Goal: Task Accomplishment & Management: Complete application form

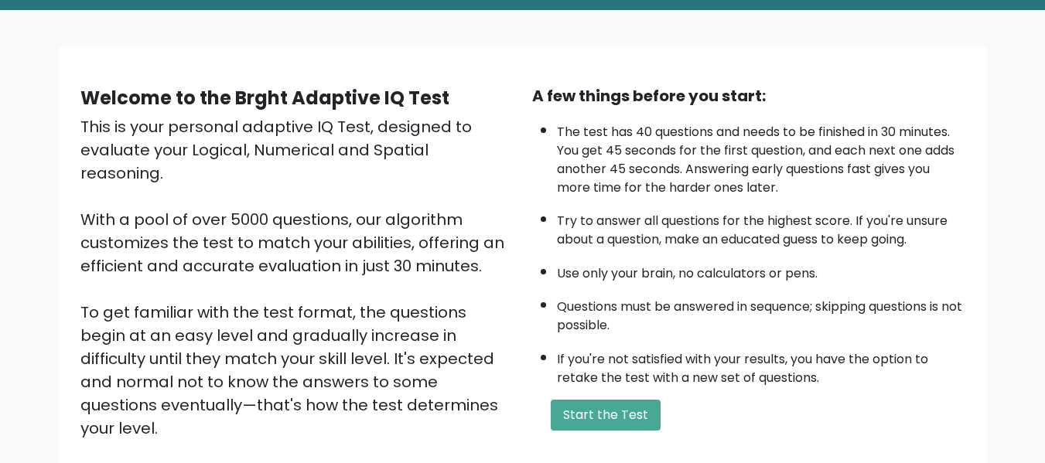
scroll to position [77, 0]
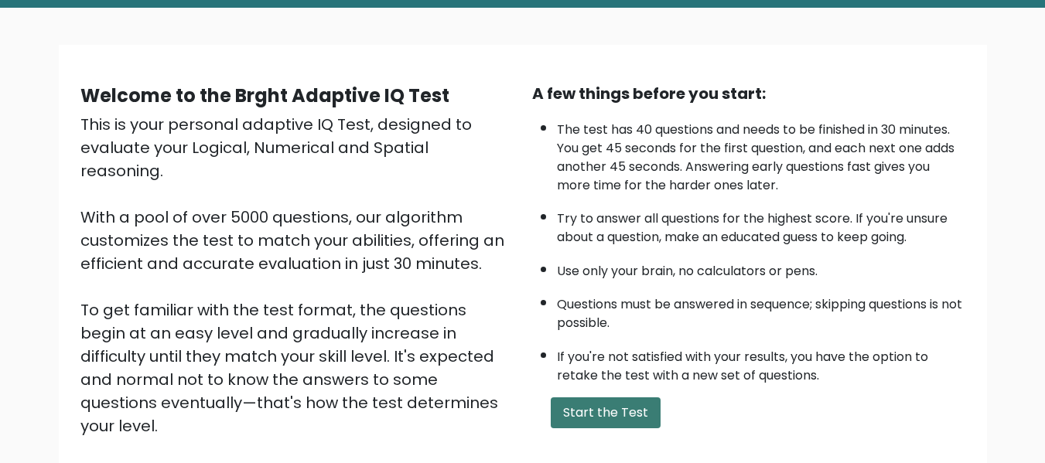
click at [624, 406] on button "Start the Test" at bounding box center [605, 412] width 110 height 31
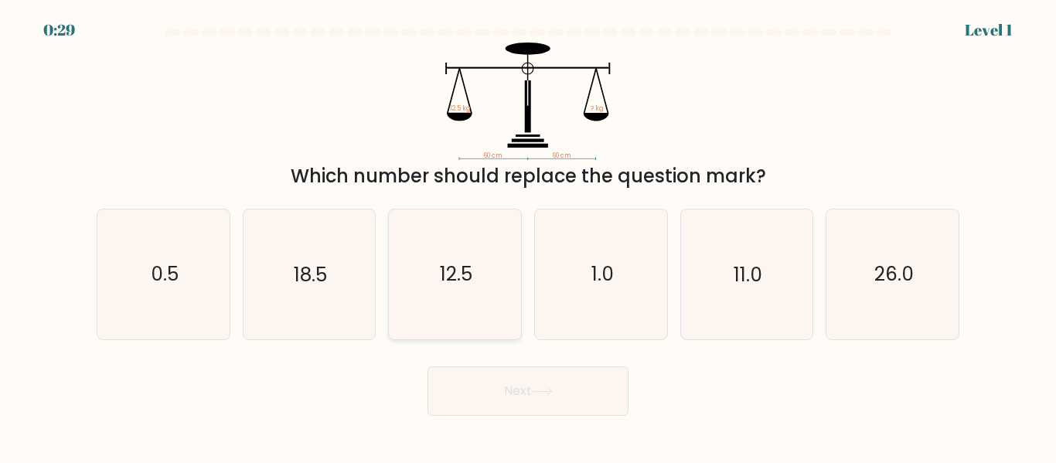
click at [480, 257] on icon "12.5" at bounding box center [454, 274] width 129 height 129
click at [528, 236] on input "c. 12.5" at bounding box center [528, 234] width 1 height 4
radio input "true"
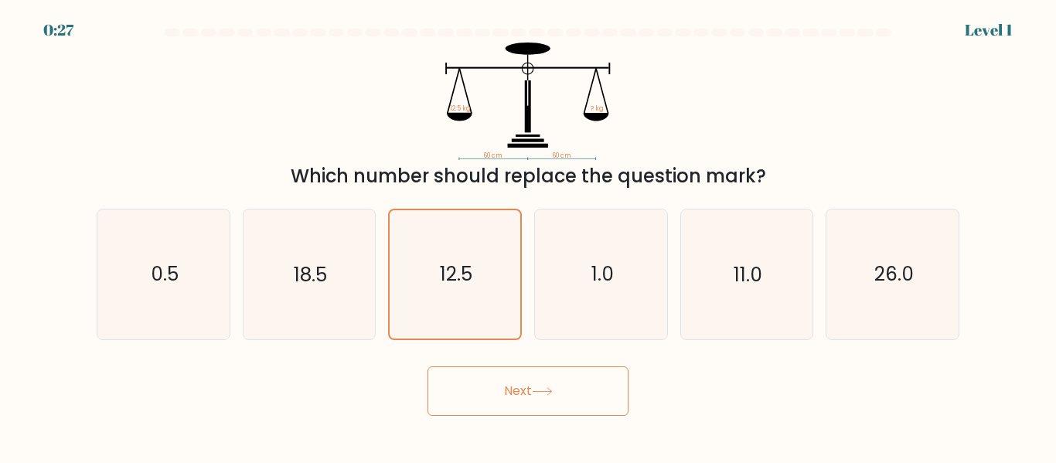
click at [530, 377] on button "Next" at bounding box center [528, 390] width 201 height 49
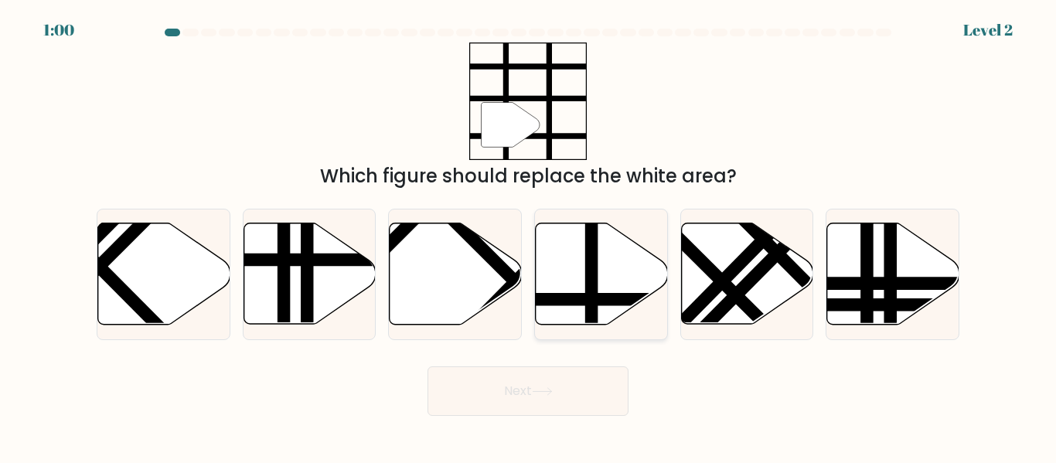
click at [605, 251] on icon at bounding box center [602, 273] width 132 height 101
click at [529, 236] on input "d." at bounding box center [528, 234] width 1 height 4
radio input "true"
click at [520, 383] on button "Next" at bounding box center [528, 390] width 201 height 49
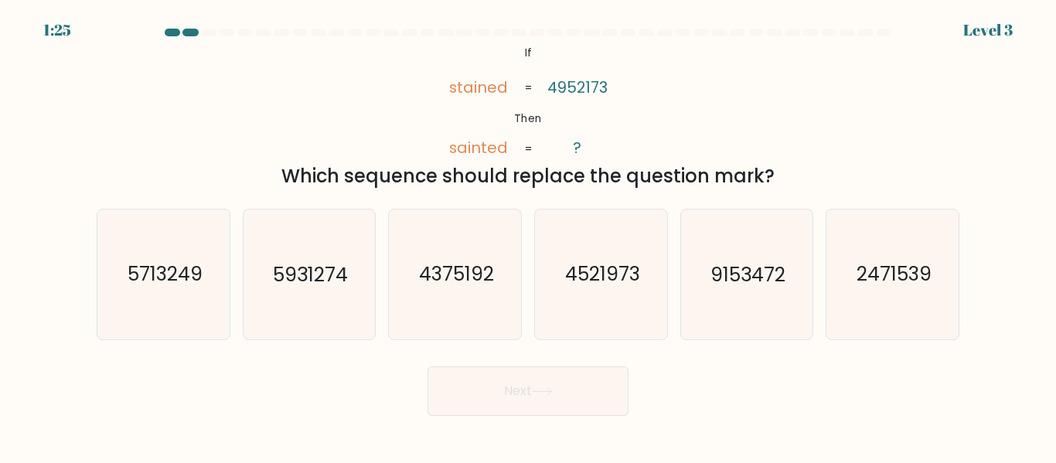
click at [452, 149] on tspan "sainted" at bounding box center [478, 149] width 59 height 22
click at [452, 152] on tspan "sainted" at bounding box center [478, 149] width 59 height 22
click at [452, 155] on tspan "sainted" at bounding box center [478, 149] width 59 height 22
click at [481, 154] on tspan "sainted" at bounding box center [478, 149] width 59 height 22
click at [523, 119] on tspan "Then" at bounding box center [528, 118] width 28 height 15
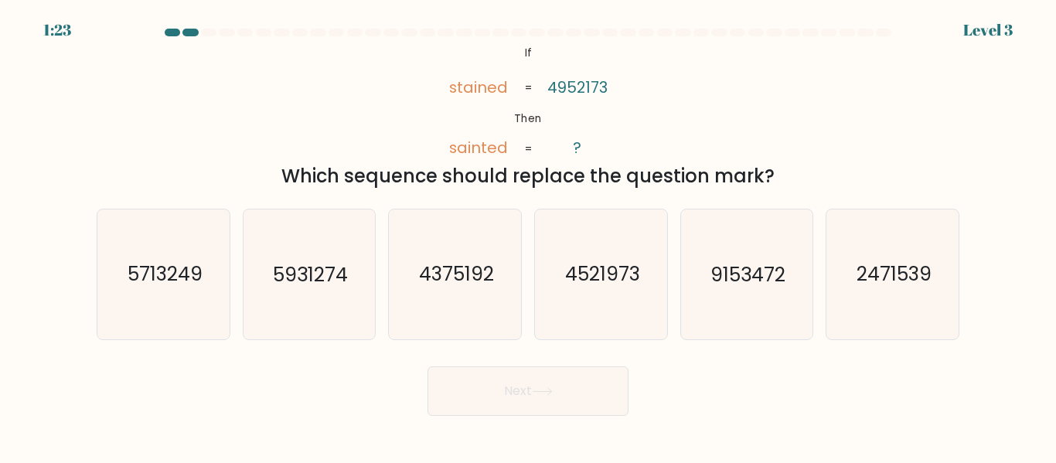
click at [523, 119] on tspan "Then" at bounding box center [528, 118] width 28 height 15
click at [472, 88] on tspan "stained" at bounding box center [478, 88] width 59 height 22
drag, startPoint x: 459, startPoint y: 87, endPoint x: 482, endPoint y: 97, distance: 24.6
click at [478, 94] on tspan "stained" at bounding box center [478, 88] width 59 height 22
click at [482, 97] on tspan "stained" at bounding box center [478, 88] width 59 height 22
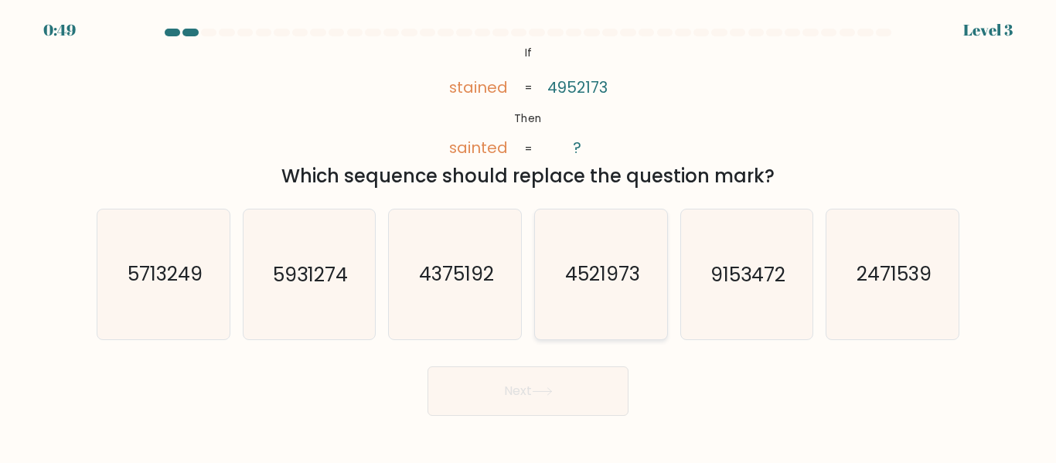
click at [602, 288] on text "4521973" at bounding box center [601, 274] width 75 height 27
click at [529, 236] on input "d. 4521973" at bounding box center [528, 234] width 1 height 4
radio input "true"
click at [570, 390] on button "Next" at bounding box center [528, 390] width 201 height 49
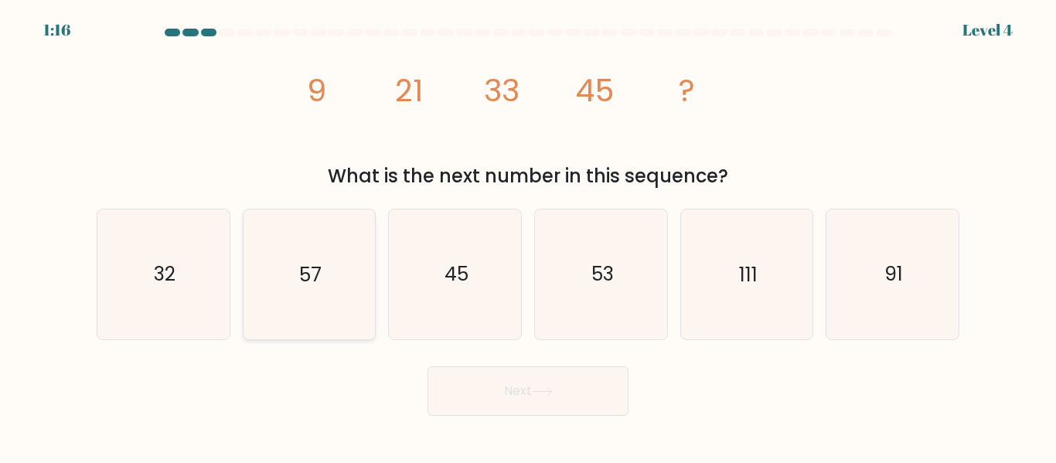
click at [322, 284] on text "57" at bounding box center [310, 274] width 22 height 27
click at [528, 236] on input "b. 57" at bounding box center [528, 234] width 1 height 4
radio input "true"
click at [534, 395] on button "Next" at bounding box center [528, 390] width 201 height 49
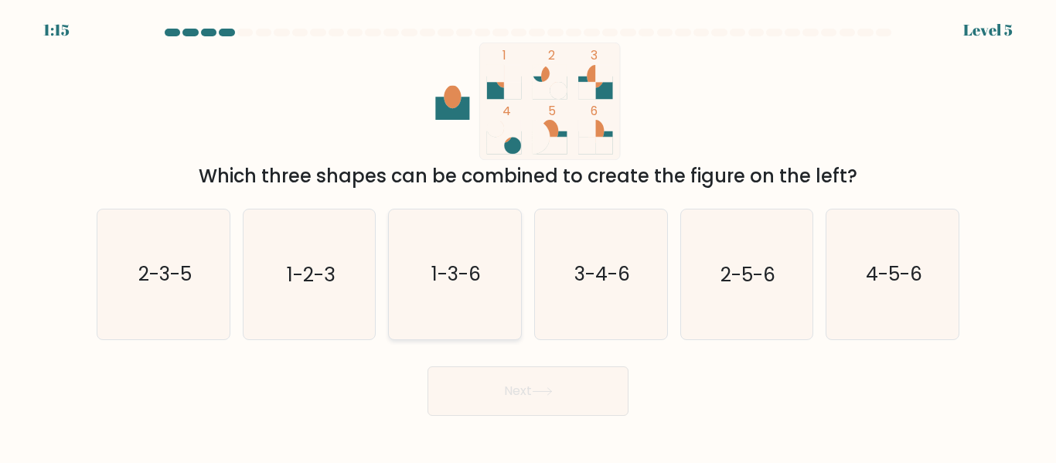
click at [450, 298] on icon "1-3-6" at bounding box center [454, 274] width 129 height 129
click at [528, 236] on input "c. 1-3-6" at bounding box center [528, 234] width 1 height 4
radio input "true"
click at [498, 364] on div "Next" at bounding box center [527, 387] width 881 height 57
click at [511, 393] on button "Next" at bounding box center [528, 390] width 201 height 49
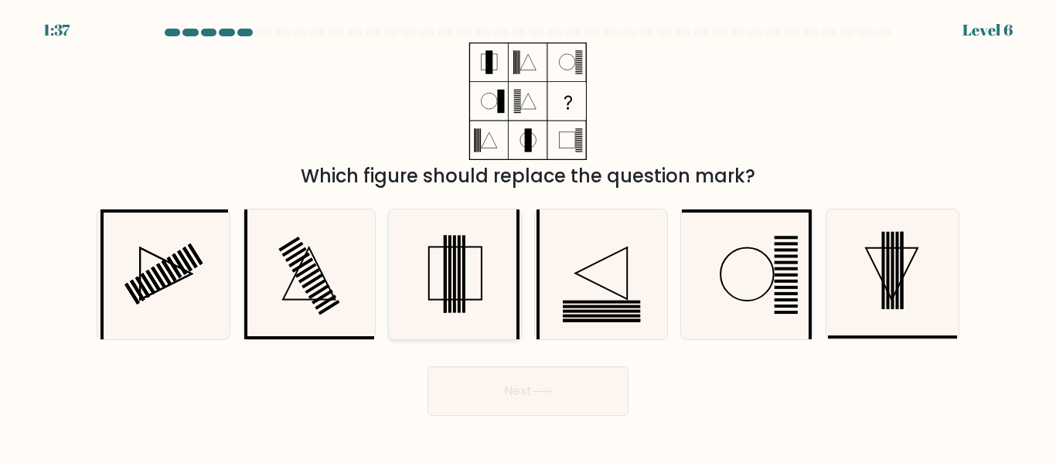
click at [475, 279] on icon at bounding box center [454, 274] width 129 height 129
click at [528, 236] on input "c." at bounding box center [528, 234] width 1 height 4
radio input "true"
click at [489, 390] on button "Next" at bounding box center [528, 390] width 201 height 49
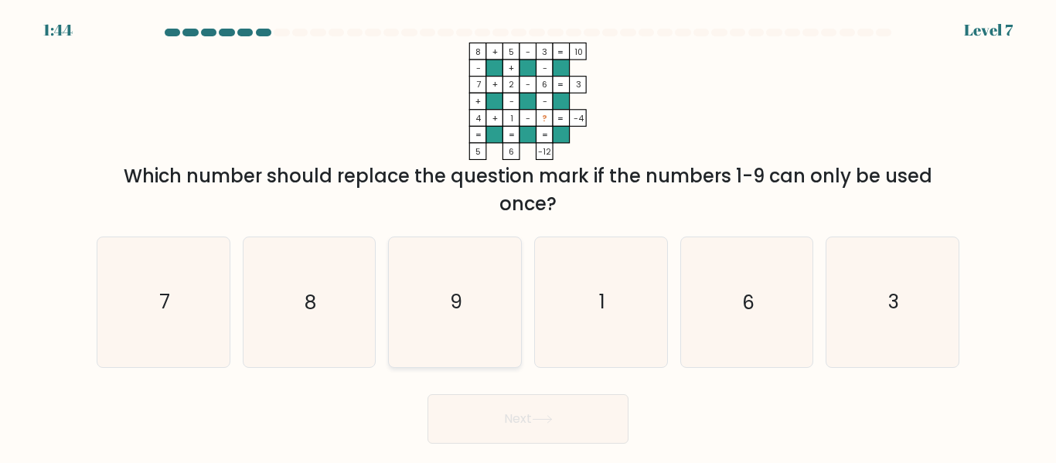
click at [493, 295] on icon "9" at bounding box center [454, 301] width 129 height 129
click at [528, 236] on input "c. 9" at bounding box center [528, 234] width 1 height 4
radio input "true"
click at [558, 414] on button "Next" at bounding box center [528, 418] width 201 height 49
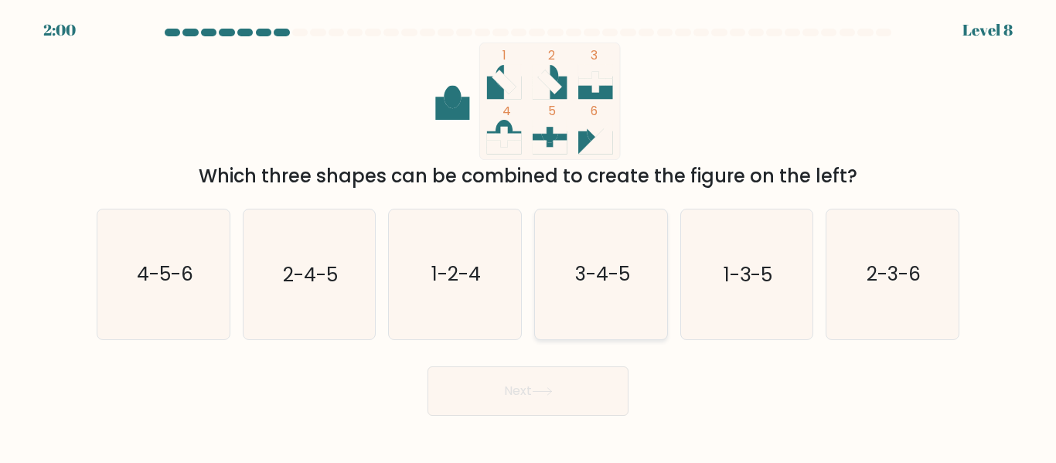
click at [594, 263] on text "3-4-5" at bounding box center [601, 274] width 55 height 27
click at [529, 236] on input "d. 3-4-5" at bounding box center [528, 234] width 1 height 4
radio input "true"
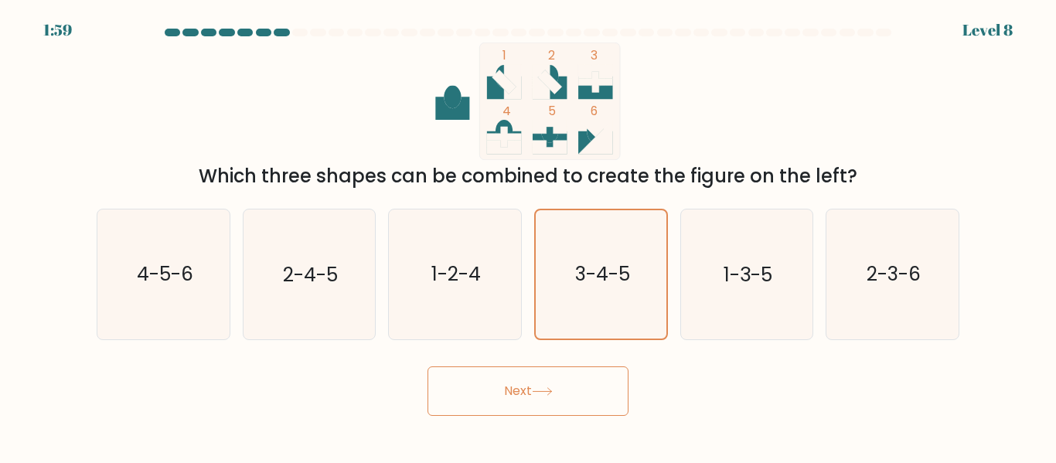
click at [561, 399] on button "Next" at bounding box center [528, 390] width 201 height 49
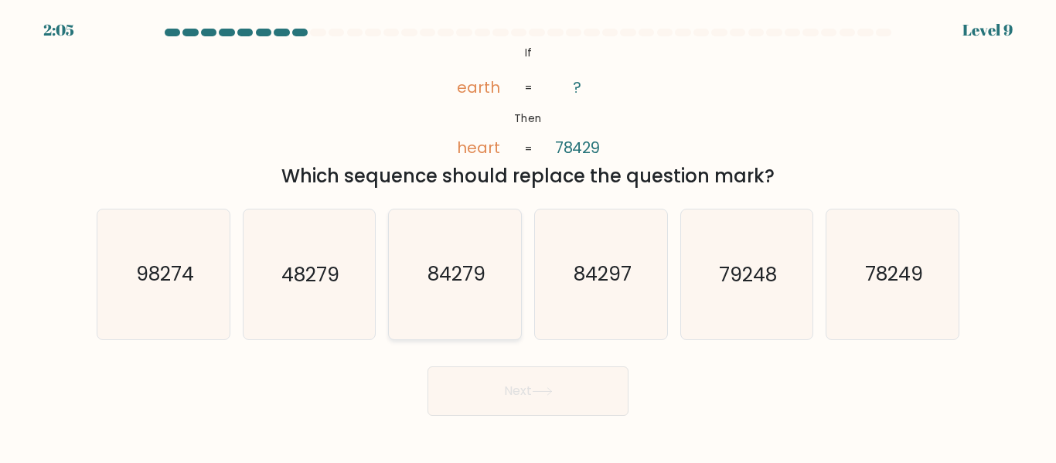
click at [465, 293] on icon "84279" at bounding box center [454, 274] width 129 height 129
click at [528, 236] on input "c. 84279" at bounding box center [528, 234] width 1 height 4
radio input "true"
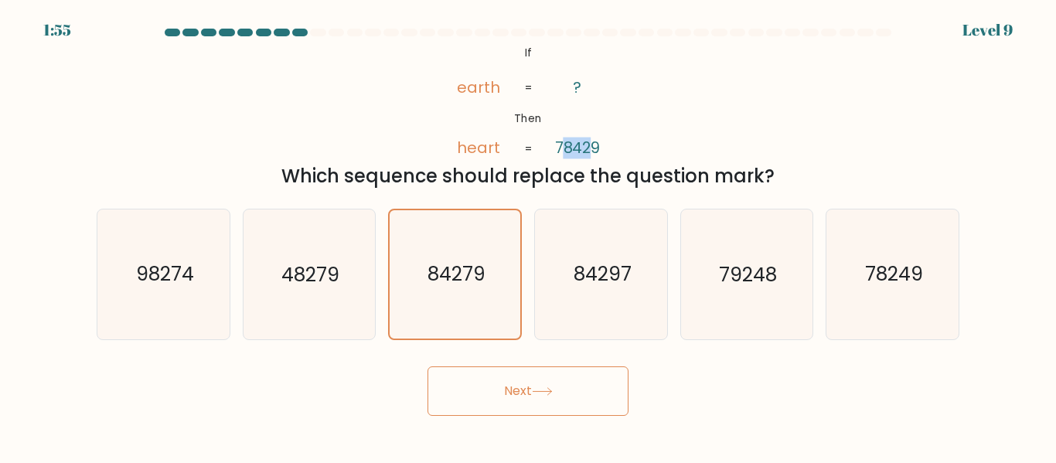
drag, startPoint x: 565, startPoint y: 148, endPoint x: 588, endPoint y: 148, distance: 22.4
click at [588, 148] on tspan "78429" at bounding box center [578, 149] width 46 height 22
click at [605, 255] on icon "84297" at bounding box center [601, 274] width 129 height 129
click at [529, 236] on input "d. 84297" at bounding box center [528, 234] width 1 height 4
radio input "true"
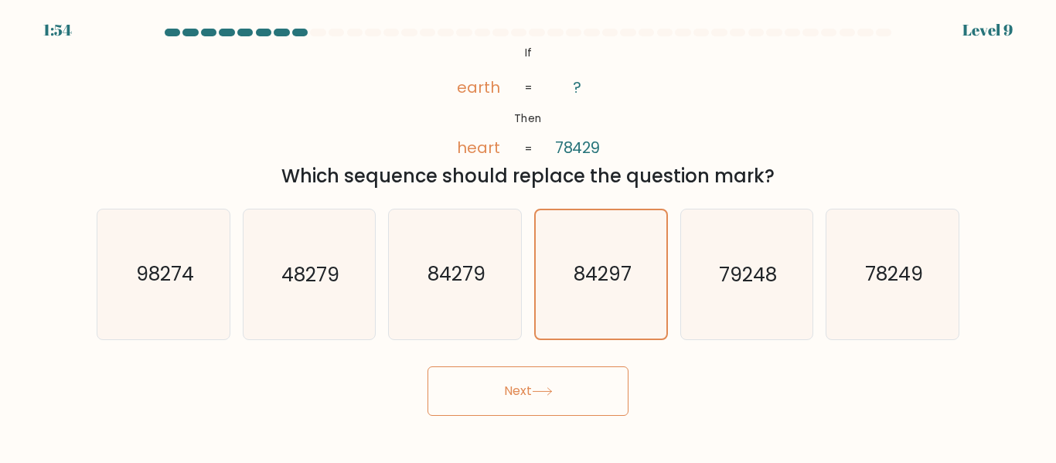
click at [581, 388] on button "Next" at bounding box center [528, 390] width 201 height 49
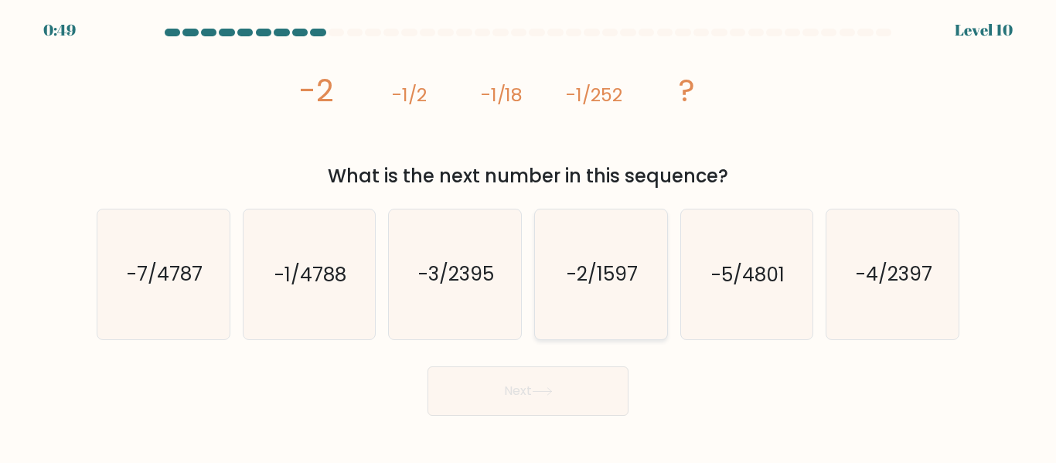
click at [599, 282] on text "-2/1597" at bounding box center [602, 274] width 71 height 27
click at [529, 236] on input "d. -2/1597" at bounding box center [528, 234] width 1 height 4
radio input "true"
click at [581, 378] on button "Next" at bounding box center [528, 390] width 201 height 49
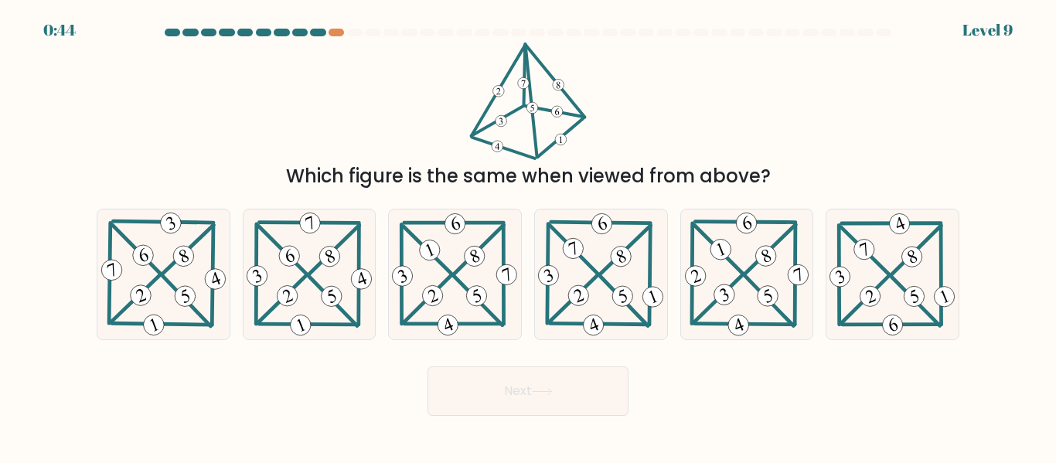
click at [540, 398] on button "Next" at bounding box center [528, 390] width 201 height 49
click at [458, 275] on icon at bounding box center [455, 274] width 132 height 129
click at [528, 236] on input "c." at bounding box center [528, 234] width 1 height 4
radio input "true"
click at [598, 261] on icon at bounding box center [601, 274] width 132 height 129
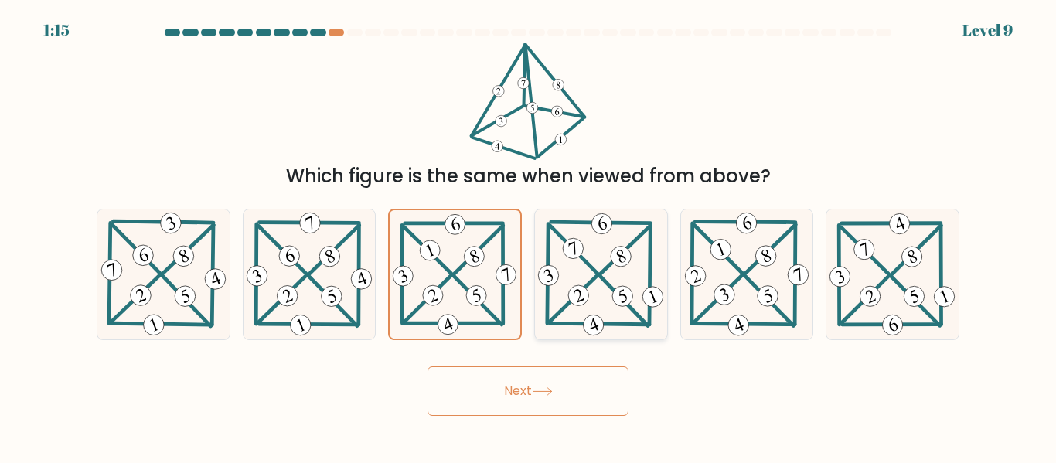
click at [529, 236] on input "d." at bounding box center [528, 234] width 1 height 4
radio input "true"
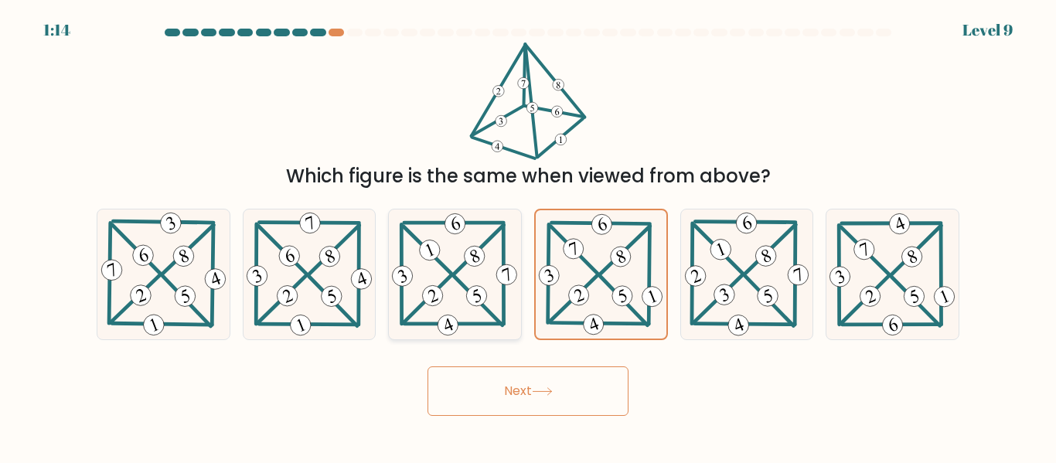
click at [454, 256] on icon at bounding box center [455, 274] width 132 height 129
click at [528, 236] on input "c." at bounding box center [528, 234] width 1 height 4
radio input "true"
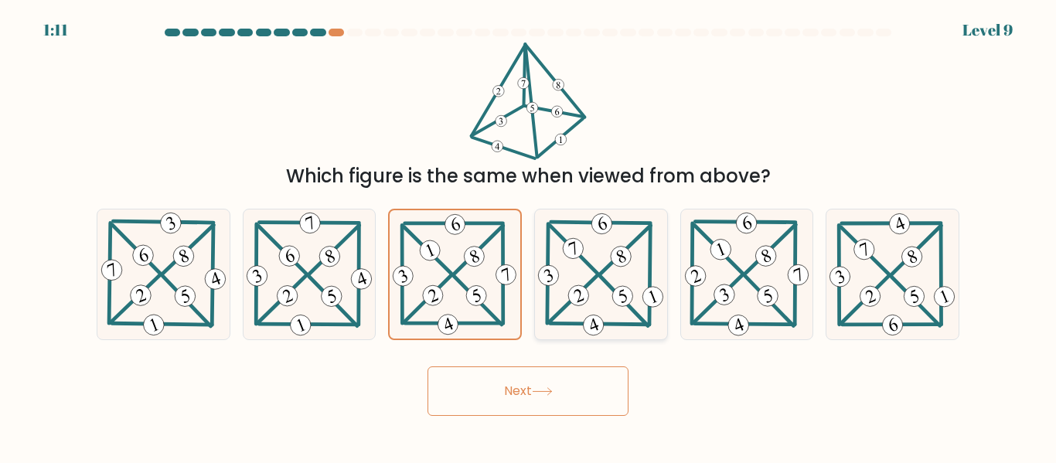
click at [581, 261] on icon at bounding box center [601, 274] width 132 height 129
click at [529, 236] on input "d." at bounding box center [528, 234] width 1 height 4
radio input "true"
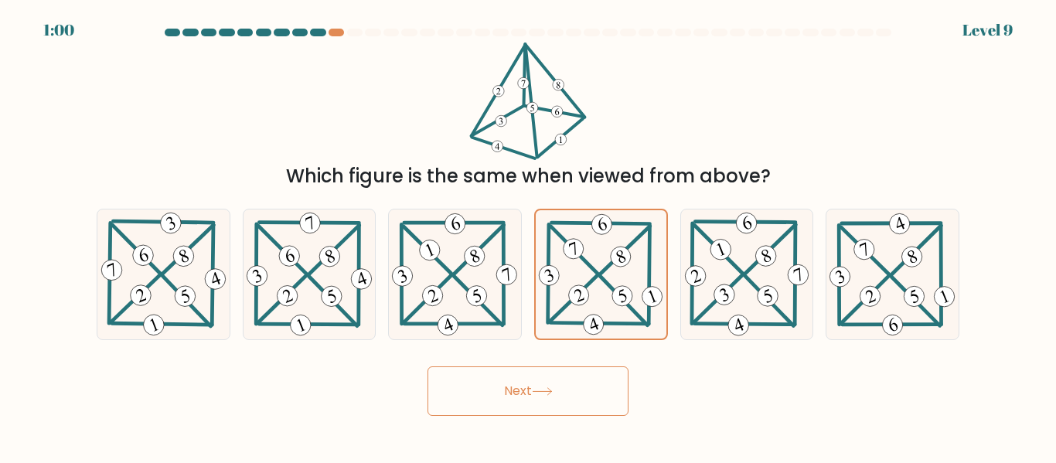
click at [586, 393] on button "Next" at bounding box center [528, 390] width 201 height 49
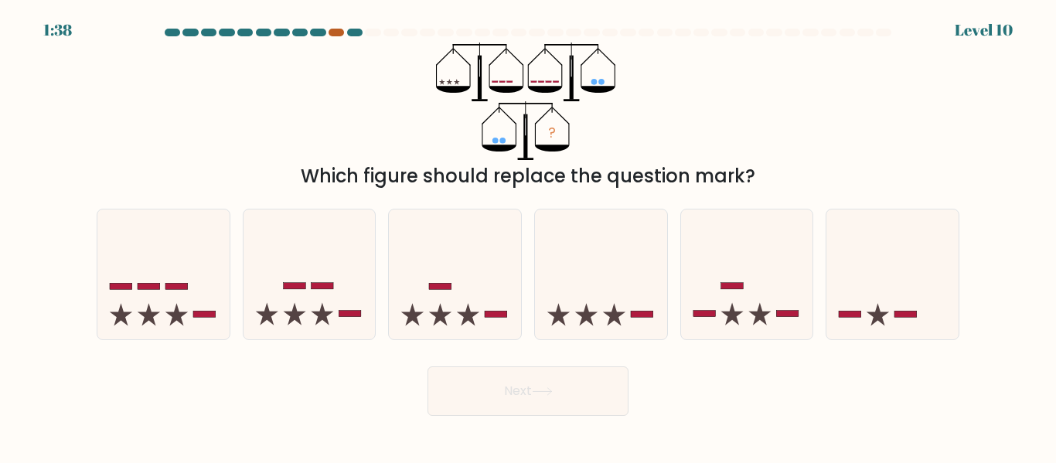
click at [334, 34] on div at bounding box center [336, 33] width 15 height 8
click at [344, 34] on at bounding box center [528, 33] width 730 height 8
click at [336, 32] on div at bounding box center [336, 33] width 15 height 8
click at [747, 244] on icon at bounding box center [747, 274] width 132 height 109
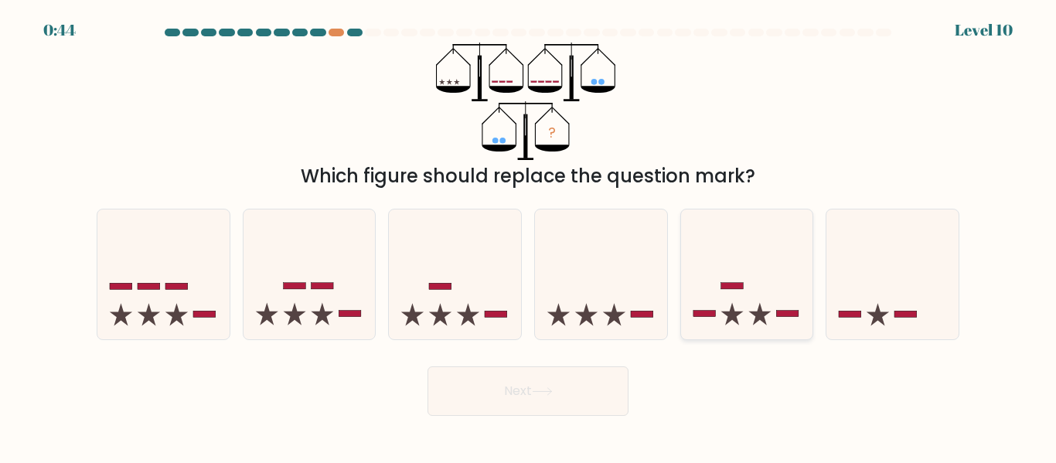
click at [529, 236] on input "e." at bounding box center [528, 234] width 1 height 4
radio input "true"
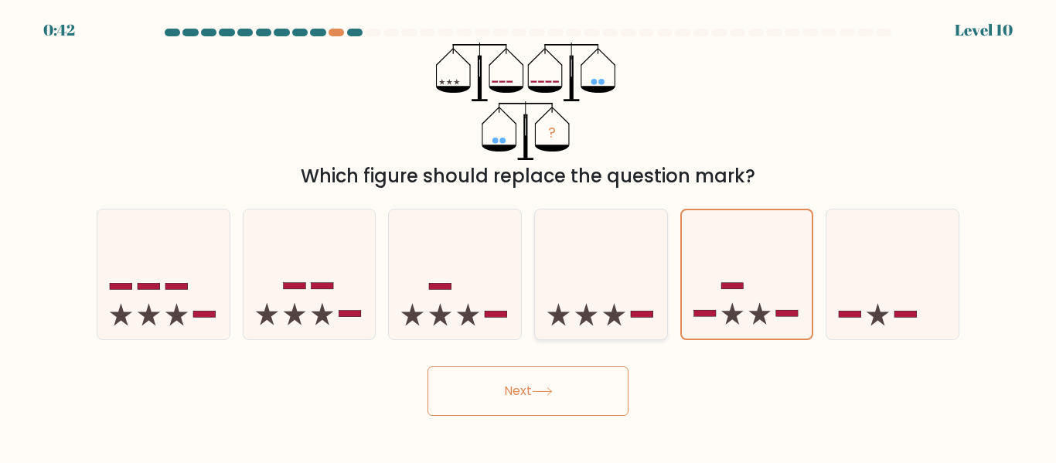
click at [579, 257] on icon at bounding box center [601, 274] width 132 height 109
click at [529, 236] on input "d." at bounding box center [528, 234] width 1 height 4
radio input "true"
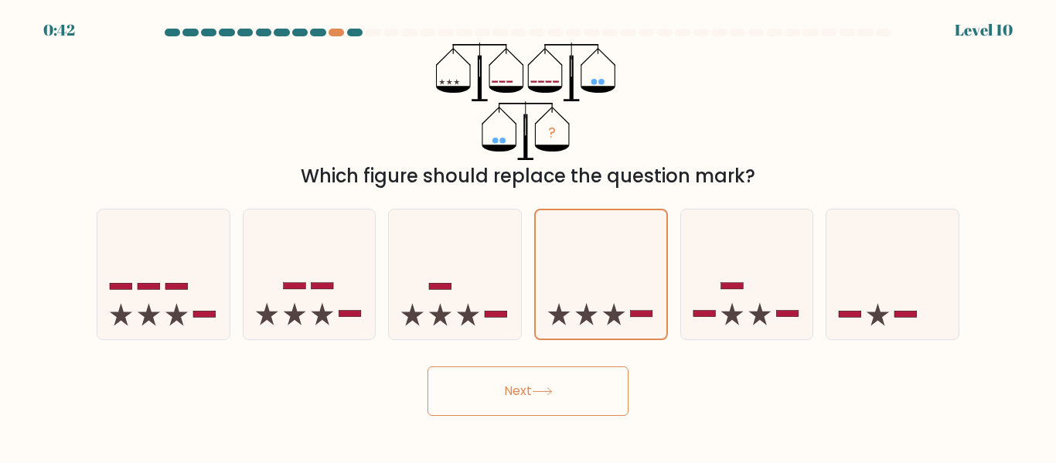
click at [557, 409] on button "Next" at bounding box center [528, 390] width 201 height 49
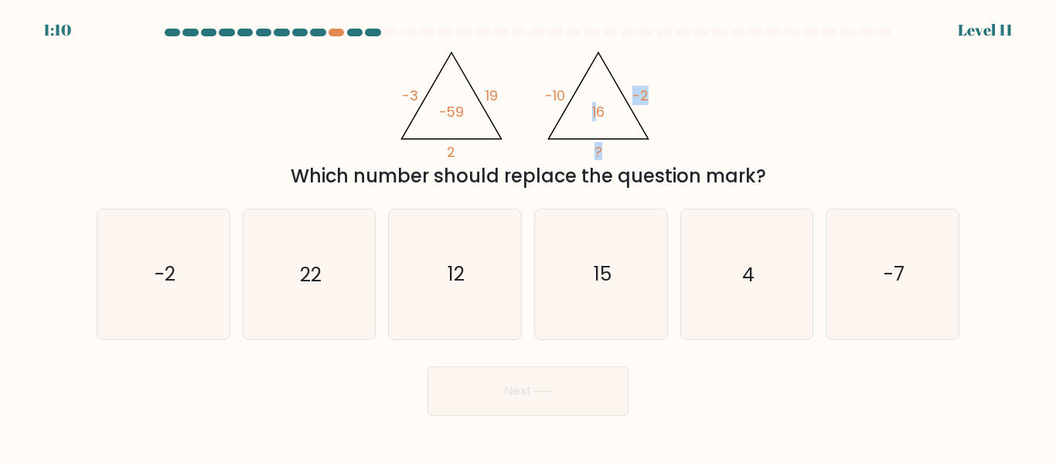
drag, startPoint x: 601, startPoint y: 94, endPoint x: 653, endPoint y: 118, distance: 57.5
click at [653, 116] on icon "@import url('https://fonts.googleapis.com/css?family=Abril+Fatface:400,100,100i…" at bounding box center [528, 102] width 271 height 118
click at [623, 143] on icon "@import url('https://fonts.googleapis.com/css?family=Abril+Fatface:400,100,100i…" at bounding box center [528, 102] width 271 height 118
click at [710, 130] on div "@import url('https://fonts.googleapis.com/css?family=Abril+Fatface:400,100,100i…" at bounding box center [527, 117] width 881 height 148
click at [762, 261] on icon "4" at bounding box center [746, 274] width 129 height 129
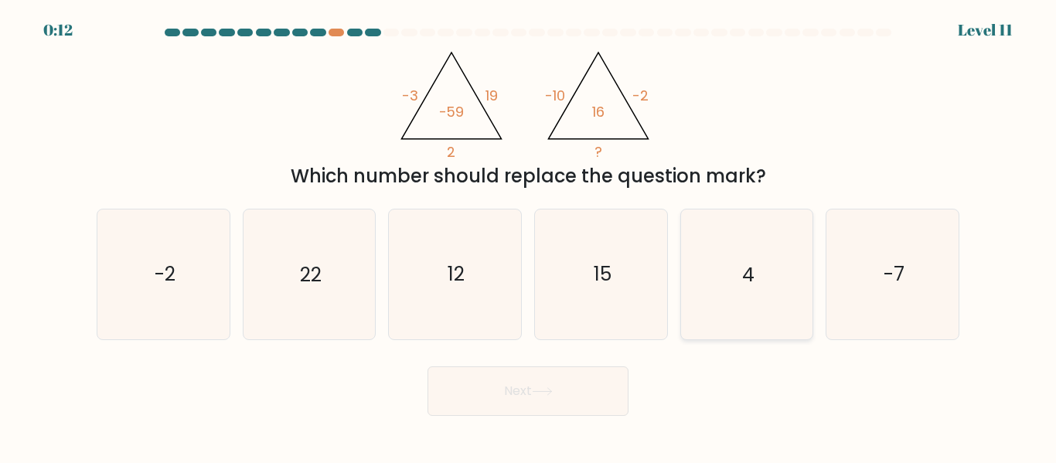
click at [529, 236] on input "e. 4" at bounding box center [528, 234] width 1 height 4
radio input "true"
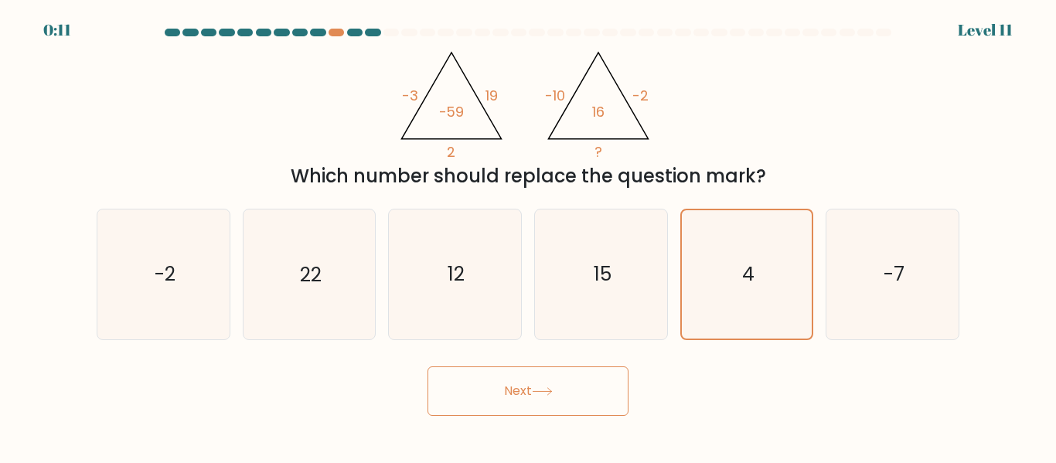
click at [512, 400] on button "Next" at bounding box center [528, 390] width 201 height 49
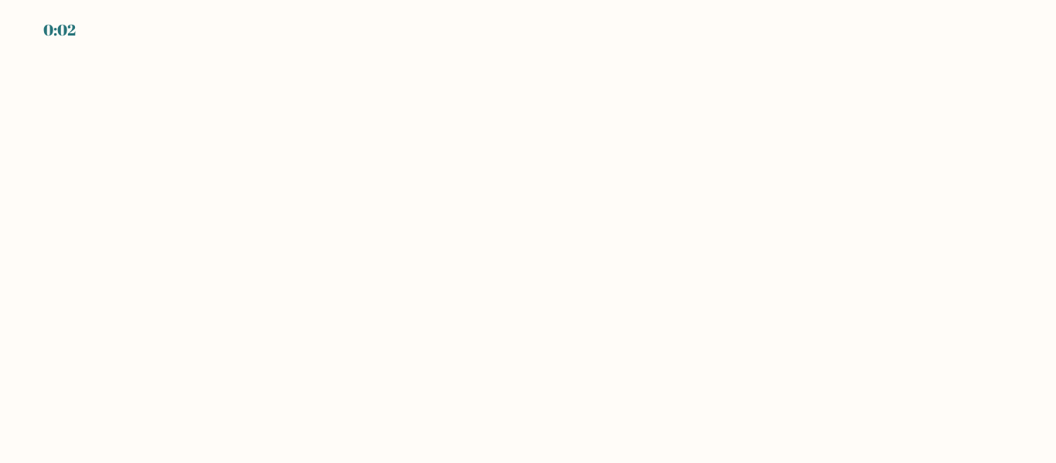
click at [543, 62] on body "0:02" at bounding box center [528, 231] width 1056 height 463
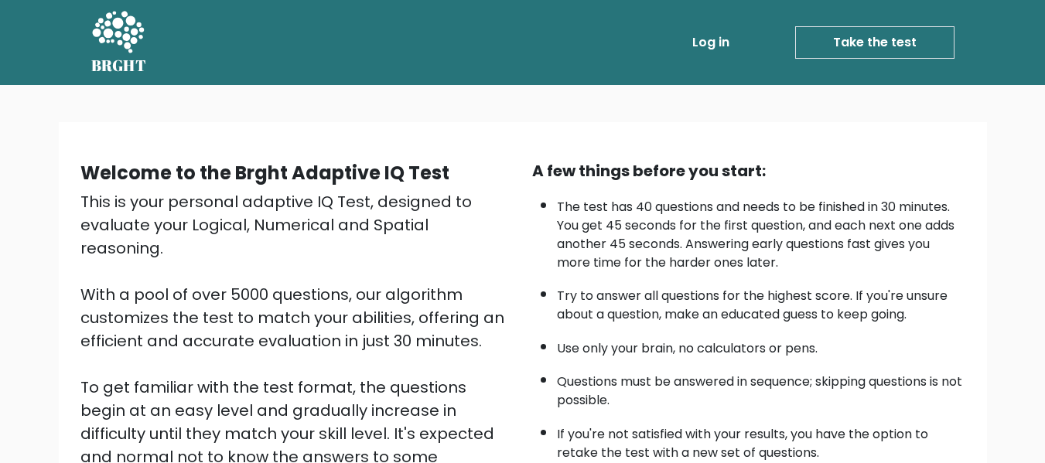
scroll to position [77, 0]
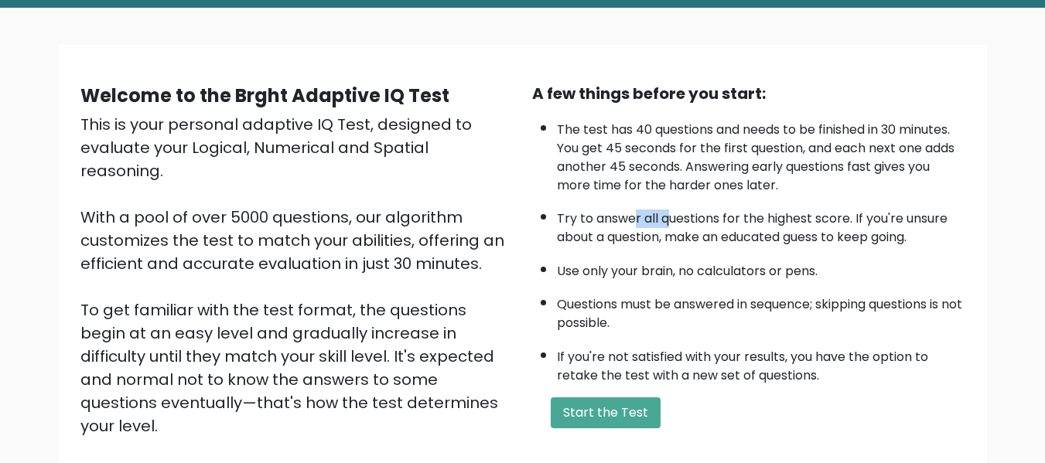
drag, startPoint x: 636, startPoint y: 214, endPoint x: 748, endPoint y: 226, distance: 113.5
click at [748, 226] on li "Try to answer all questions for the highest score. If you're unsure about a que…" at bounding box center [761, 224] width 408 height 45
click at [762, 235] on li "Try to answer all questions for the highest score. If you're unsure about a que…" at bounding box center [761, 224] width 408 height 45
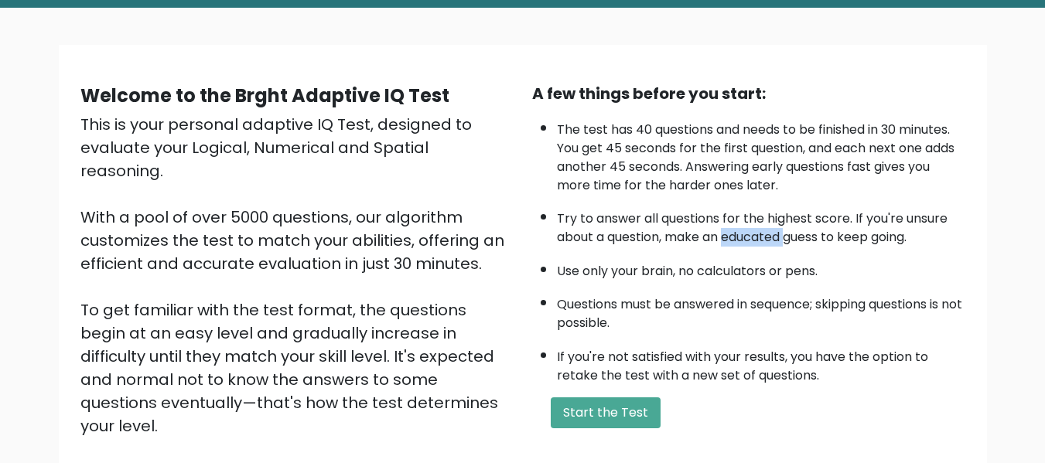
click at [758, 234] on li "Try to answer all questions for the highest score. If you're unsure about a que…" at bounding box center [761, 224] width 408 height 45
click at [707, 223] on li "Try to answer all questions for the highest score. If you're unsure about a que…" at bounding box center [761, 224] width 408 height 45
click at [663, 245] on li "Try to answer all questions for the highest score. If you're unsure about a que…" at bounding box center [761, 224] width 408 height 45
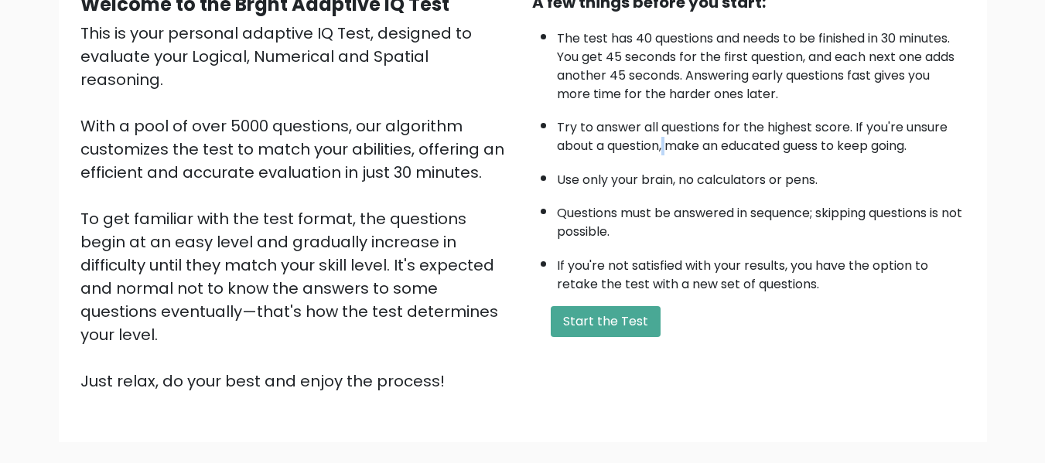
scroll to position [232, 0]
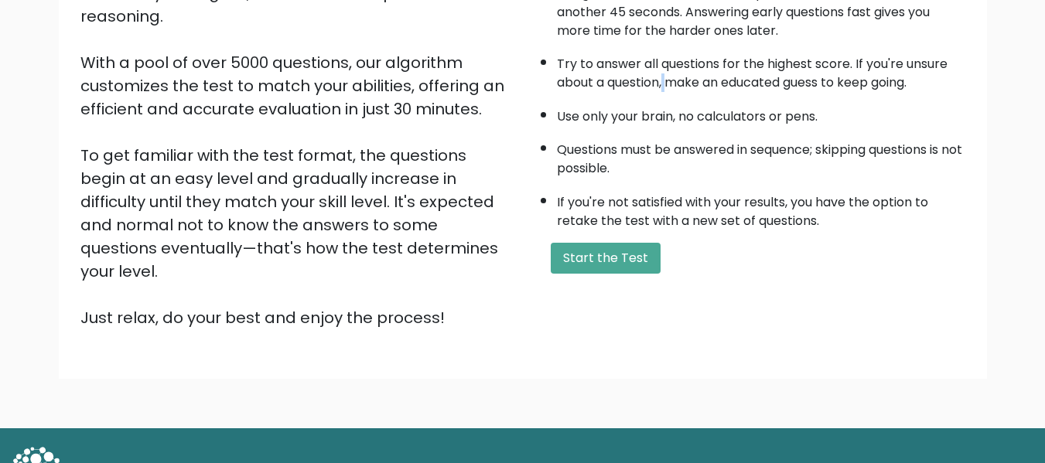
click at [673, 125] on li "Use only your brain, no calculators or pens." at bounding box center [761, 113] width 408 height 26
click at [672, 122] on li "Use only your brain, no calculators or pens." at bounding box center [761, 113] width 408 height 26
click at [670, 121] on li "Use only your brain, no calculators or pens." at bounding box center [761, 113] width 408 height 26
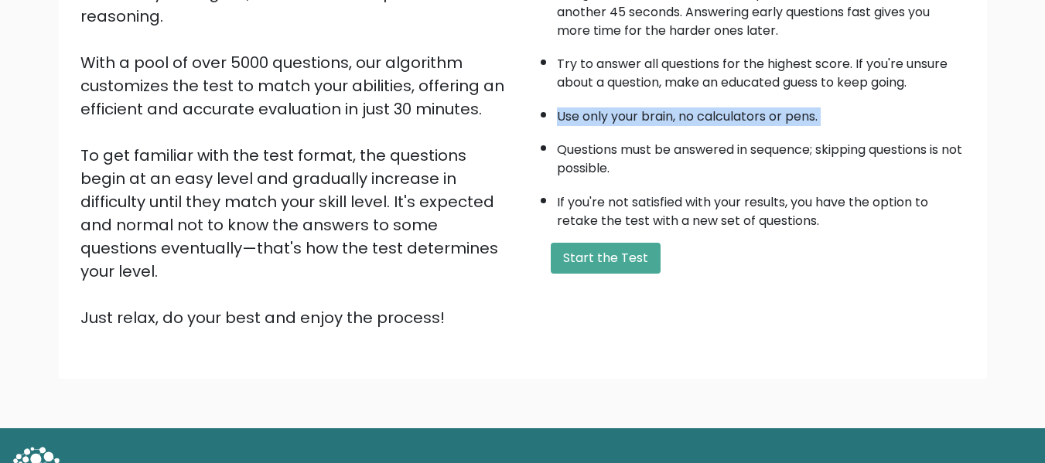
click at [670, 121] on li "Use only your brain, no calculators or pens." at bounding box center [761, 113] width 408 height 26
click at [681, 158] on li "Questions must be answered in sequence; skipping questions is not possible." at bounding box center [761, 155] width 408 height 45
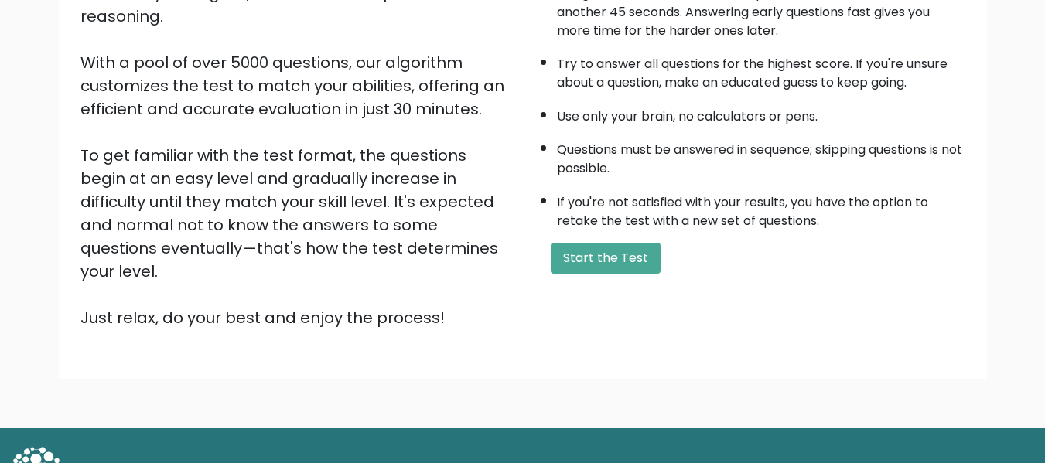
click at [669, 148] on li "Questions must be answered in sequence; skipping questions is not possible." at bounding box center [761, 155] width 408 height 45
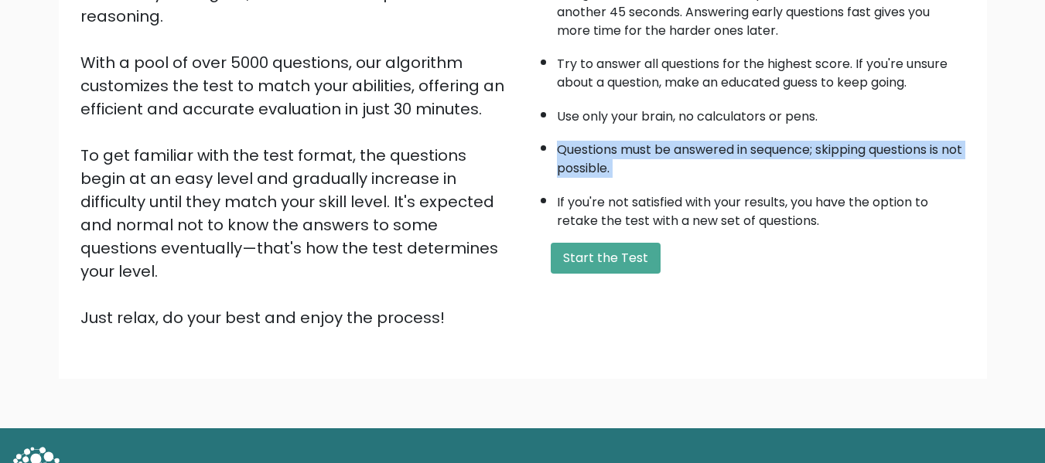
click at [669, 148] on li "Questions must be answered in sequence; skipping questions is not possible." at bounding box center [761, 155] width 408 height 45
click at [650, 165] on li "Questions must be answered in sequence; skipping questions is not possible." at bounding box center [761, 155] width 408 height 45
drag, startPoint x: 646, startPoint y: 174, endPoint x: 608, endPoint y: 153, distance: 43.3
click at [608, 153] on li "Questions must be answered in sequence; skipping questions is not possible." at bounding box center [761, 155] width 408 height 45
click at [607, 153] on li "Questions must be answered in sequence; skipping questions is not possible." at bounding box center [761, 155] width 408 height 45
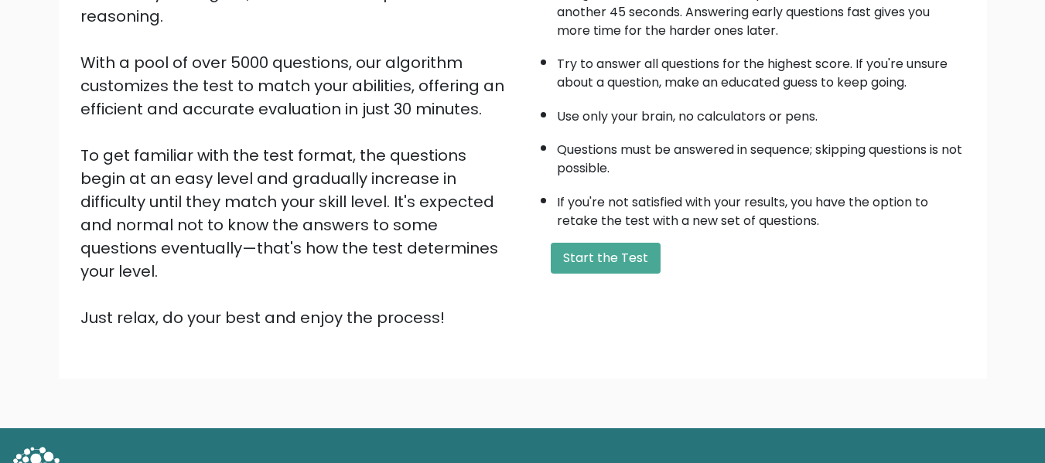
click at [607, 153] on li "Questions must be answered in sequence; skipping questions is not possible." at bounding box center [761, 155] width 408 height 45
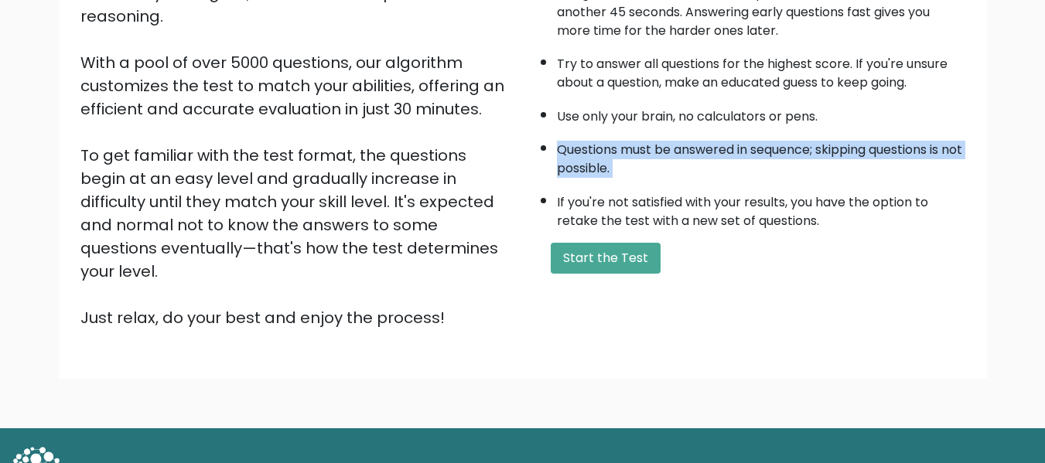
click at [607, 153] on li "Questions must be answered in sequence; skipping questions is not possible." at bounding box center [761, 155] width 408 height 45
click at [635, 172] on li "Questions must be answered in sequence; skipping questions is not possible." at bounding box center [761, 155] width 408 height 45
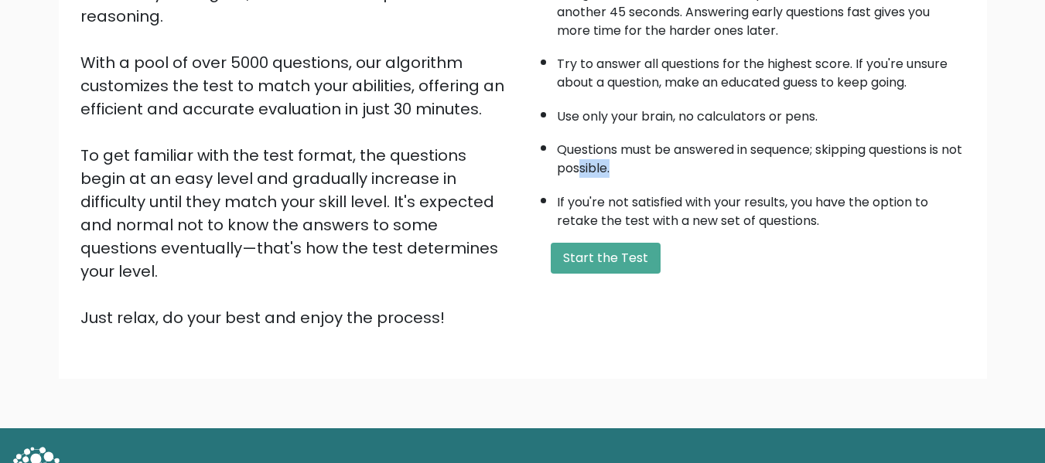
drag, startPoint x: 644, startPoint y: 173, endPoint x: 605, endPoint y: 159, distance: 41.8
click at [605, 159] on li "Questions must be answered in sequence; skipping questions is not possible." at bounding box center [761, 155] width 408 height 45
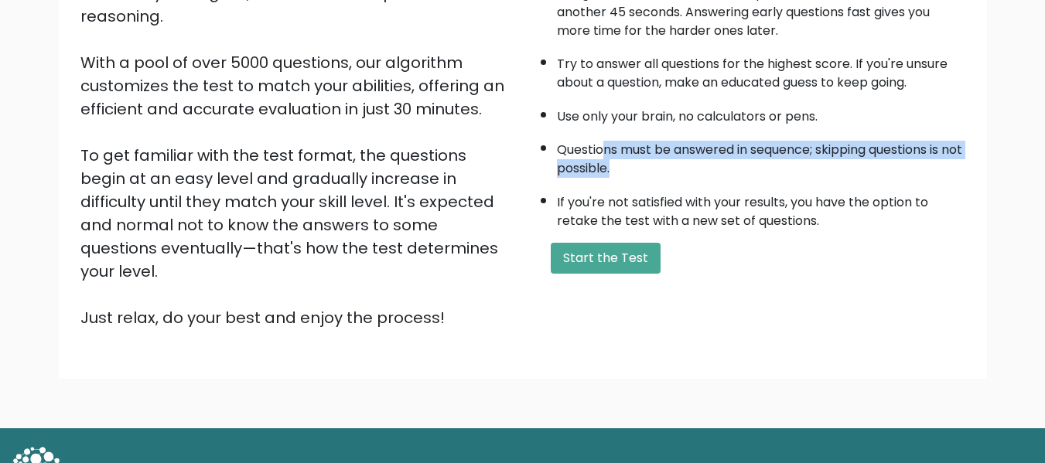
click at [605, 159] on li "Questions must be answered in sequence; skipping questions is not possible." at bounding box center [761, 155] width 408 height 45
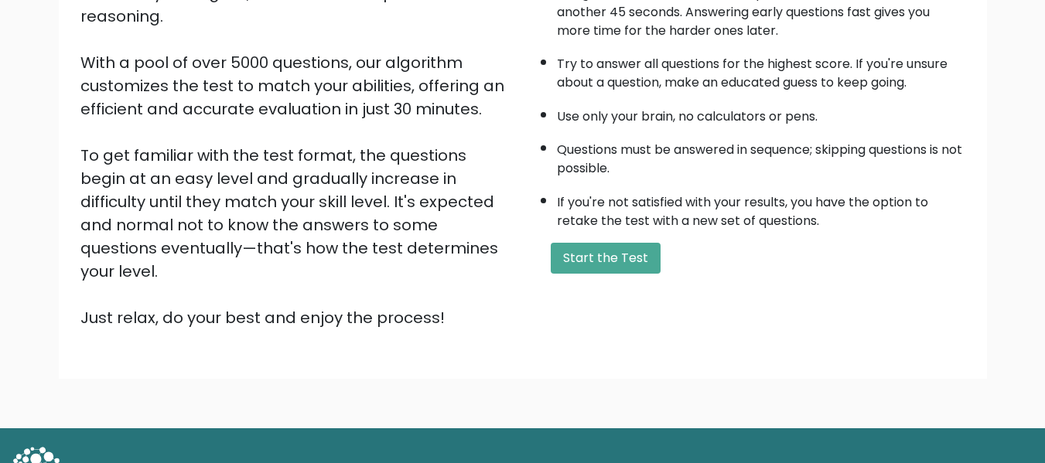
click at [605, 159] on li "Questions must be answered in sequence; skipping questions is not possible." at bounding box center [761, 155] width 408 height 45
click at [650, 195] on li "If you're not satisfied with your results, you have the option to retake the te…" at bounding box center [761, 208] width 408 height 45
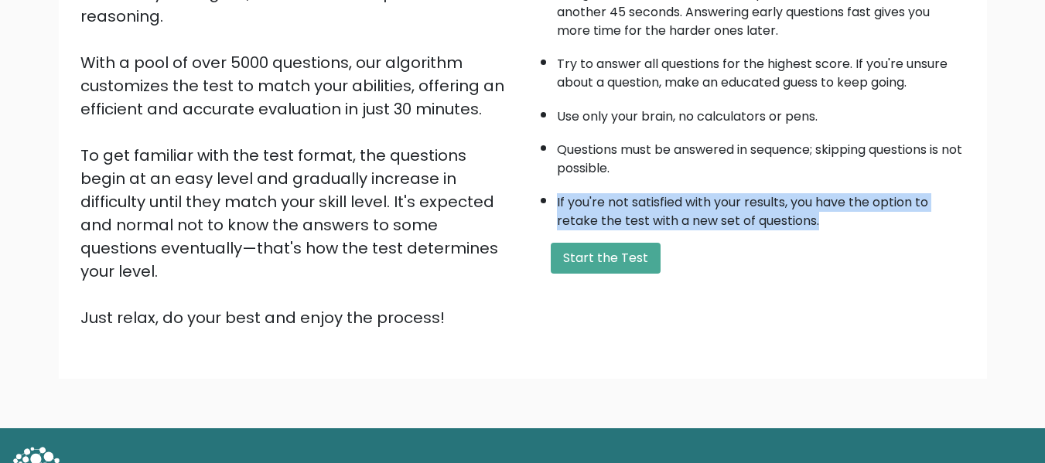
click at [650, 195] on li "If you're not satisfied with your results, you have the option to retake the te…" at bounding box center [761, 208] width 408 height 45
click at [695, 216] on li "If you're not satisfied with your results, you have the option to retake the te…" at bounding box center [761, 208] width 408 height 45
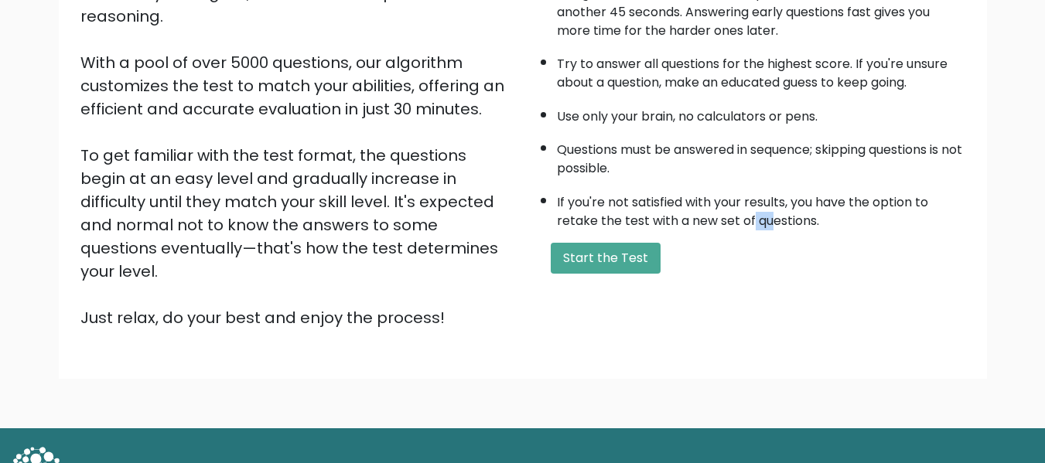
drag, startPoint x: 769, startPoint y: 225, endPoint x: 717, endPoint y: 209, distance: 54.3
click at [727, 216] on li "If you're not satisfied with your results, you have the option to retake the te…" at bounding box center [761, 208] width 408 height 45
click at [717, 209] on li "If you're not satisfied with your results, you have the option to retake the te…" at bounding box center [761, 208] width 408 height 45
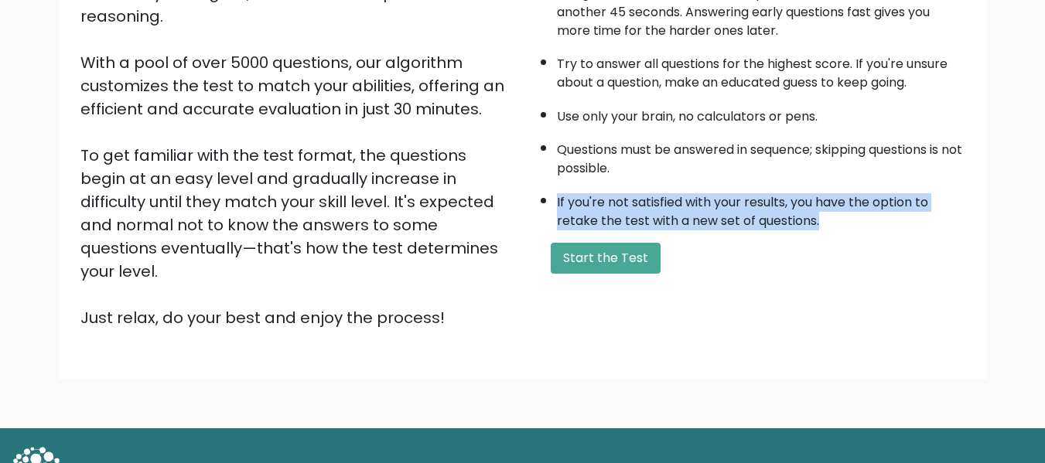
click at [717, 209] on li "If you're not satisfied with your results, you have the option to retake the te…" at bounding box center [761, 208] width 408 height 45
click at [743, 228] on li "If you're not satisfied with your results, you have the option to retake the te…" at bounding box center [761, 208] width 408 height 45
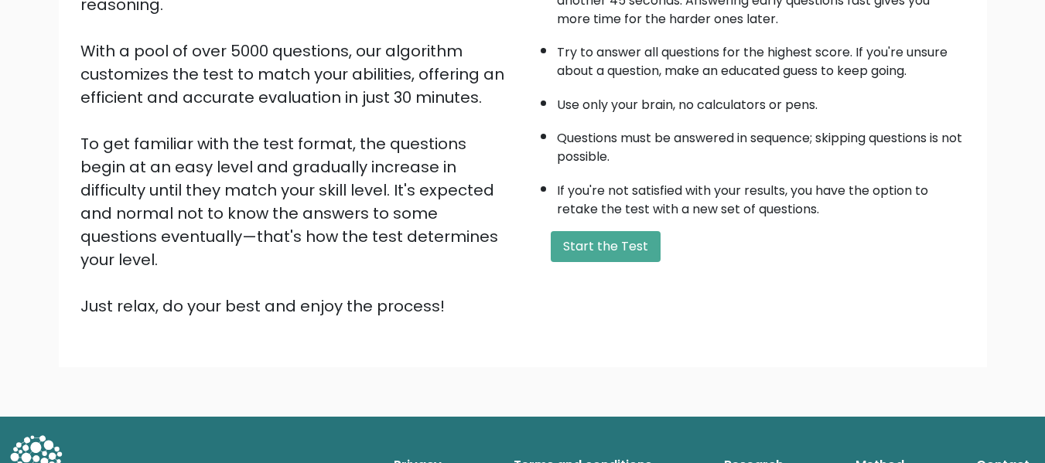
scroll to position [245, 0]
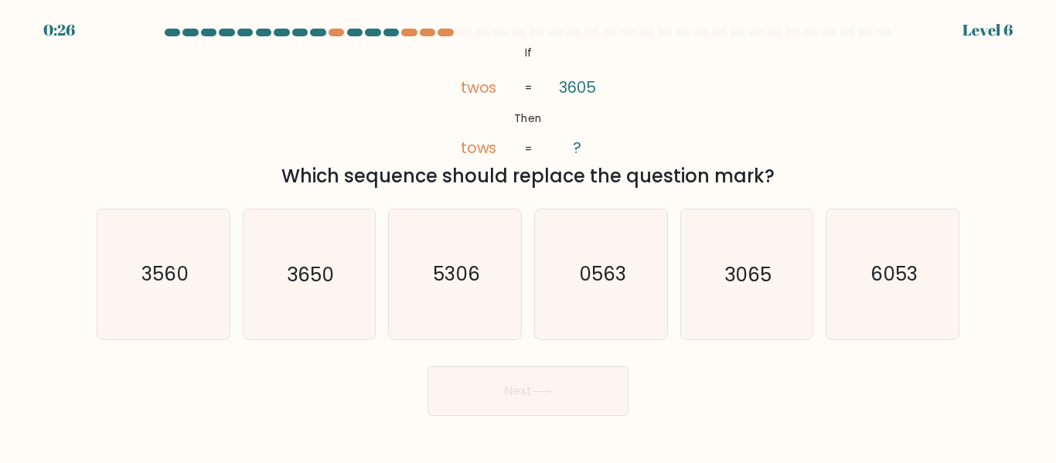
click at [400, 115] on div "@import url('https://fonts.googleapis.com/css?family=Abril+Fatface:400,100,100i…" at bounding box center [527, 117] width 881 height 148
click at [428, 32] on div at bounding box center [427, 33] width 15 height 8
click at [400, 37] on div at bounding box center [527, 36] width 881 height 14
click at [414, 29] on div at bounding box center [408, 33] width 15 height 8
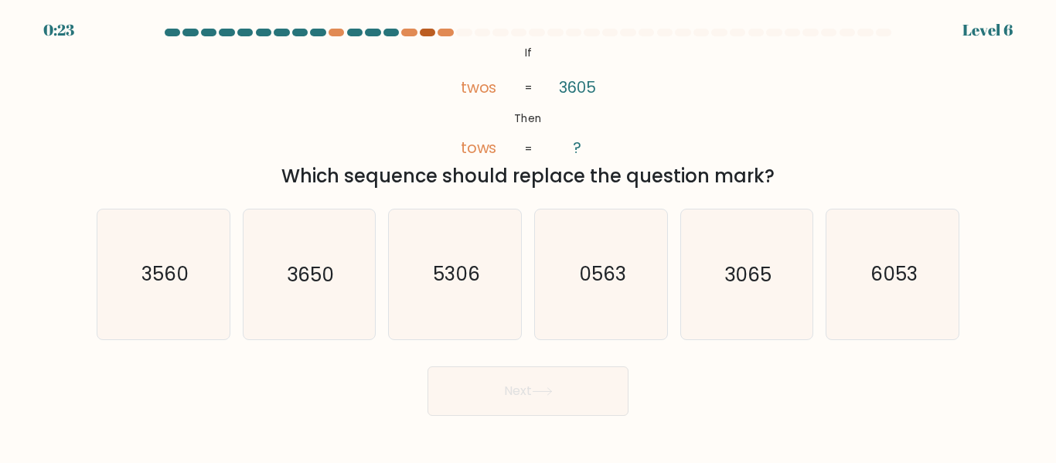
click at [430, 32] on div at bounding box center [427, 33] width 15 height 8
click at [449, 33] on div at bounding box center [445, 33] width 15 height 8
click at [481, 94] on tspan "twos" at bounding box center [478, 88] width 36 height 22
click at [405, 97] on div "@import url('https://fonts.googleapis.com/css?family=Abril+Fatface:400,100,100i…" at bounding box center [527, 117] width 881 height 148
click at [726, 254] on icon "3065" at bounding box center [746, 274] width 129 height 129
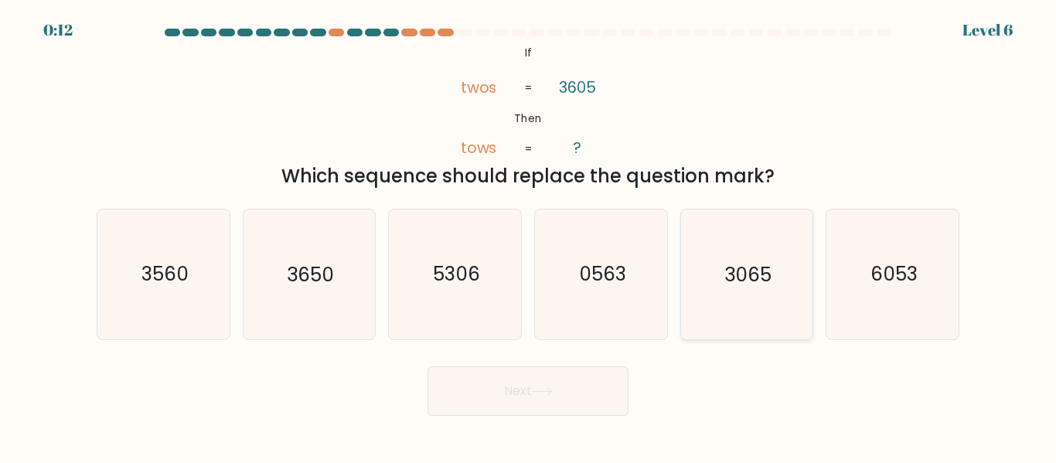
click at [529, 236] on input "e. 3065" at bounding box center [528, 234] width 1 height 4
radio input "true"
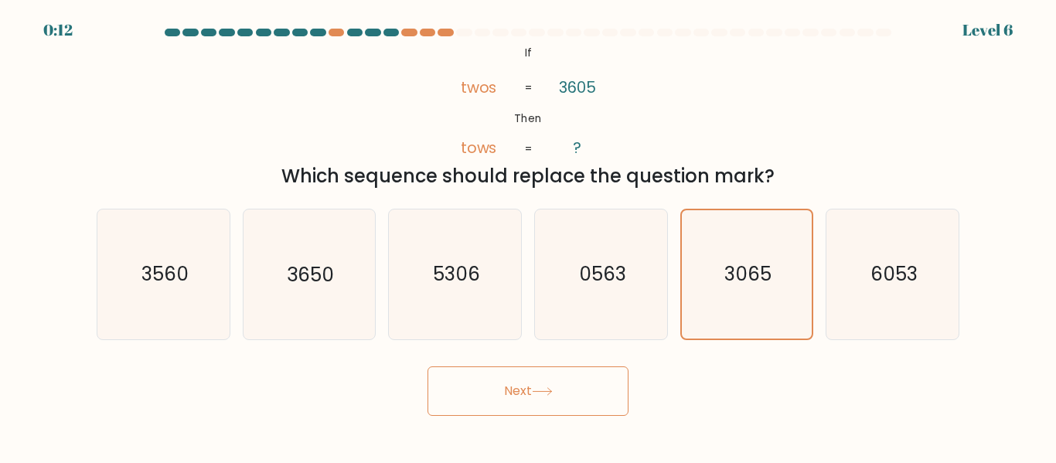
click at [556, 396] on button "Next" at bounding box center [528, 390] width 201 height 49
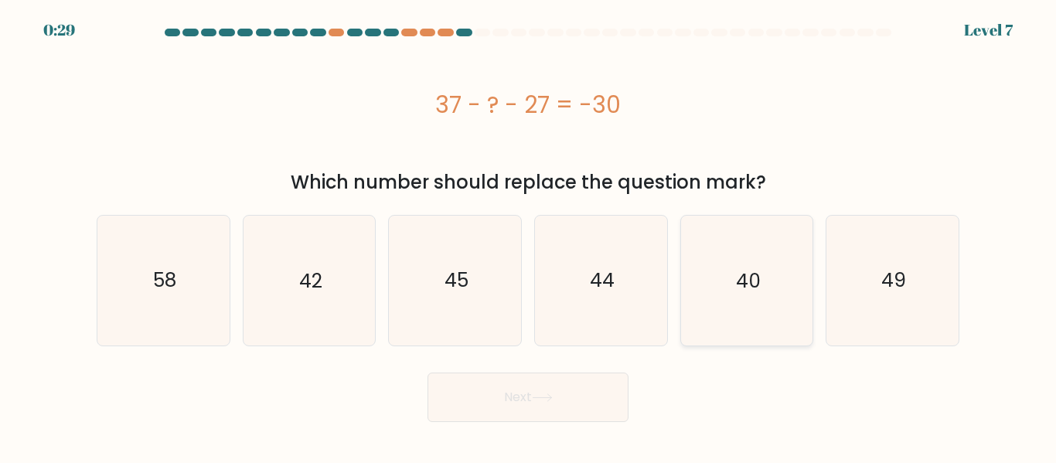
click at [714, 282] on icon "40" at bounding box center [746, 280] width 129 height 129
click at [529, 236] on input "e. 40" at bounding box center [528, 234] width 1 height 4
radio input "true"
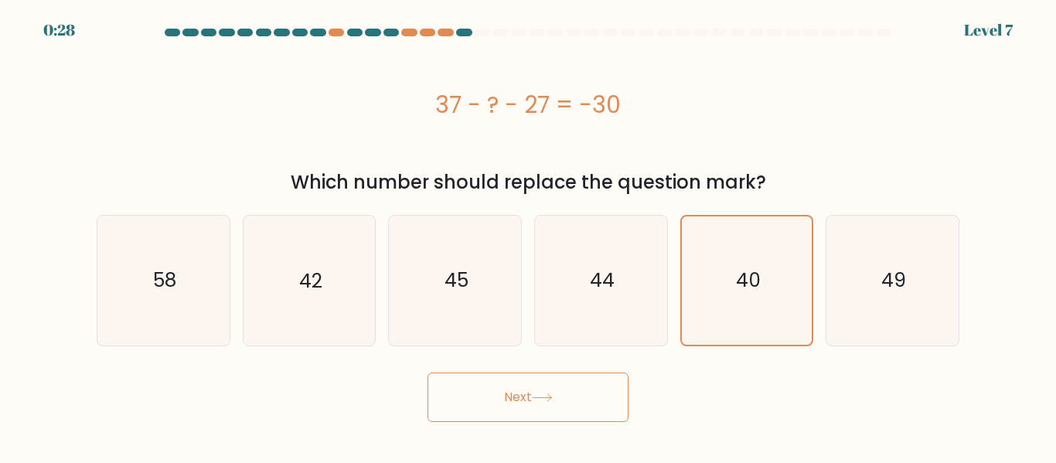
click at [519, 409] on button "Next" at bounding box center [528, 397] width 201 height 49
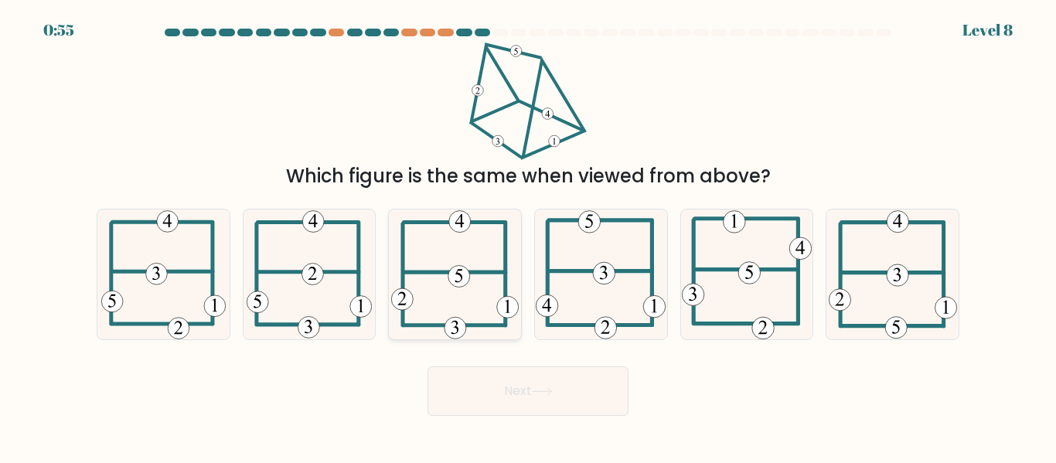
click at [469, 272] on 113 at bounding box center [454, 272] width 101 height 0
click at [528, 236] on input "c." at bounding box center [528, 234] width 1 height 4
radio input "true"
click at [497, 382] on button "Next" at bounding box center [528, 390] width 201 height 49
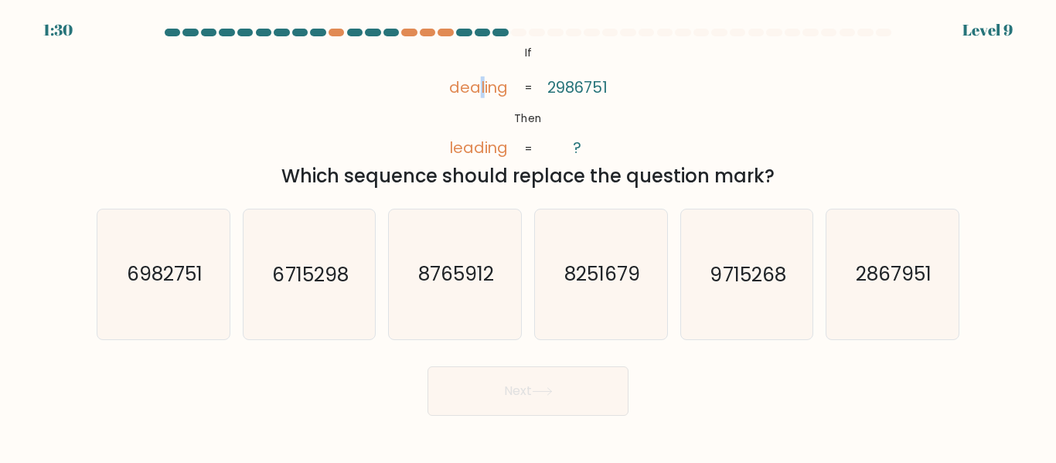
click at [483, 92] on tspan "dealing" at bounding box center [478, 88] width 60 height 22
click at [103, 272] on icon "6982751" at bounding box center [163, 274] width 129 height 129
click at [528, 236] on input "a. 6982751" at bounding box center [528, 234] width 1 height 4
radio input "true"
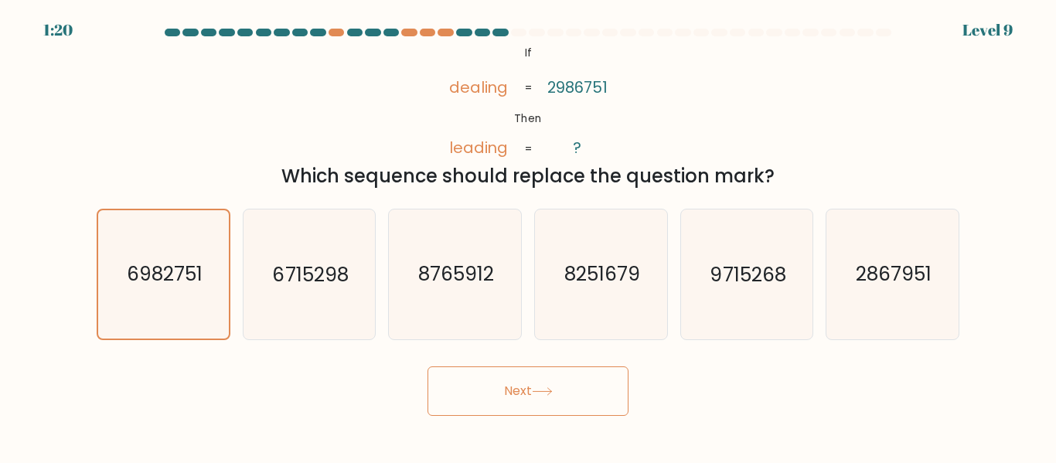
click at [564, 407] on button "Next" at bounding box center [528, 390] width 201 height 49
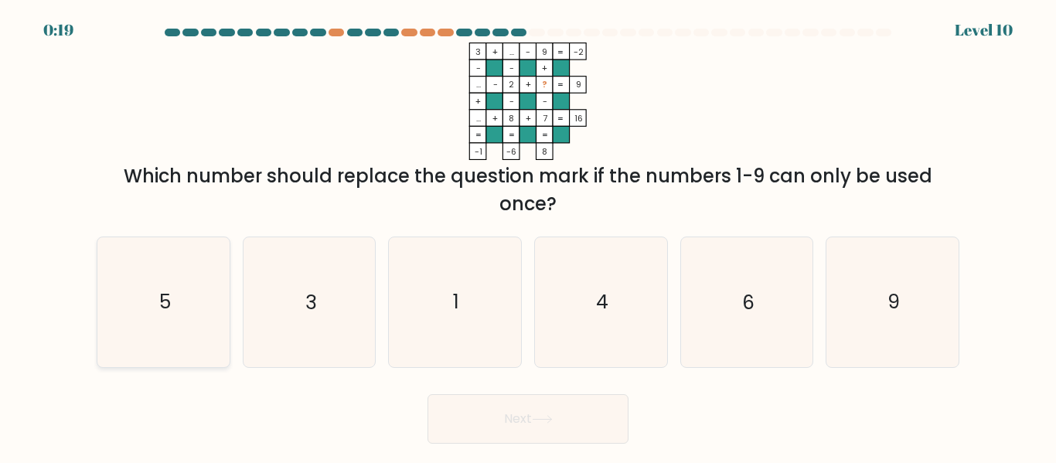
click at [172, 297] on icon "5" at bounding box center [163, 301] width 129 height 129
click at [528, 236] on input "a. 5" at bounding box center [528, 234] width 1 height 4
radio input "true"
click at [586, 284] on icon "4" at bounding box center [601, 301] width 129 height 129
click at [529, 236] on input "d. 4" at bounding box center [528, 234] width 1 height 4
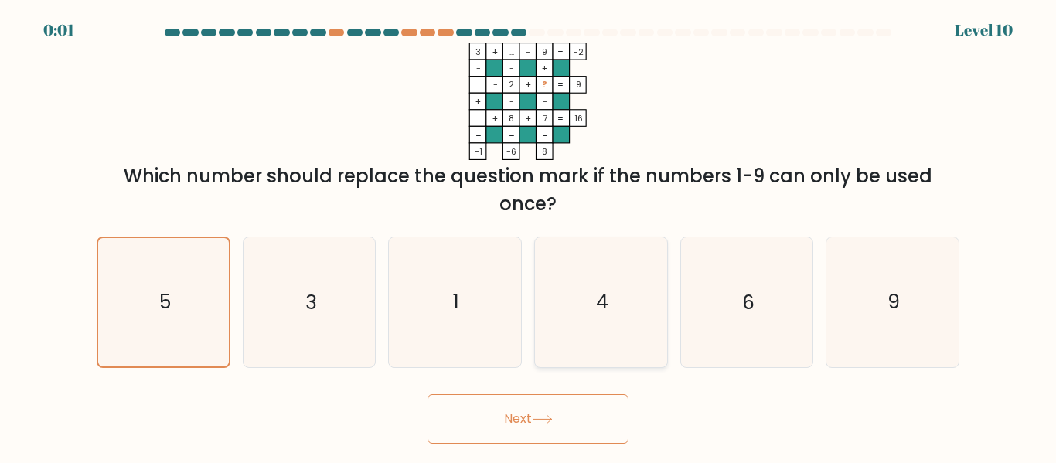
radio input "true"
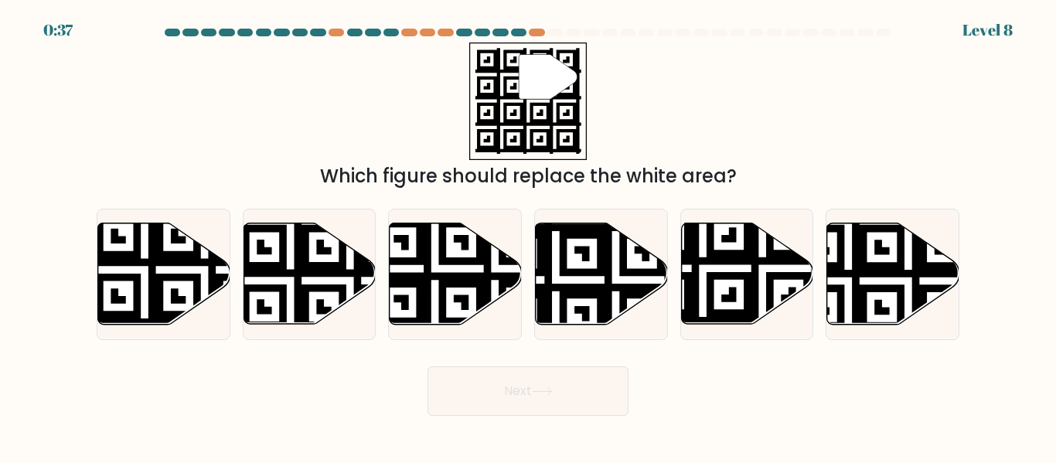
drag, startPoint x: 542, startPoint y: 75, endPoint x: 603, endPoint y: 85, distance: 61.9
click at [603, 85] on div "" Which figure should replace the white area?" at bounding box center [527, 117] width 881 height 148
click at [756, 272] on icon at bounding box center [703, 329] width 240 height 240
click at [529, 236] on input "e." at bounding box center [528, 234] width 1 height 4
radio input "true"
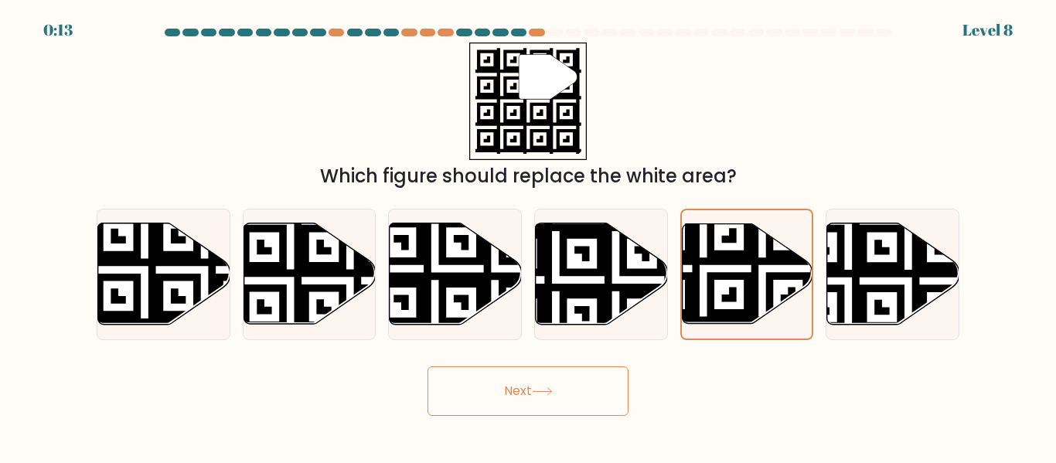
click at [562, 390] on button "Next" at bounding box center [528, 390] width 201 height 49
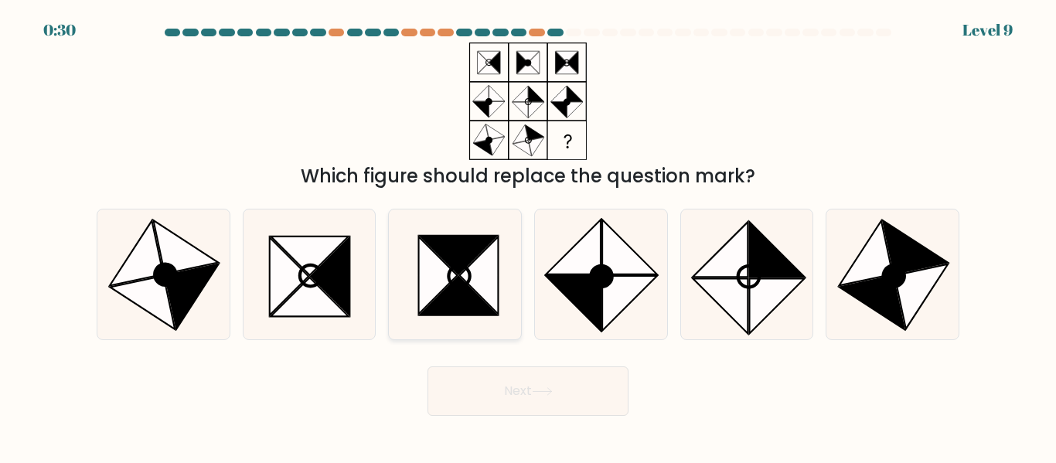
click at [475, 291] on icon at bounding box center [479, 275] width 39 height 77
click at [528, 236] on input "c." at bounding box center [528, 234] width 1 height 4
radio input "true"
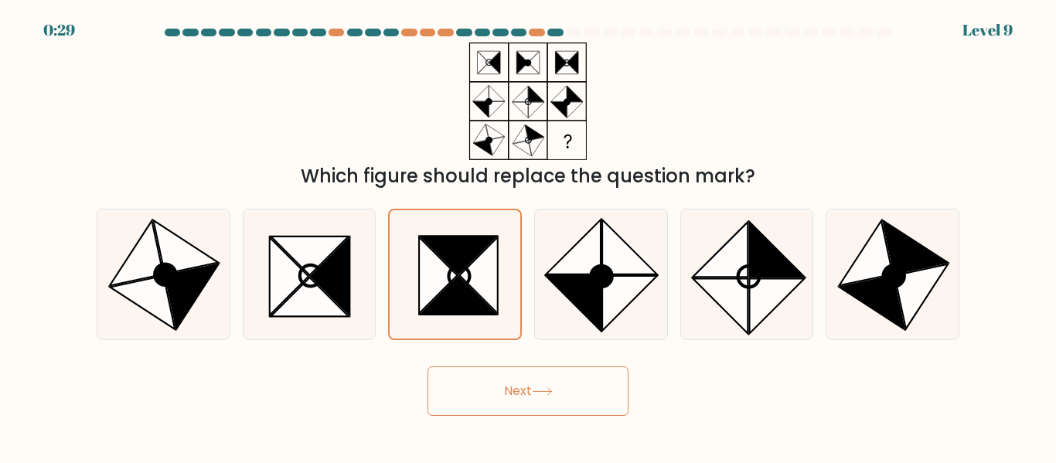
click at [580, 386] on button "Next" at bounding box center [528, 390] width 201 height 49
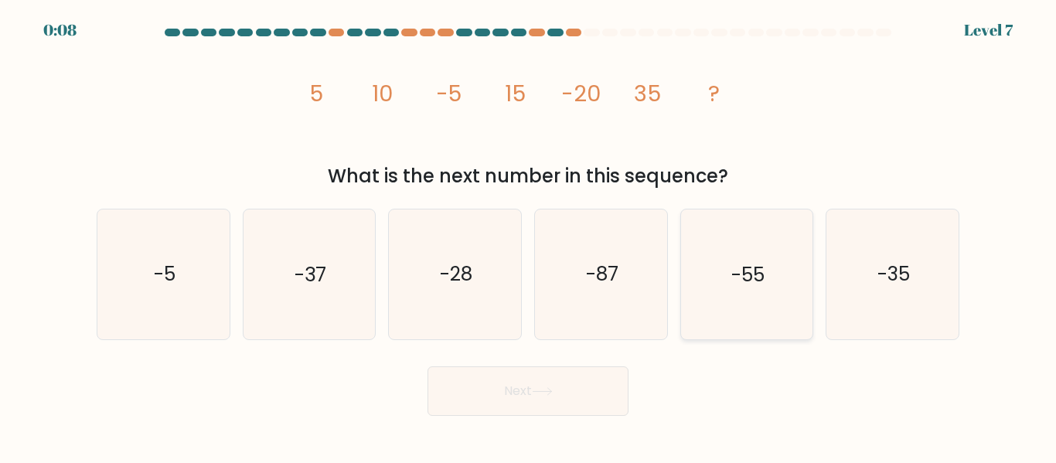
click at [724, 281] on icon "-55" at bounding box center [746, 274] width 129 height 129
click at [529, 236] on input "e. -55" at bounding box center [528, 234] width 1 height 4
radio input "true"
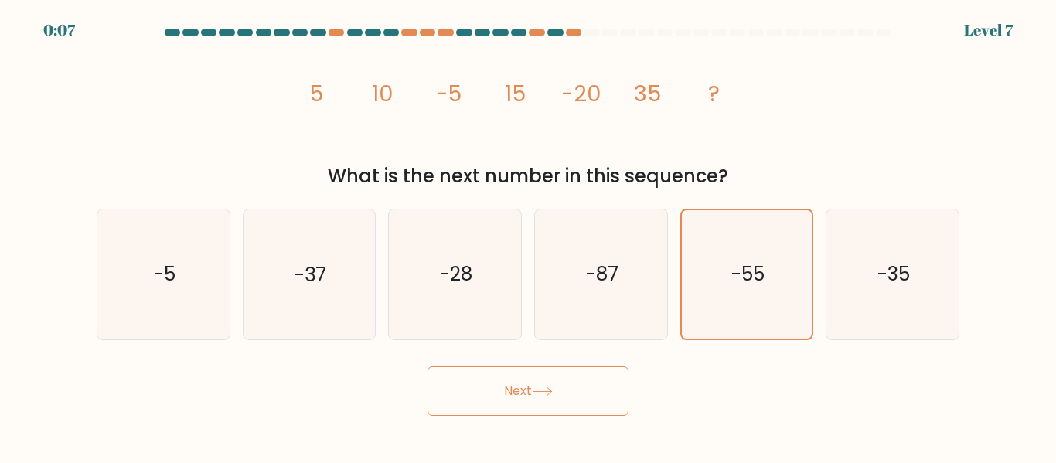
click at [566, 370] on button "Next" at bounding box center [528, 390] width 201 height 49
click at [575, 399] on button "Next" at bounding box center [528, 390] width 201 height 49
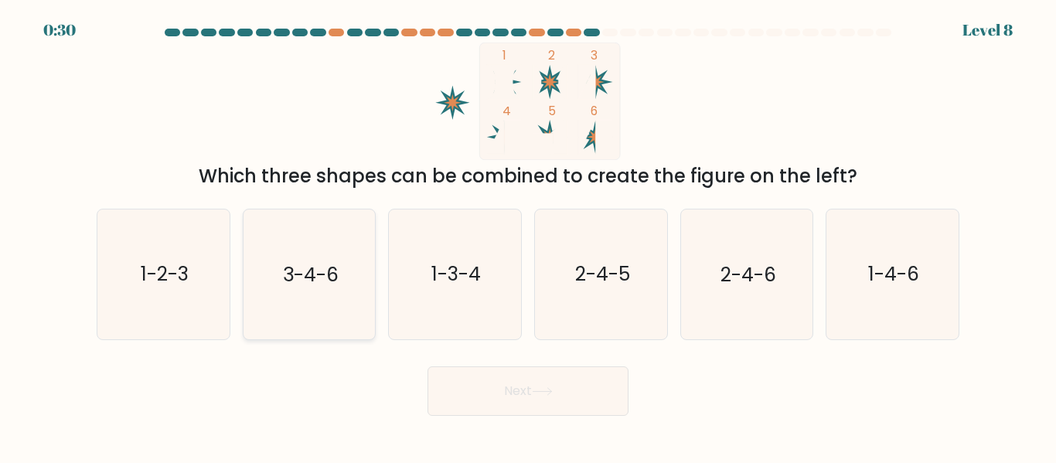
click at [330, 286] on text "3-4-6" at bounding box center [311, 274] width 56 height 27
click at [528, 236] on input "b. 3-4-6" at bounding box center [528, 234] width 1 height 4
radio input "true"
click at [519, 398] on button "Next" at bounding box center [528, 390] width 201 height 49
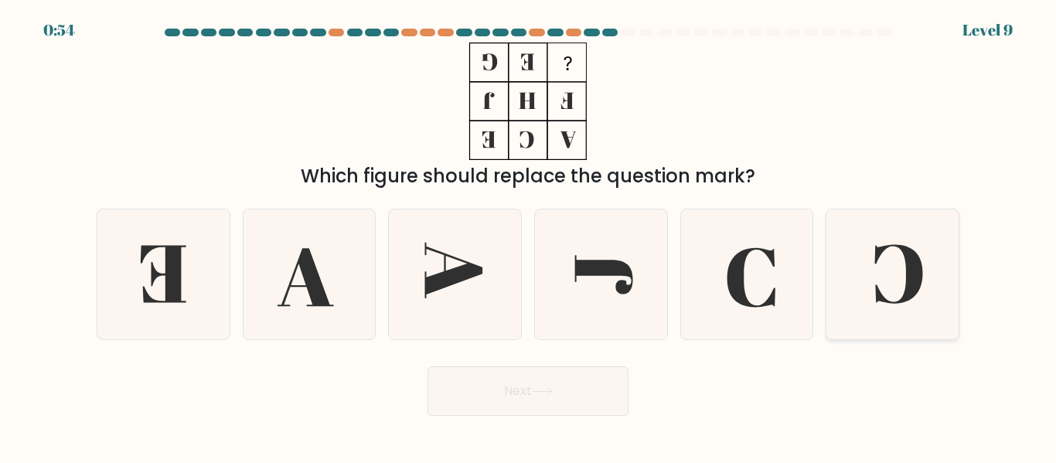
click at [872, 259] on icon at bounding box center [892, 274] width 129 height 129
click at [529, 236] on input "f." at bounding box center [528, 234] width 1 height 4
radio input "true"
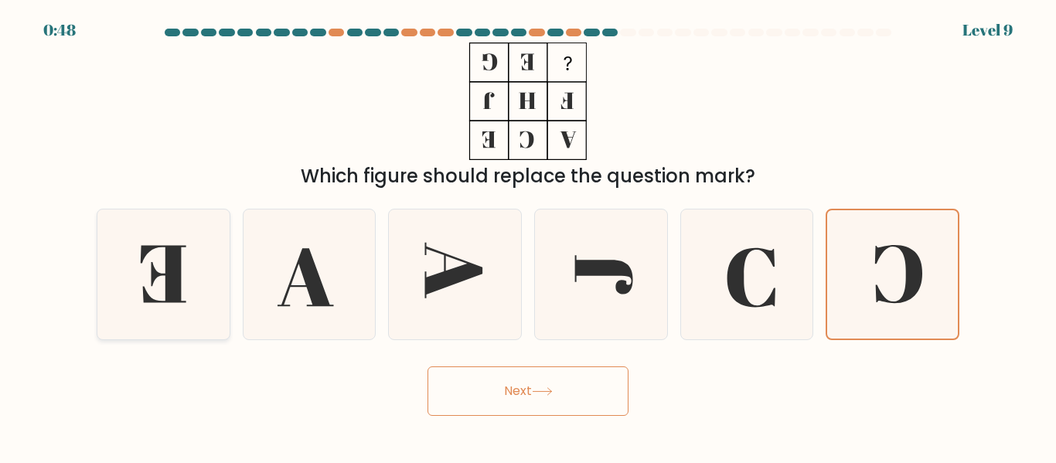
click at [219, 237] on icon at bounding box center [163, 274] width 129 height 129
click at [528, 236] on input "a." at bounding box center [528, 234] width 1 height 4
radio input "true"
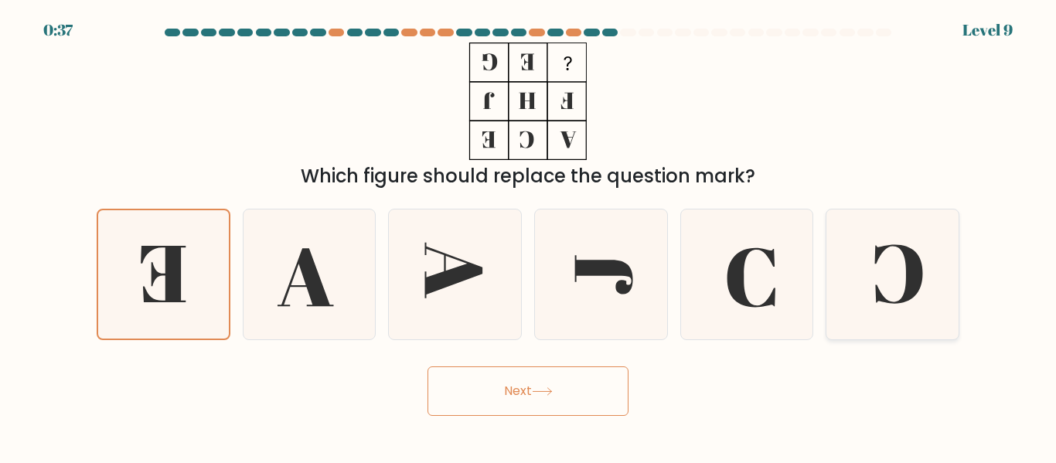
drag, startPoint x: 887, startPoint y: 230, endPoint x: 885, endPoint y: 240, distance: 9.4
click at [885, 233] on icon at bounding box center [892, 274] width 129 height 129
click at [529, 233] on input "f." at bounding box center [528, 234] width 1 height 4
radio input "true"
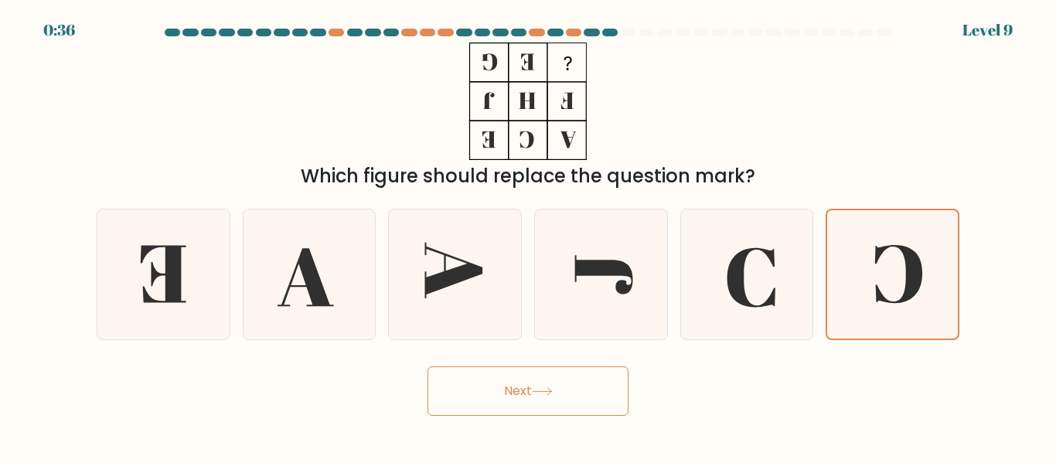
click at [546, 408] on button "Next" at bounding box center [528, 390] width 201 height 49
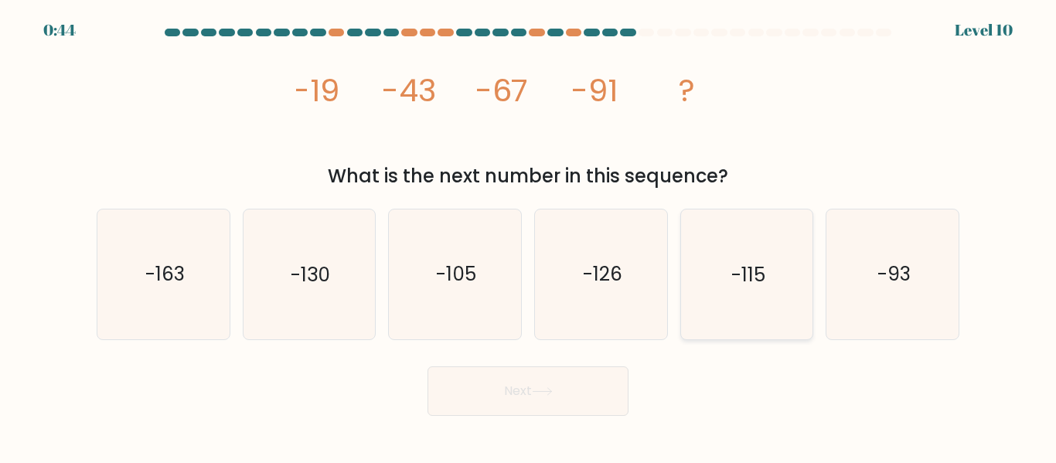
drag, startPoint x: 785, startPoint y: 291, endPoint x: 762, endPoint y: 301, distance: 25.0
click at [784, 292] on icon "-115" at bounding box center [746, 274] width 129 height 129
click at [529, 236] on input "e. -115" at bounding box center [528, 234] width 1 height 4
radio input "true"
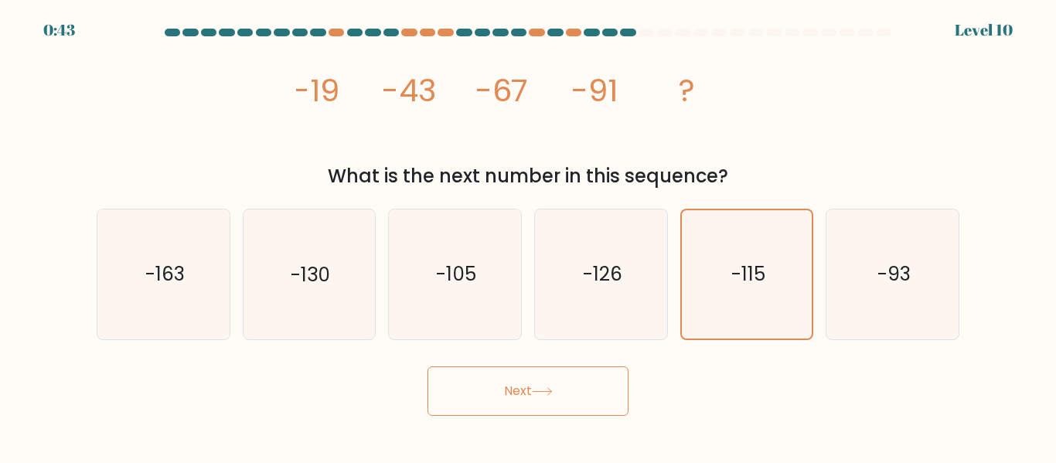
click at [565, 370] on button "Next" at bounding box center [528, 390] width 201 height 49
click at [567, 397] on button "Next" at bounding box center [528, 390] width 201 height 49
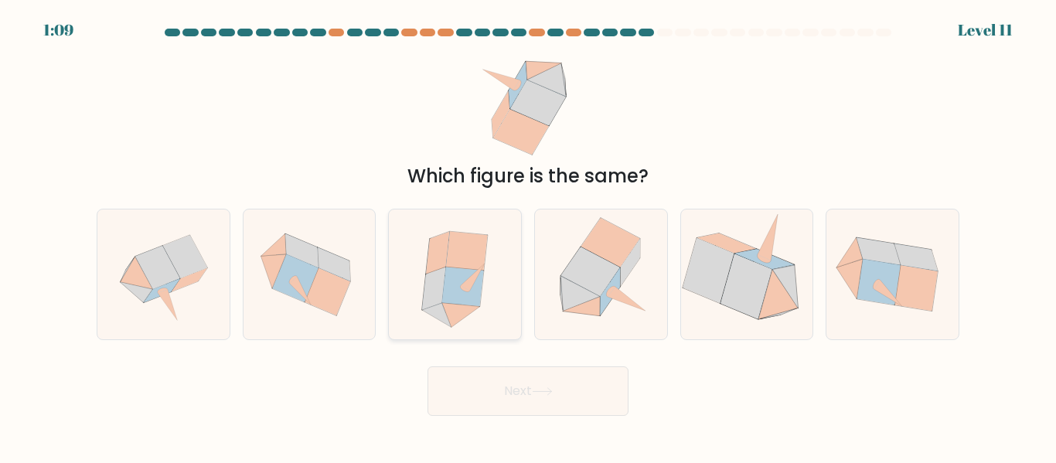
click at [464, 254] on icon at bounding box center [467, 251] width 42 height 39
click at [528, 236] on input "c." at bounding box center [528, 234] width 1 height 4
radio input "true"
click at [539, 397] on button "Next" at bounding box center [528, 390] width 201 height 49
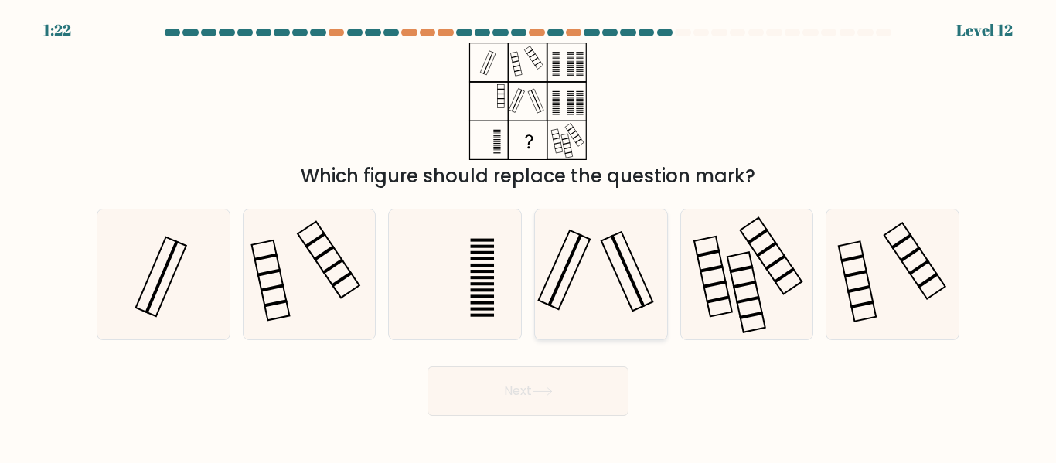
click at [573, 268] on icon at bounding box center [601, 274] width 129 height 129
click at [529, 236] on input "d." at bounding box center [528, 234] width 1 height 4
radio input "true"
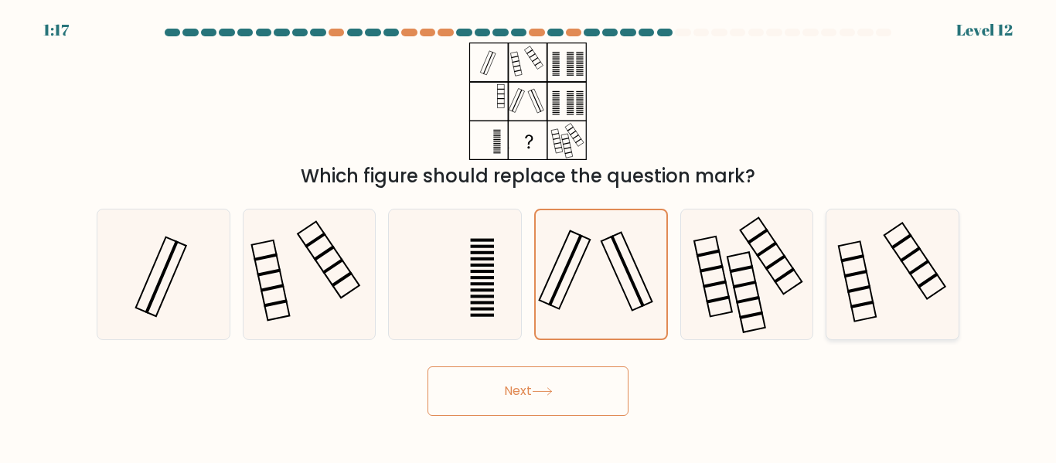
click at [878, 311] on icon at bounding box center [892, 274] width 129 height 129
click at [529, 236] on input "f." at bounding box center [528, 234] width 1 height 4
radio input "true"
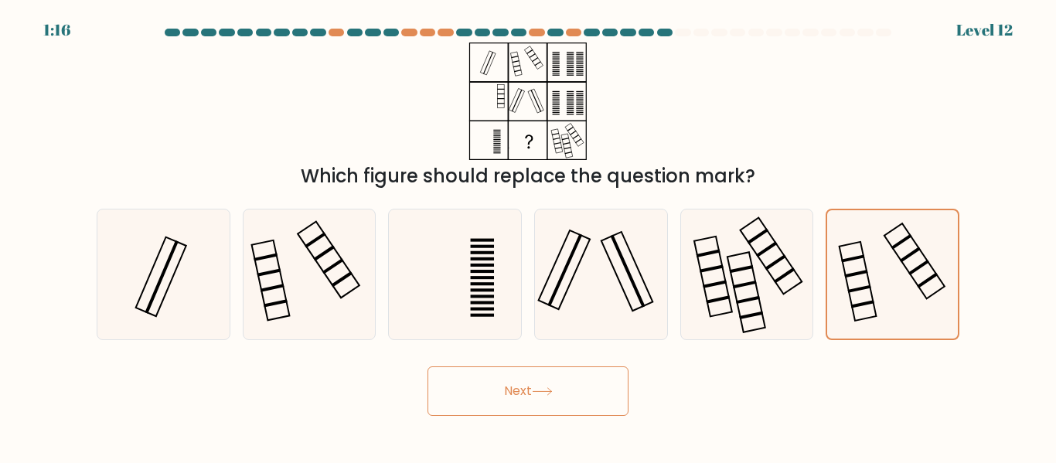
click at [578, 387] on button "Next" at bounding box center [528, 390] width 201 height 49
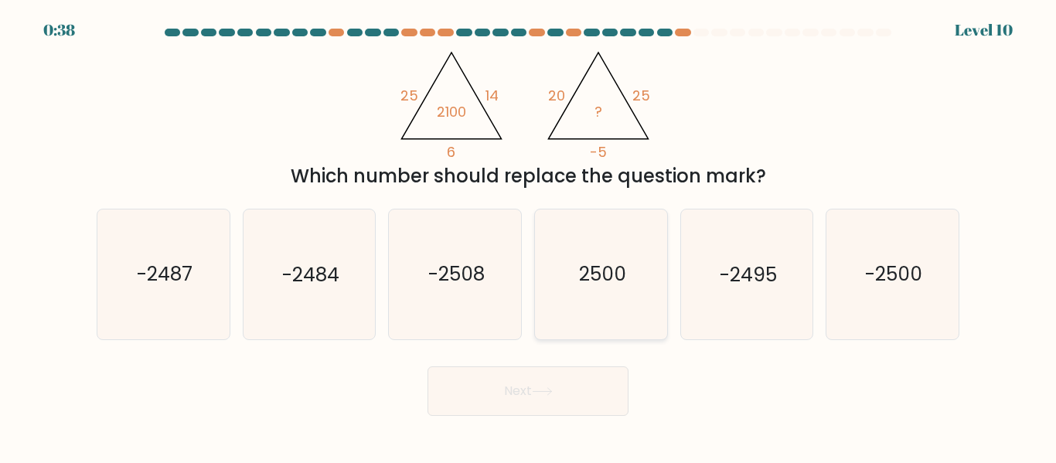
click at [642, 254] on icon "2500" at bounding box center [601, 274] width 129 height 129
click at [529, 236] on input "d. 2500" at bounding box center [528, 234] width 1 height 4
radio input "true"
click at [595, 389] on button "Next" at bounding box center [528, 390] width 201 height 49
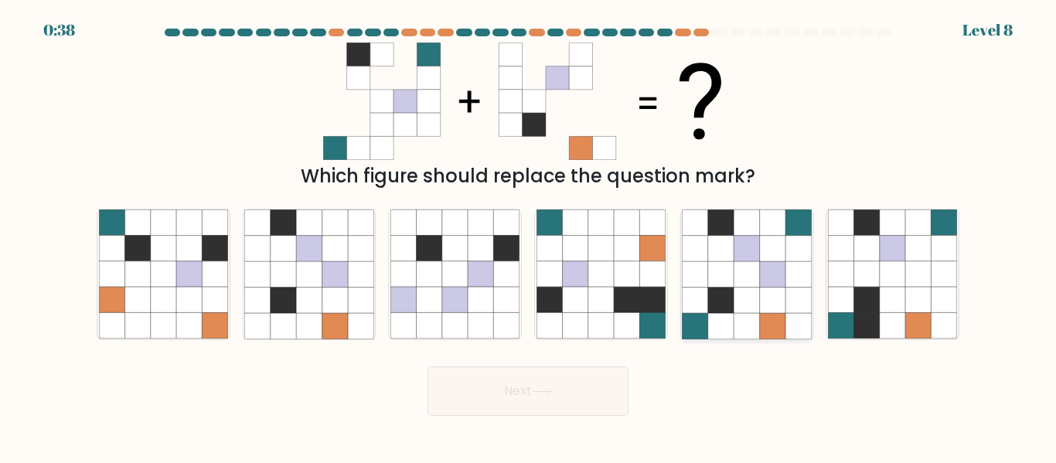
click at [731, 262] on icon at bounding box center [721, 274] width 26 height 26
click at [529, 236] on input "e." at bounding box center [528, 234] width 1 height 4
radio input "true"
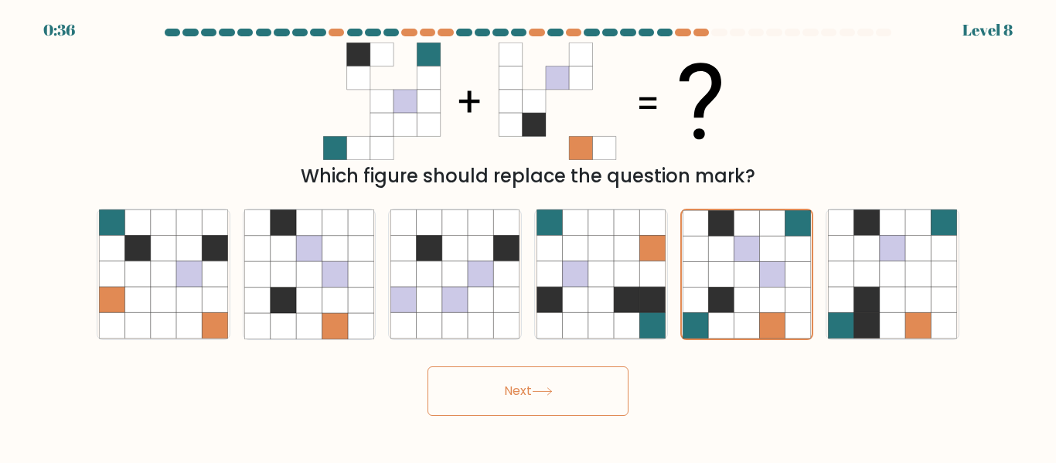
click at [553, 390] on icon at bounding box center [542, 391] width 21 height 9
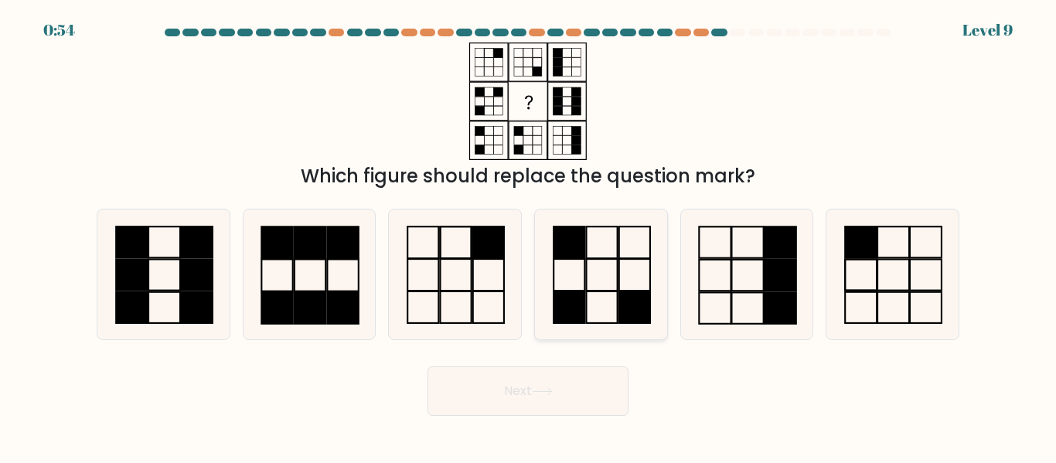
click at [564, 244] on rect at bounding box center [569, 243] width 31 height 32
click at [529, 236] on input "d." at bounding box center [528, 234] width 1 height 4
radio input "true"
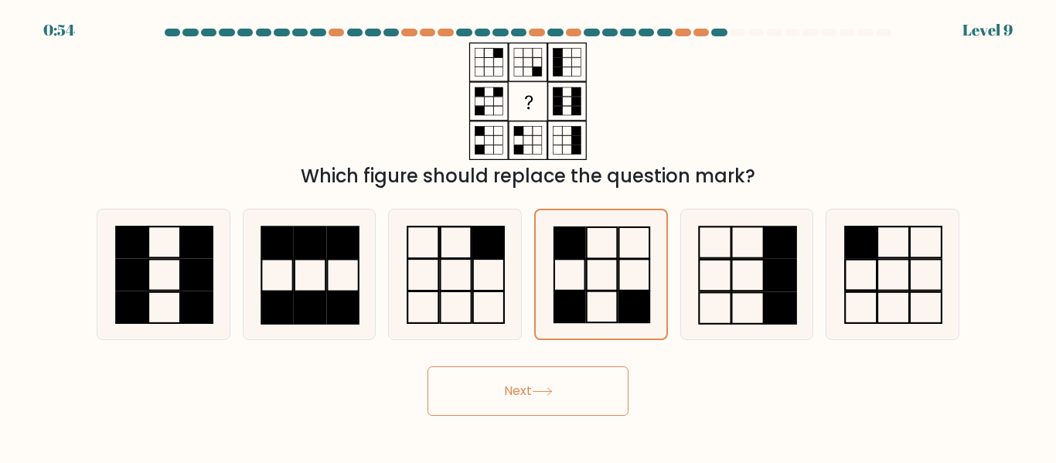
click at [530, 392] on button "Next" at bounding box center [528, 390] width 201 height 49
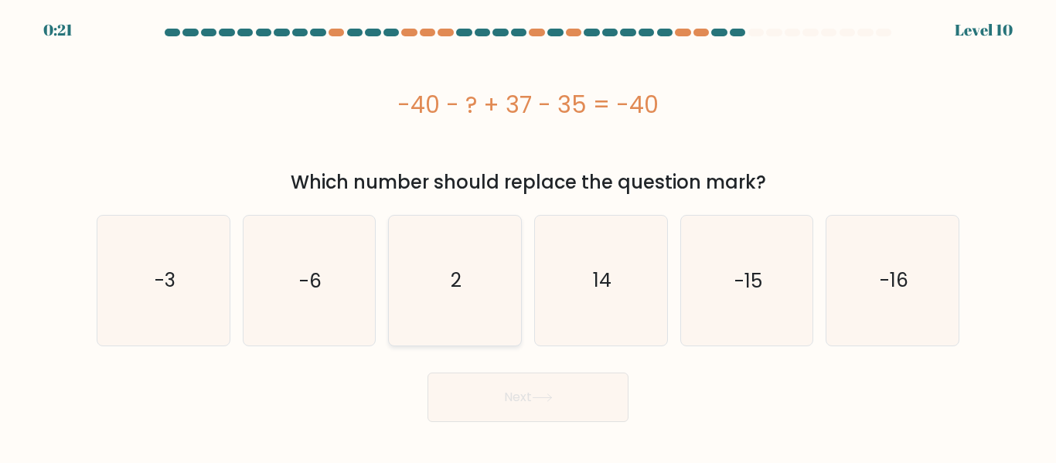
click at [474, 273] on icon "2" at bounding box center [454, 280] width 129 height 129
click at [528, 236] on input "c. 2" at bounding box center [528, 234] width 1 height 4
radio input "true"
click at [527, 387] on button "Next" at bounding box center [528, 397] width 201 height 49
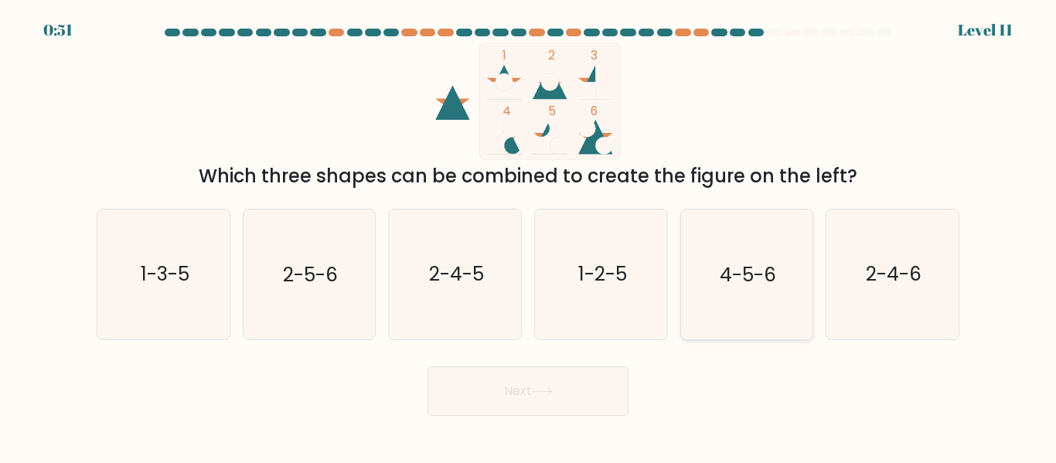
click at [684, 262] on icon "4-5-6" at bounding box center [746, 274] width 129 height 129
click at [529, 236] on input "e. 4-5-6" at bounding box center [528, 234] width 1 height 4
radio input "true"
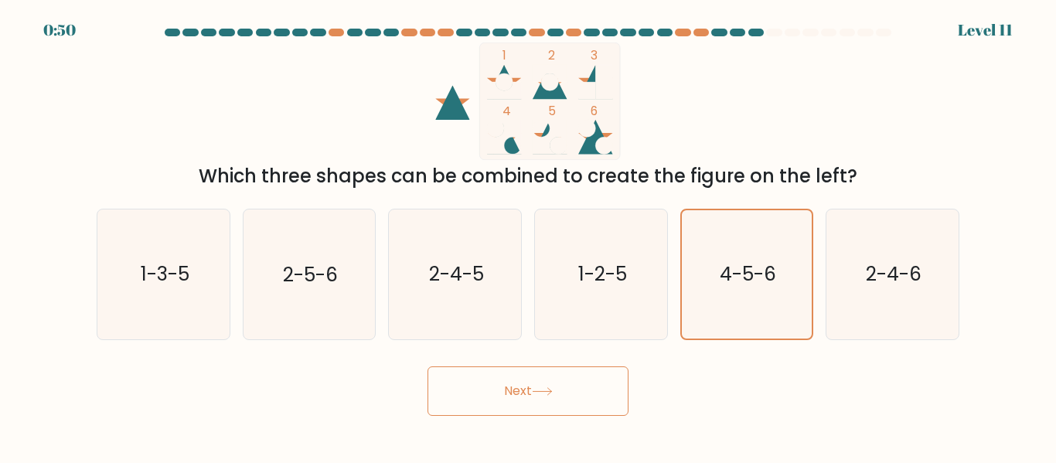
click at [506, 400] on button "Next" at bounding box center [528, 390] width 201 height 49
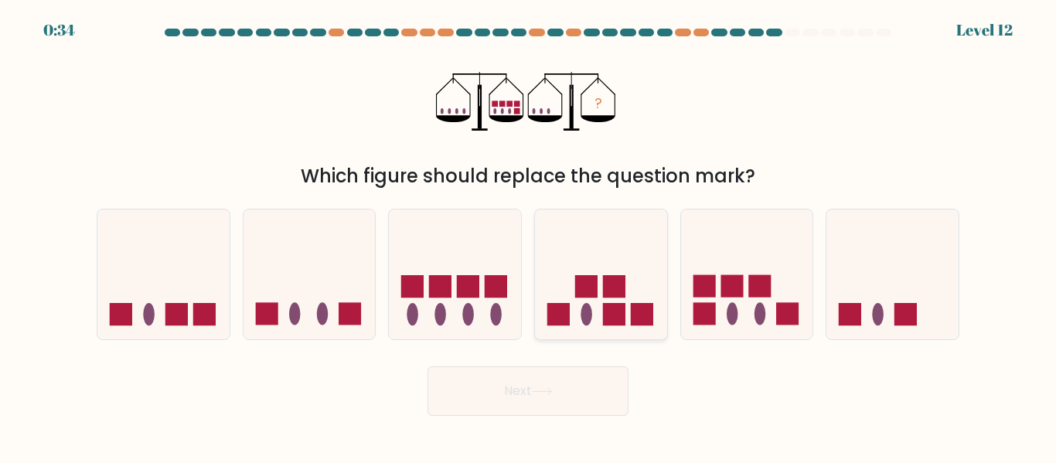
click at [583, 278] on rect at bounding box center [586, 286] width 22 height 22
click at [529, 236] on input "d." at bounding box center [528, 234] width 1 height 4
radio input "true"
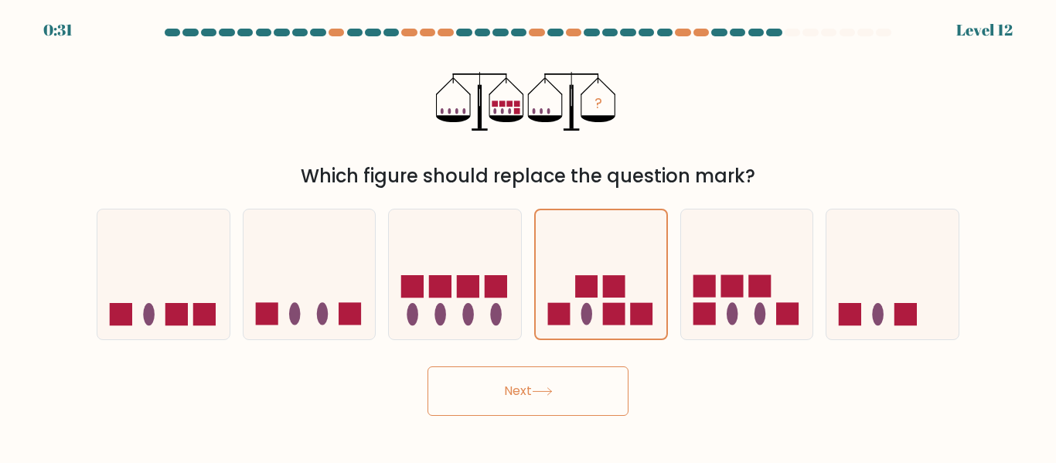
click at [588, 405] on button "Next" at bounding box center [528, 390] width 201 height 49
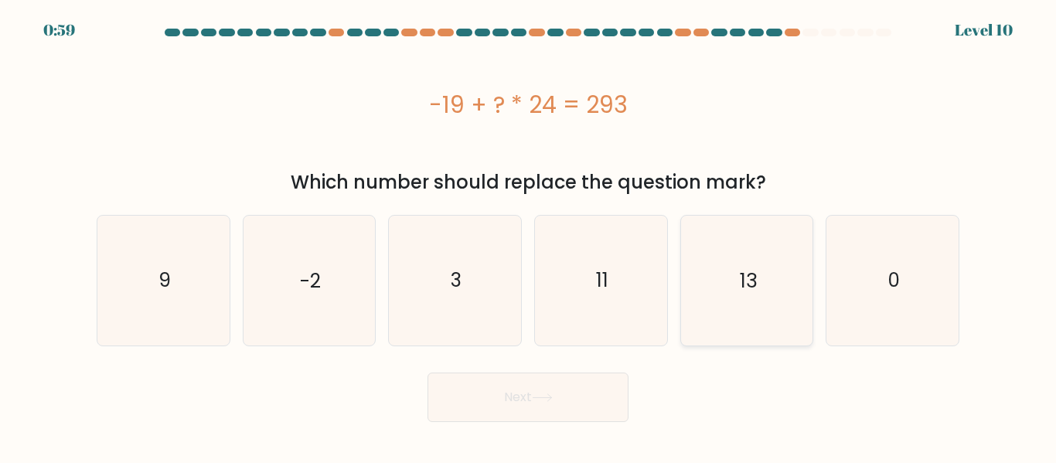
click at [722, 246] on icon "13" at bounding box center [746, 280] width 129 height 129
click at [529, 236] on input "e. 13" at bounding box center [528, 234] width 1 height 4
radio input "true"
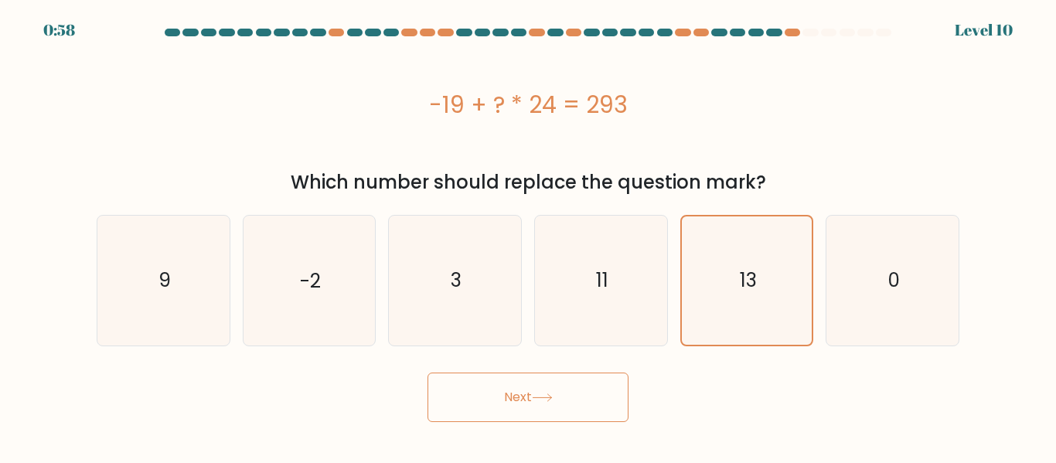
click at [575, 392] on button "Next" at bounding box center [528, 397] width 201 height 49
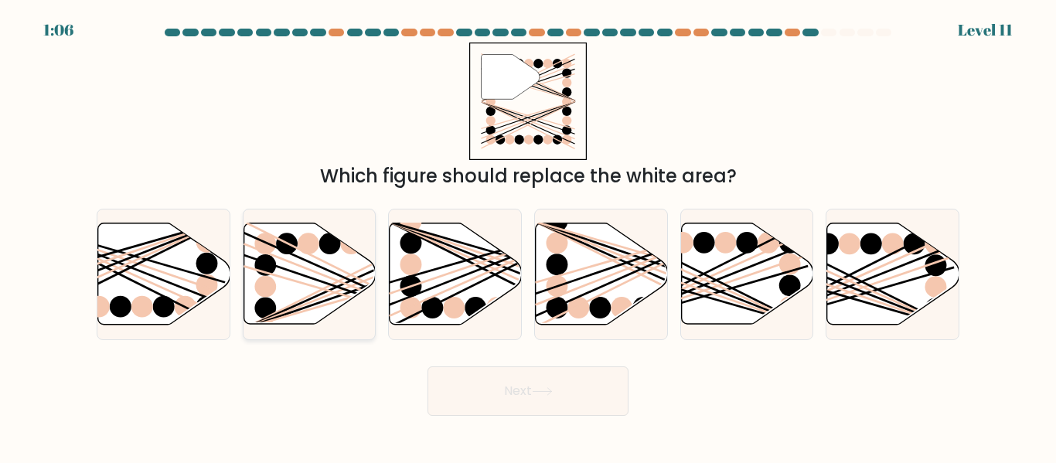
click at [356, 256] on icon at bounding box center [310, 273] width 132 height 101
click at [528, 236] on input "b." at bounding box center [528, 234] width 1 height 4
radio input "true"
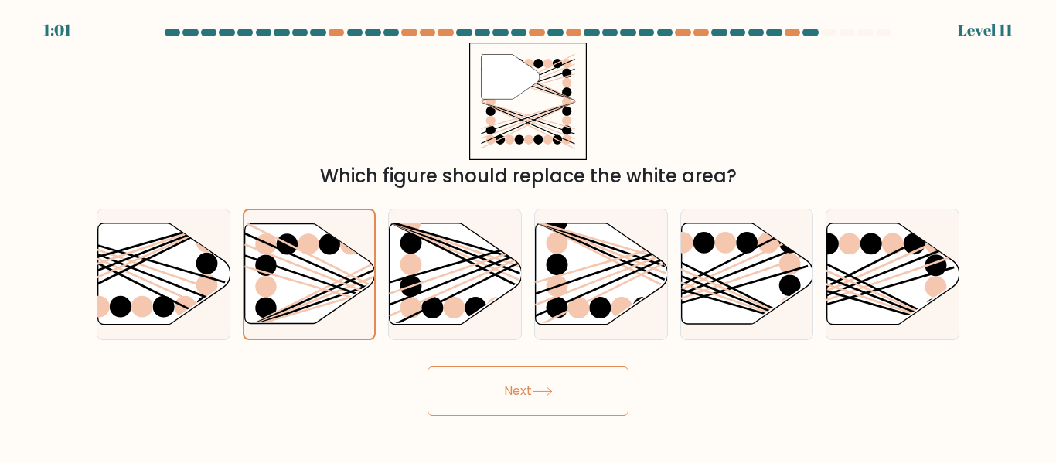
click at [498, 414] on button "Next" at bounding box center [528, 390] width 201 height 49
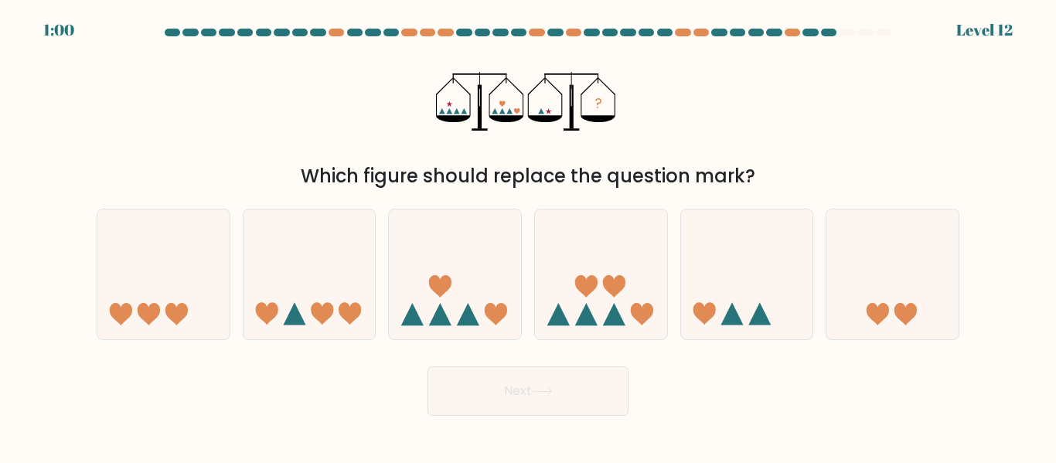
click at [879, 360] on div "Next" at bounding box center [527, 387] width 881 height 57
click at [904, 290] on icon at bounding box center [893, 274] width 132 height 109
click at [529, 236] on input "f." at bounding box center [528, 234] width 1 height 4
radio input "true"
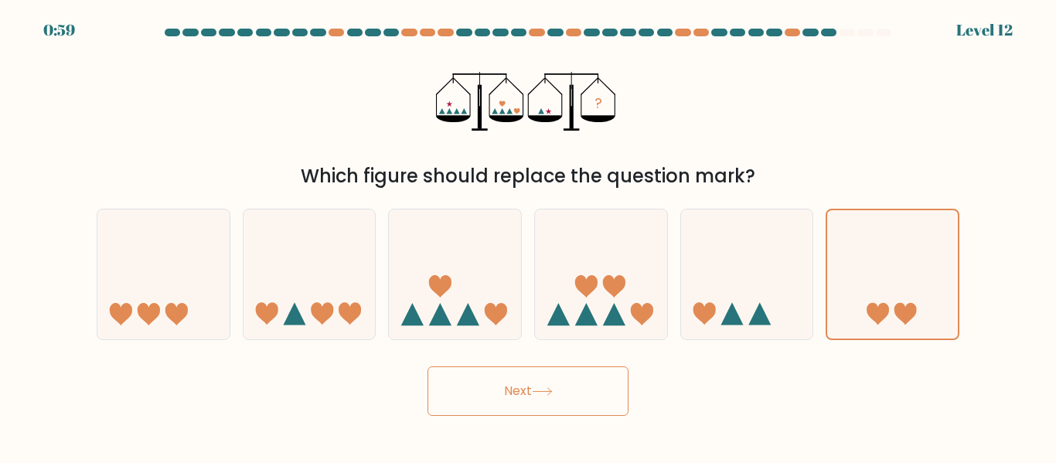
click at [592, 390] on button "Next" at bounding box center [528, 390] width 201 height 49
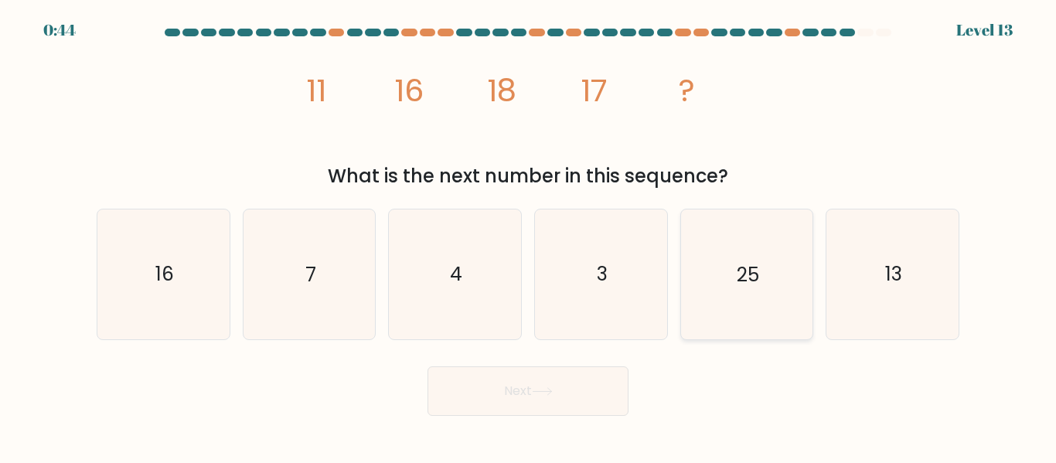
click at [771, 290] on icon "25" at bounding box center [746, 274] width 129 height 129
click at [529, 236] on input "e. 25" at bounding box center [528, 234] width 1 height 4
radio input "true"
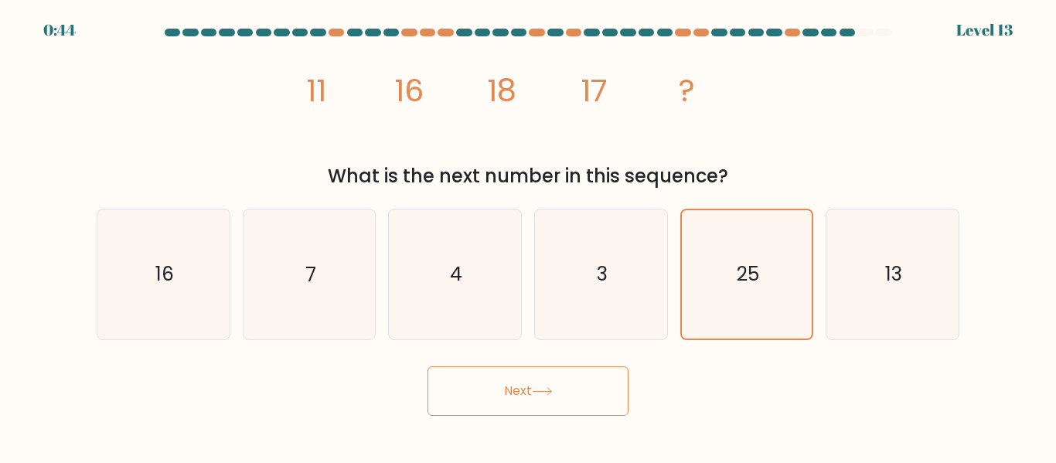
click at [570, 392] on button "Next" at bounding box center [528, 390] width 201 height 49
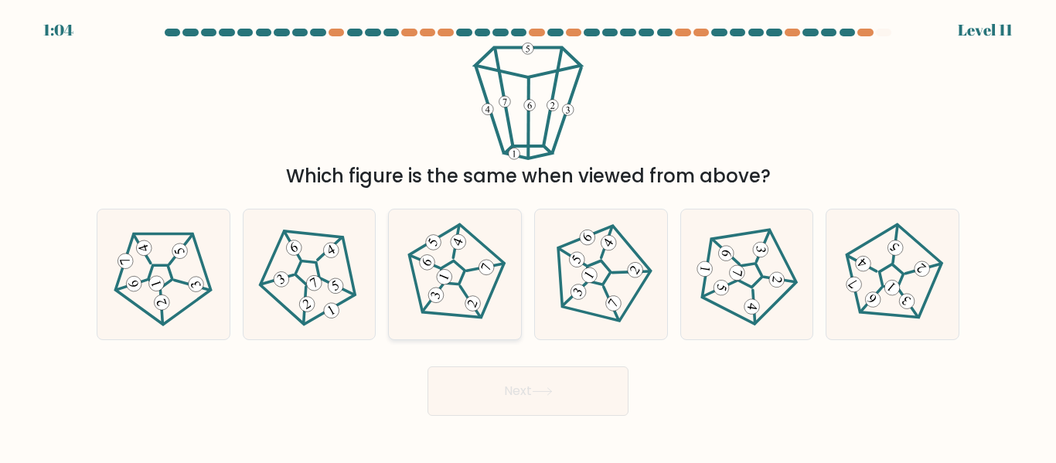
click at [469, 268] on icon at bounding box center [456, 275] width 104 height 104
click at [528, 236] on input "c." at bounding box center [528, 234] width 1 height 4
radio input "true"
click at [561, 383] on button "Next" at bounding box center [528, 390] width 201 height 49
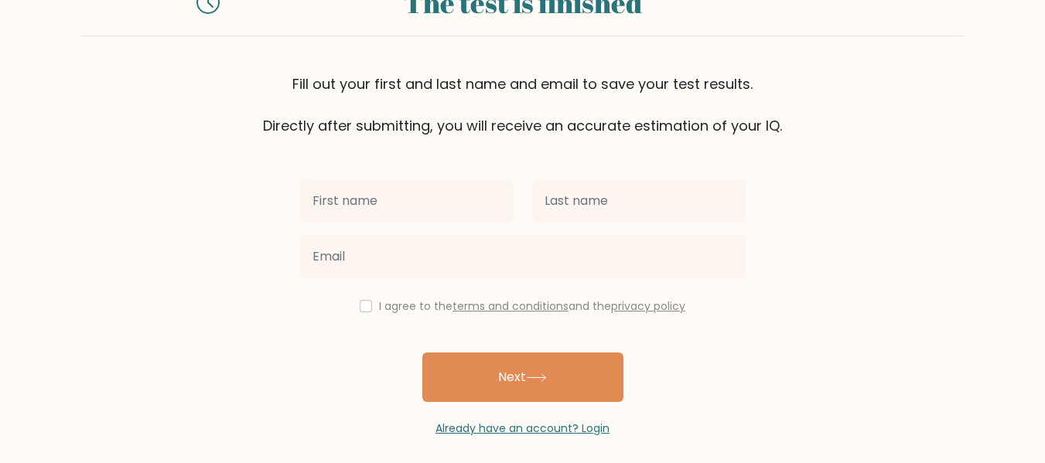
scroll to position [80, 0]
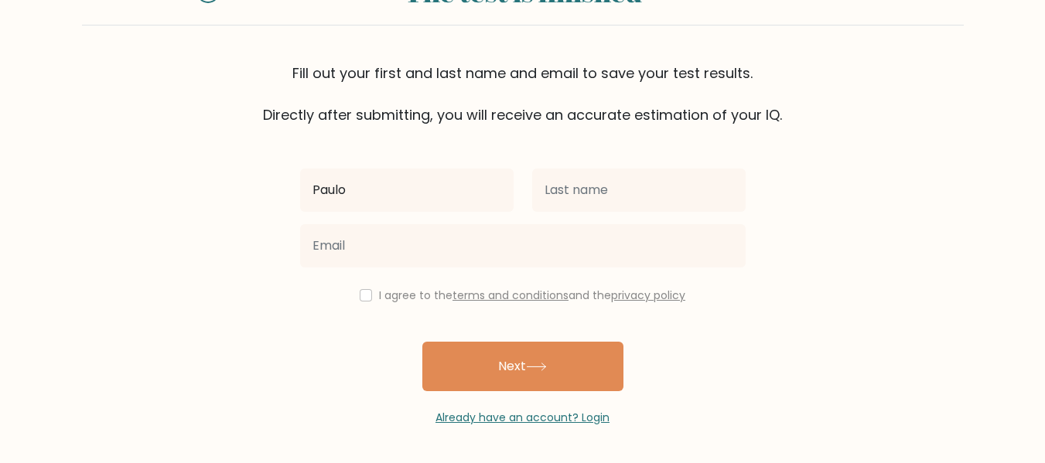
type input "Paulo"
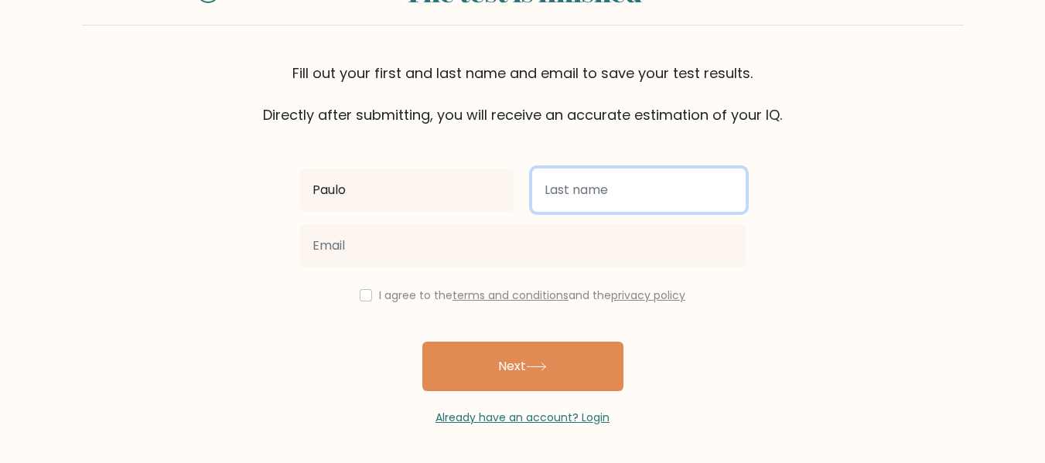
click at [664, 204] on input "text" at bounding box center [638, 190] width 213 height 43
type input "o"
type input "Ochoco"
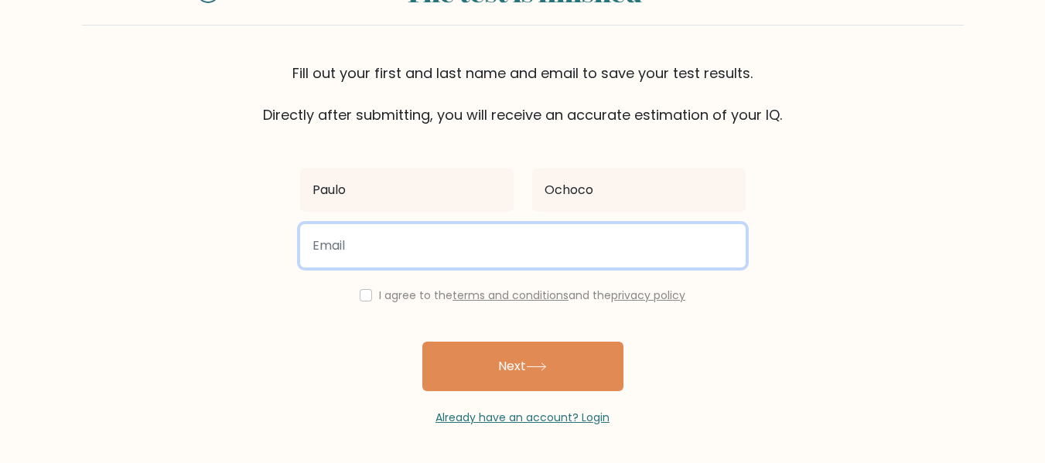
click at [584, 242] on input "email" at bounding box center [522, 245] width 445 height 43
type input "[EMAIL_ADDRESS][DOMAIN_NAME]"
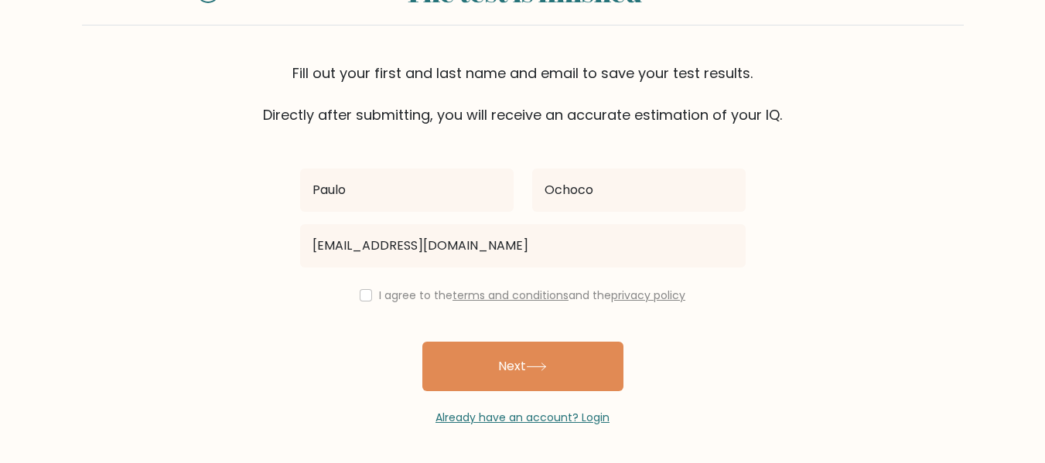
click at [353, 298] on div "I agree to the terms and conditions and the privacy policy" at bounding box center [523, 295] width 464 height 19
click at [360, 297] on input "checkbox" at bounding box center [366, 295] width 12 height 12
checkbox input "true"
click at [466, 339] on div "[PERSON_NAME] [EMAIL_ADDRESS][DOMAIN_NAME] I agree to the terms and conditions …" at bounding box center [523, 275] width 464 height 301
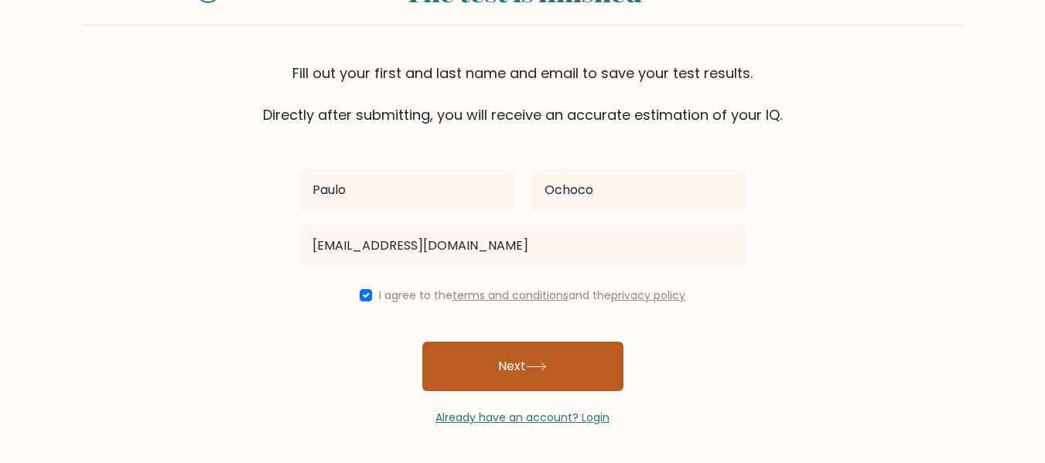
click at [481, 352] on button "Next" at bounding box center [522, 366] width 201 height 49
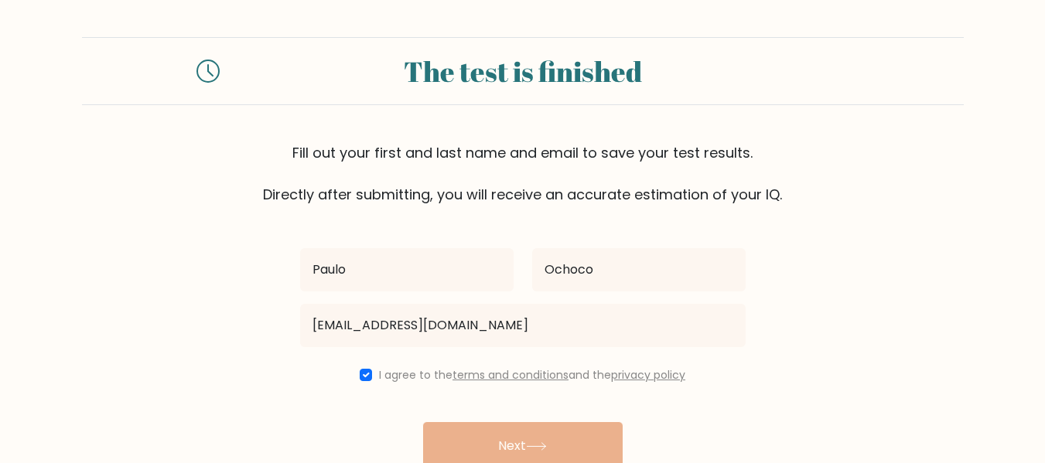
scroll to position [23, 0]
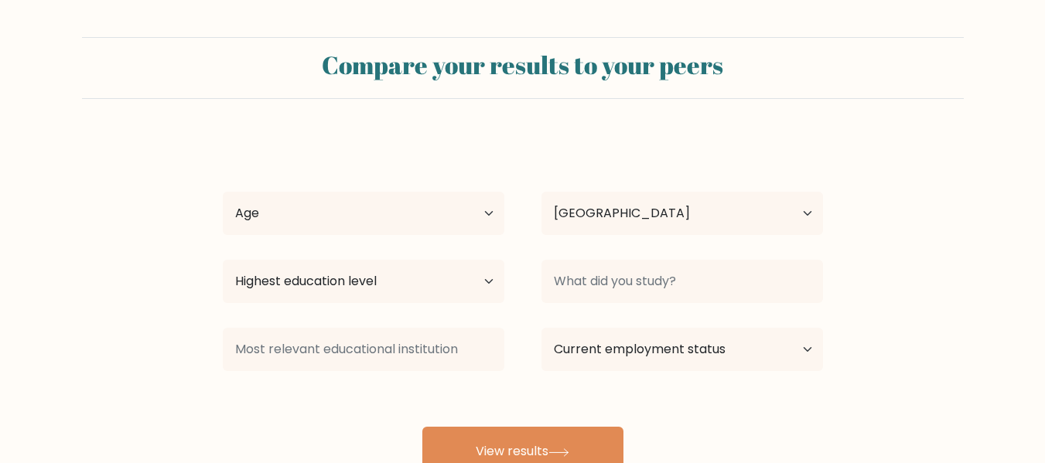
select select "PH"
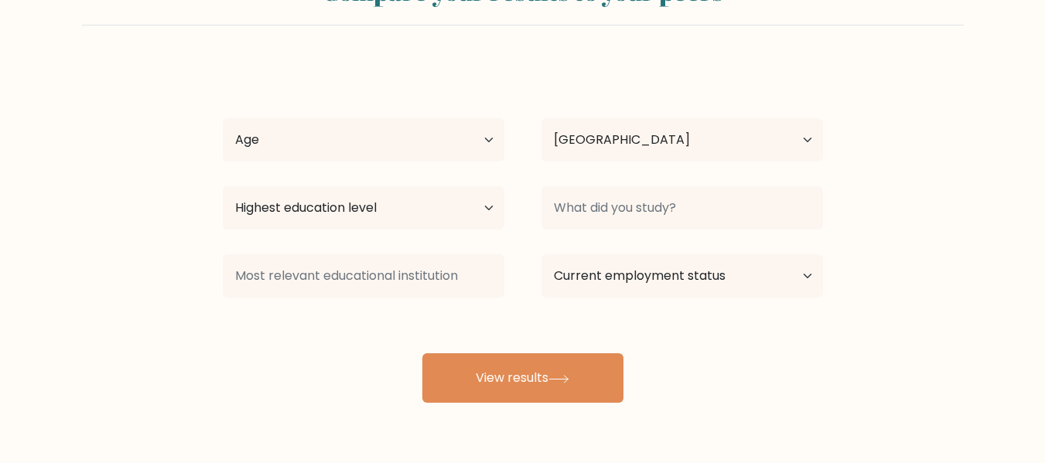
scroll to position [77, 0]
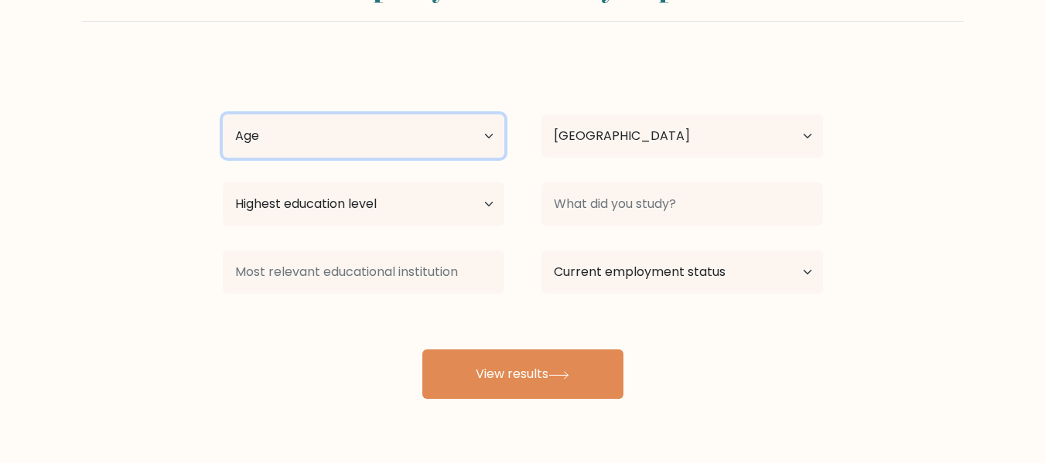
click at [452, 137] on select "Age Under [DEMOGRAPHIC_DATA] [DEMOGRAPHIC_DATA] [DEMOGRAPHIC_DATA] [DEMOGRAPHIC…" at bounding box center [363, 135] width 281 height 43
click at [405, 140] on select "Age Under [DEMOGRAPHIC_DATA] [DEMOGRAPHIC_DATA] [DEMOGRAPHIC_DATA] [DEMOGRAPHIC…" at bounding box center [363, 135] width 281 height 43
select select "18_24"
click at [223, 114] on select "Age Under [DEMOGRAPHIC_DATA] [DEMOGRAPHIC_DATA] [DEMOGRAPHIC_DATA] [DEMOGRAPHIC…" at bounding box center [363, 135] width 281 height 43
click at [360, 141] on select "Age Under [DEMOGRAPHIC_DATA] [DEMOGRAPHIC_DATA] [DEMOGRAPHIC_DATA] [DEMOGRAPHIC…" at bounding box center [363, 135] width 281 height 43
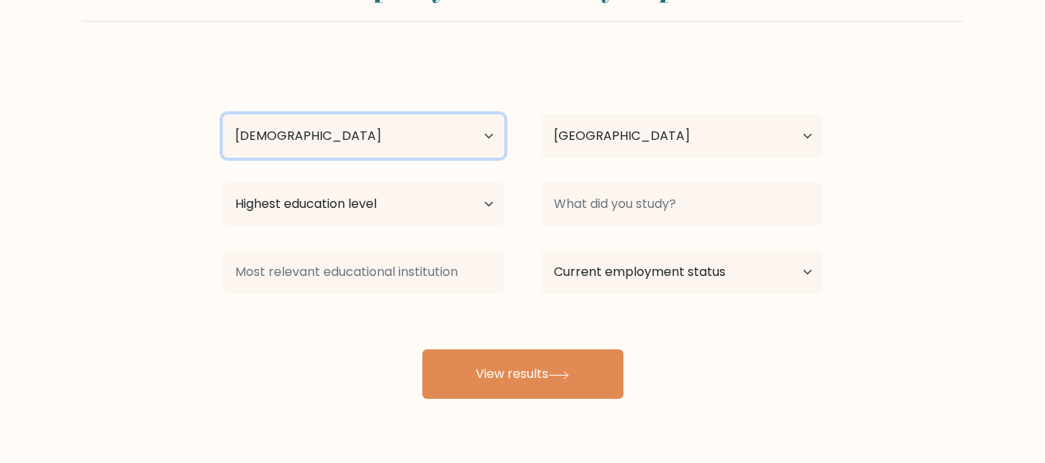
click at [223, 114] on select "Age Under [DEMOGRAPHIC_DATA] [DEMOGRAPHIC_DATA] [DEMOGRAPHIC_DATA] [DEMOGRAPHIC…" at bounding box center [363, 135] width 281 height 43
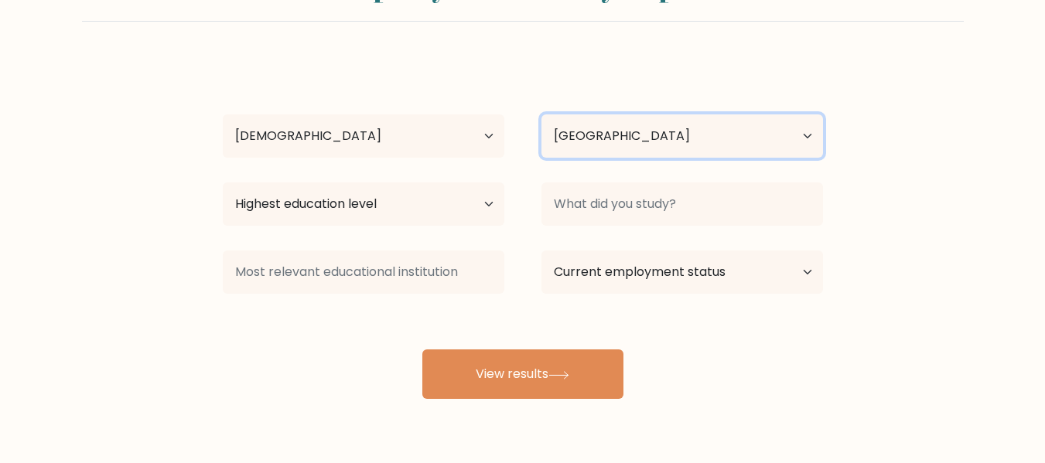
click at [631, 135] on select "Country [GEOGRAPHIC_DATA] [GEOGRAPHIC_DATA] [GEOGRAPHIC_DATA] [US_STATE] [GEOGR…" at bounding box center [681, 135] width 281 height 43
click at [580, 80] on div "[PERSON_NAME] Age Under [DEMOGRAPHIC_DATA] [DEMOGRAPHIC_DATA] [DEMOGRAPHIC_DATA…" at bounding box center [522, 229] width 619 height 340
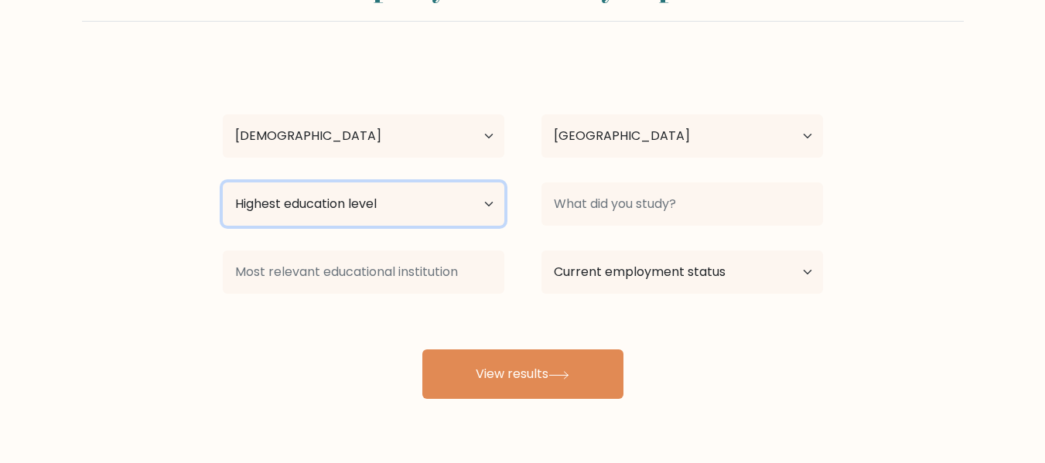
click at [418, 215] on select "Highest education level No schooling Primary Lower Secondary Upper Secondary Oc…" at bounding box center [363, 203] width 281 height 43
select select "bachelors_degree"
click at [223, 182] on select "Highest education level No schooling Primary Lower Secondary Upper Secondary Oc…" at bounding box center [363, 203] width 281 height 43
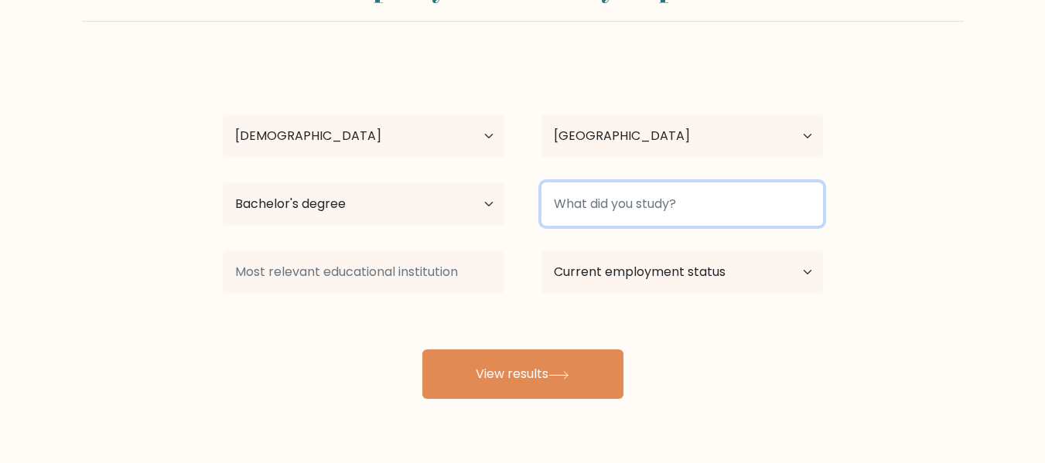
click at [582, 202] on input at bounding box center [681, 203] width 281 height 43
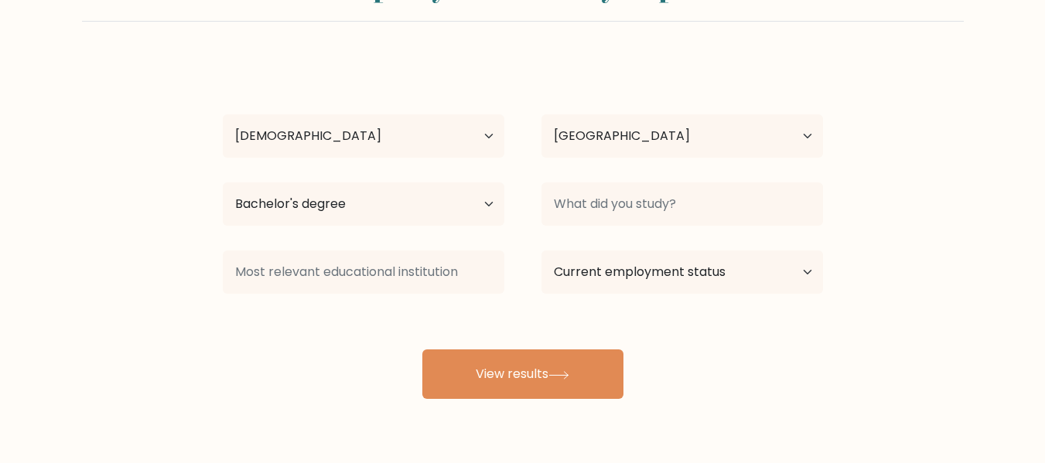
click at [592, 64] on div "[PERSON_NAME] Age Under [DEMOGRAPHIC_DATA] [DEMOGRAPHIC_DATA] [DEMOGRAPHIC_DATA…" at bounding box center [522, 229] width 619 height 340
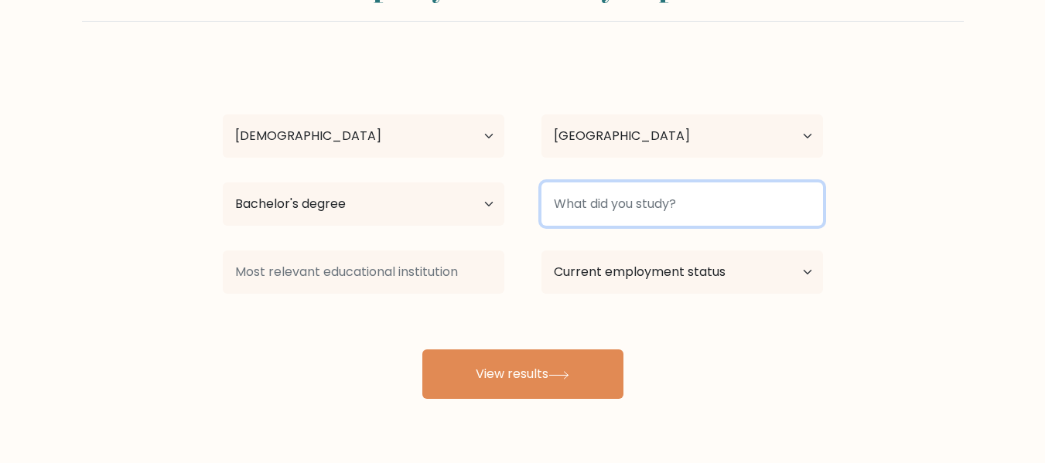
click at [607, 219] on input at bounding box center [681, 203] width 281 height 43
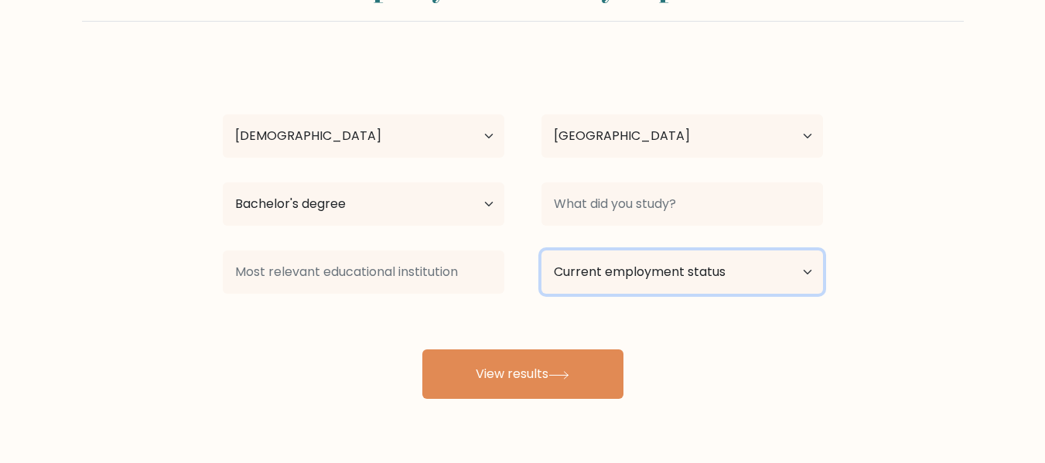
click at [621, 269] on select "Current employment status Employed Student Retired Other / prefer not to answer" at bounding box center [681, 272] width 281 height 43
click at [876, 369] on form "Compare your results to your peers [PERSON_NAME] Age Under [DEMOGRAPHIC_DATA] […" at bounding box center [522, 179] width 1045 height 439
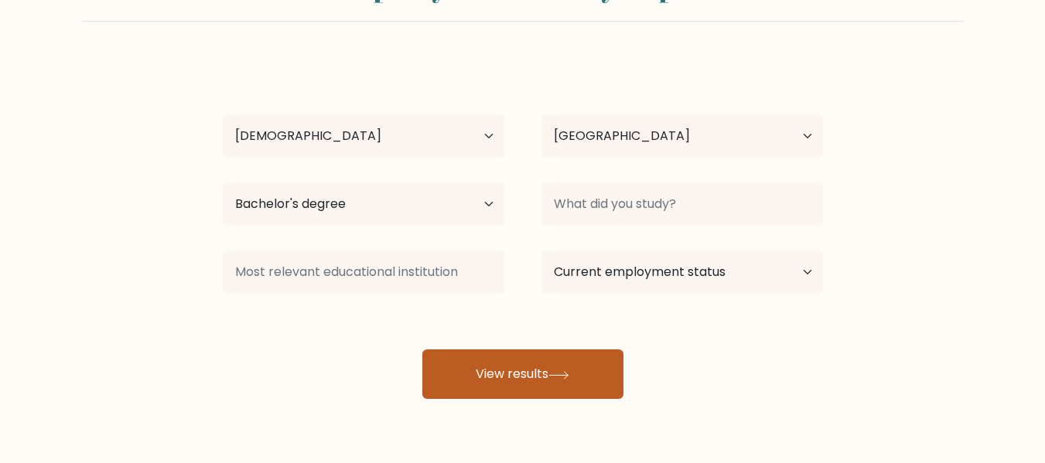
click at [600, 374] on button "View results" at bounding box center [522, 373] width 201 height 49
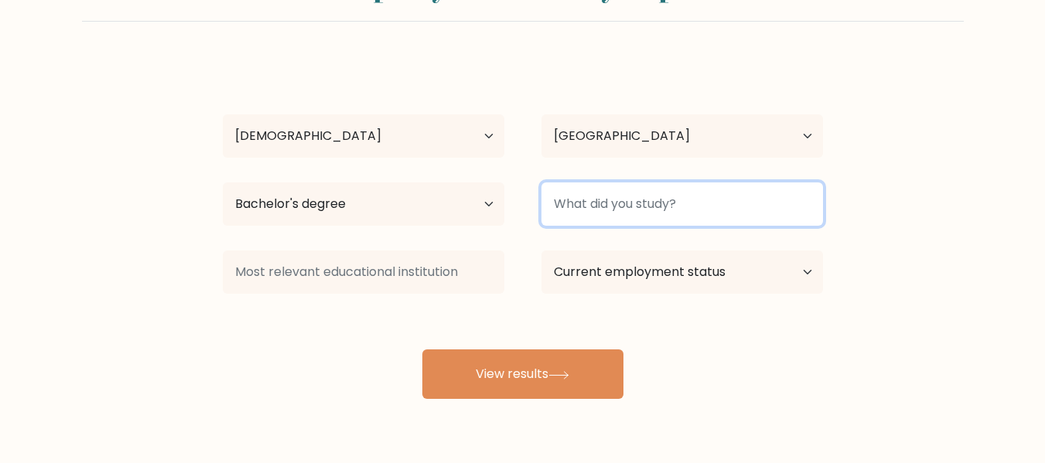
click at [666, 206] on input at bounding box center [681, 203] width 281 height 43
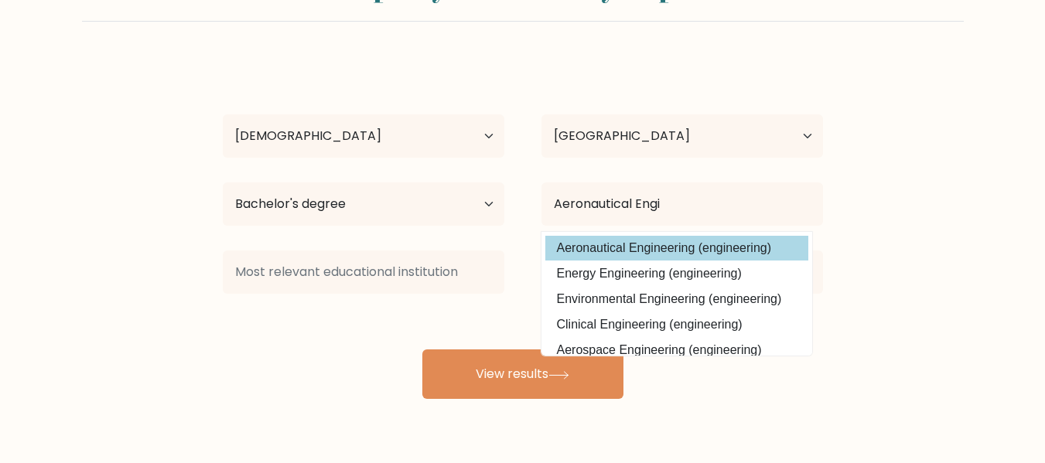
click at [671, 239] on div "[PERSON_NAME] Age Under [DEMOGRAPHIC_DATA] [DEMOGRAPHIC_DATA] [DEMOGRAPHIC_DATA…" at bounding box center [522, 229] width 619 height 340
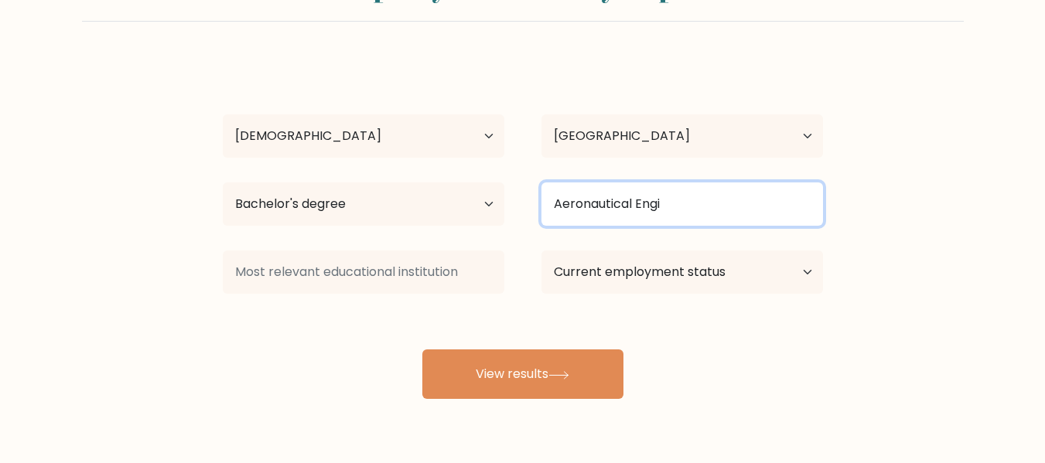
click at [691, 204] on input "Aeronautical Engi" at bounding box center [681, 203] width 281 height 43
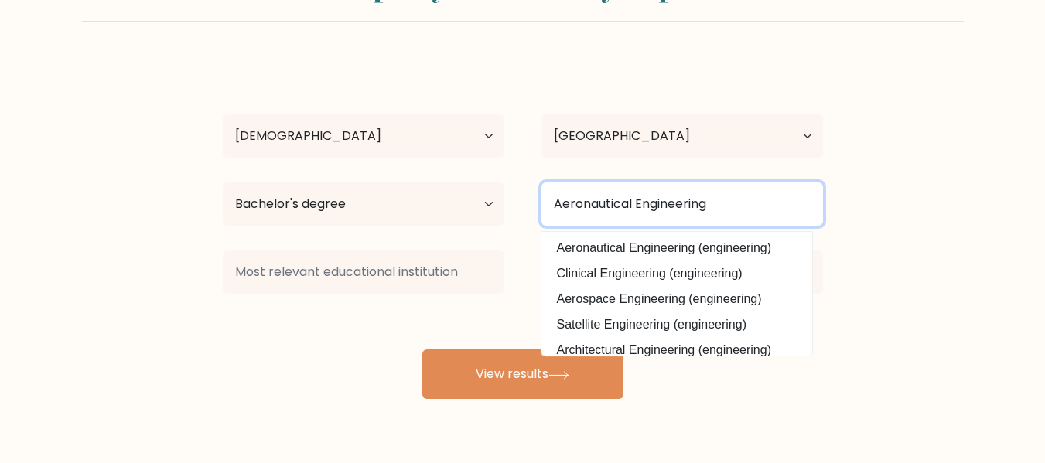
type input "Aeronautical Engineering"
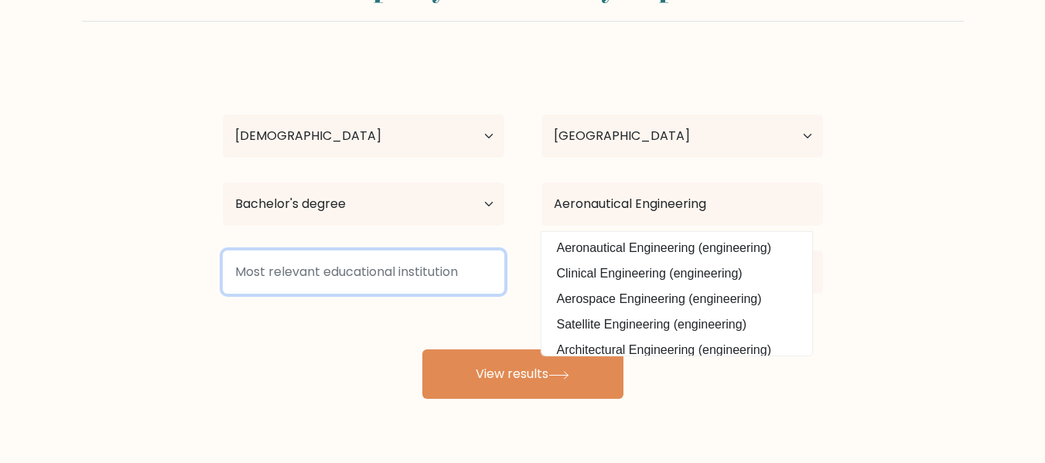
click at [340, 276] on input at bounding box center [363, 272] width 281 height 43
click at [312, 270] on input at bounding box center [363, 272] width 281 height 43
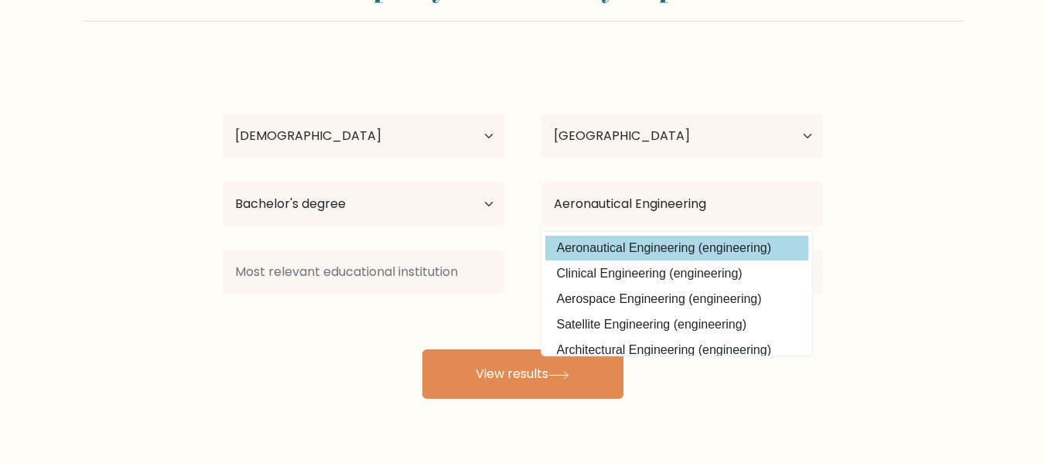
click at [589, 247] on option "Aeronautical Engineering (engineering)" at bounding box center [676, 248] width 263 height 25
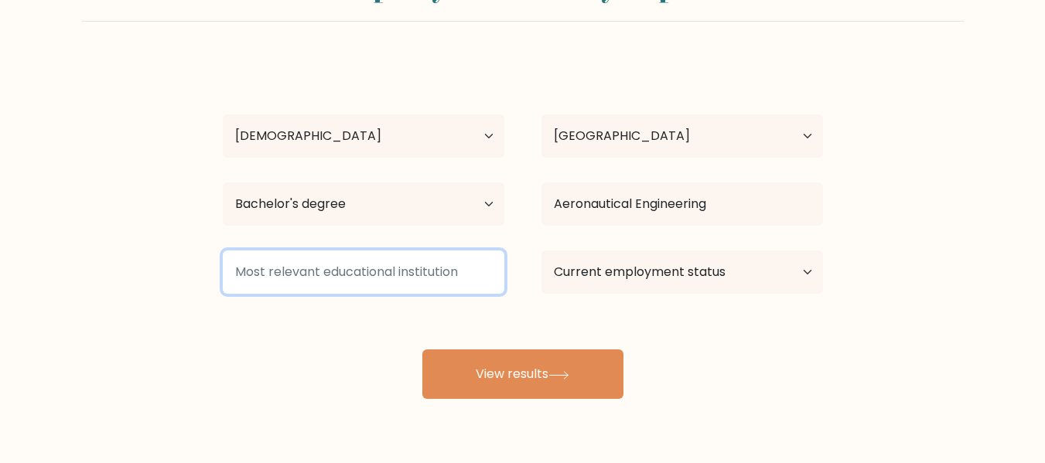
click at [317, 254] on input at bounding box center [363, 272] width 281 height 43
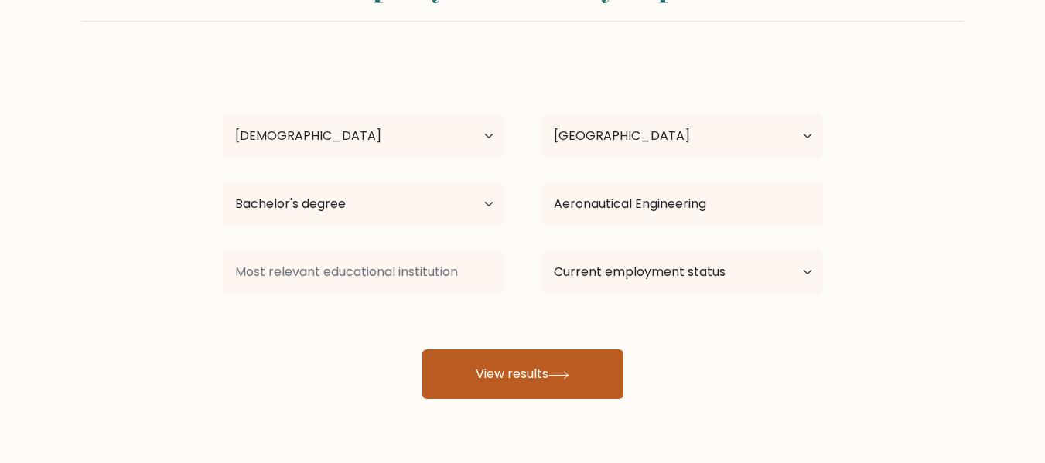
click at [537, 366] on button "View results" at bounding box center [522, 373] width 201 height 49
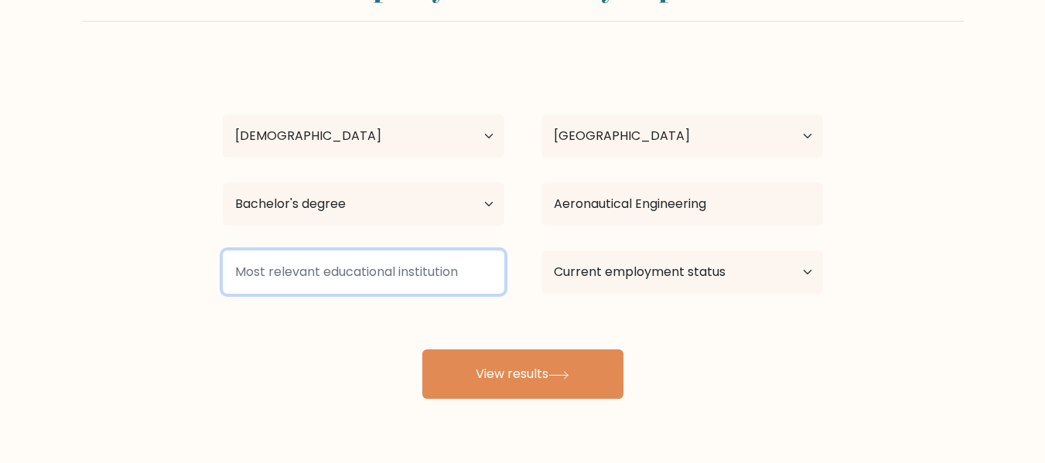
click at [371, 271] on input at bounding box center [363, 272] width 281 height 43
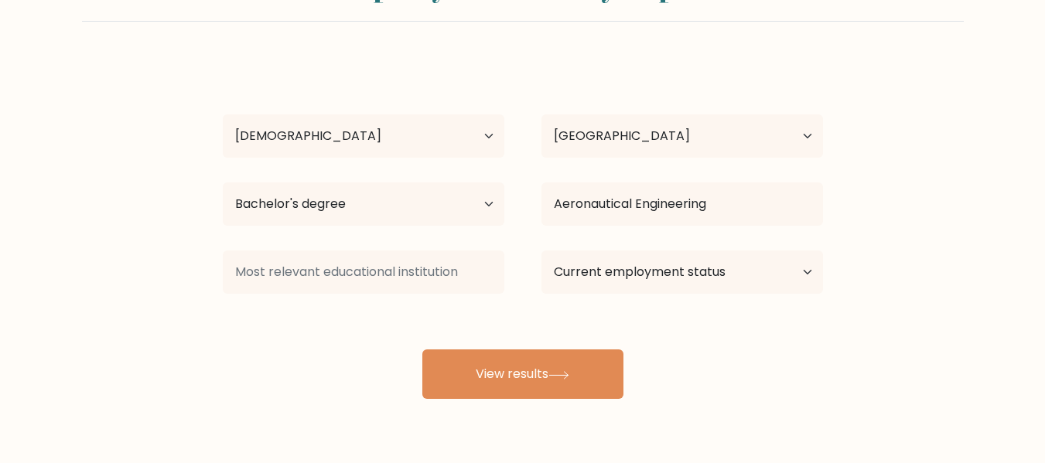
click at [162, 261] on form "Compare your results to your peers [PERSON_NAME] Age Under [DEMOGRAPHIC_DATA] […" at bounding box center [522, 179] width 1045 height 439
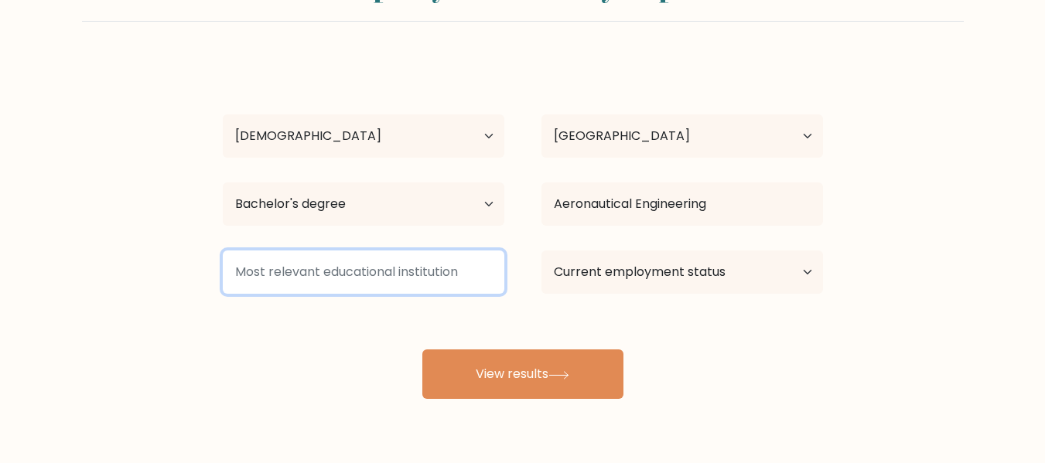
click at [296, 263] on input at bounding box center [363, 272] width 281 height 43
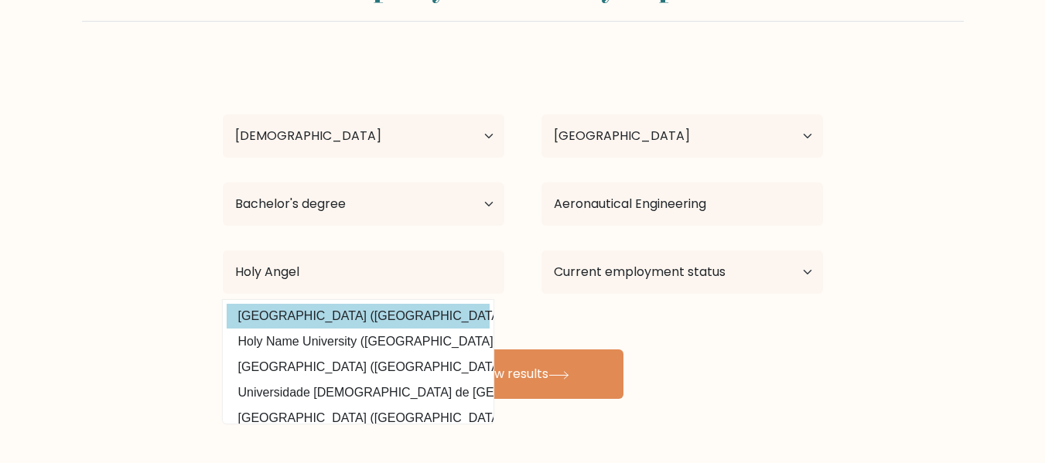
type input "[GEOGRAPHIC_DATA]"
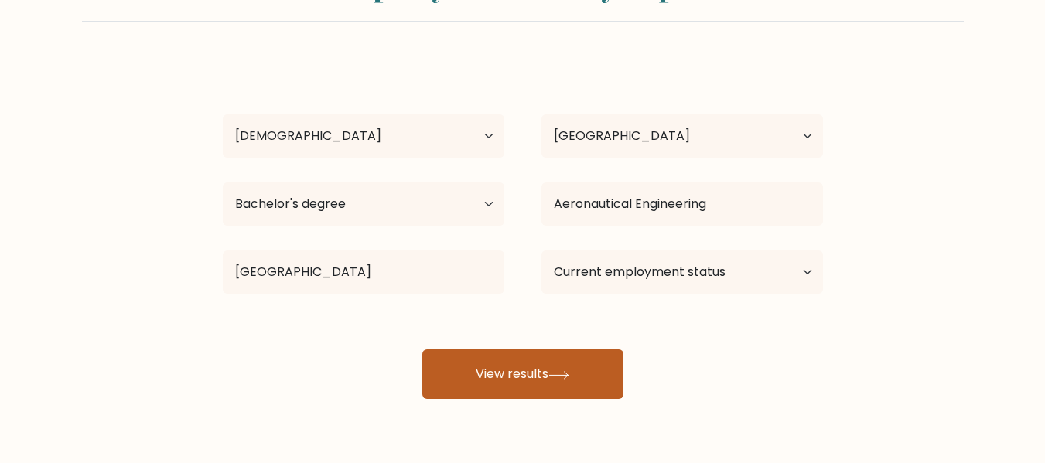
click at [522, 357] on button "View results" at bounding box center [522, 373] width 201 height 49
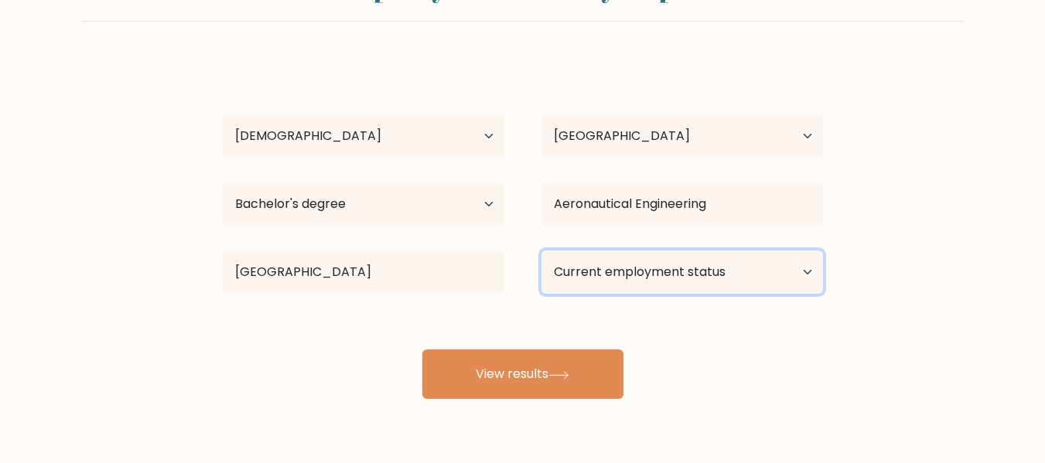
click at [621, 274] on select "Current employment status Employed Student Retired Other / prefer not to answer" at bounding box center [681, 272] width 281 height 43
select select "other"
click at [541, 251] on select "Current employment status Employed Student Retired Other / prefer not to answer" at bounding box center [681, 272] width 281 height 43
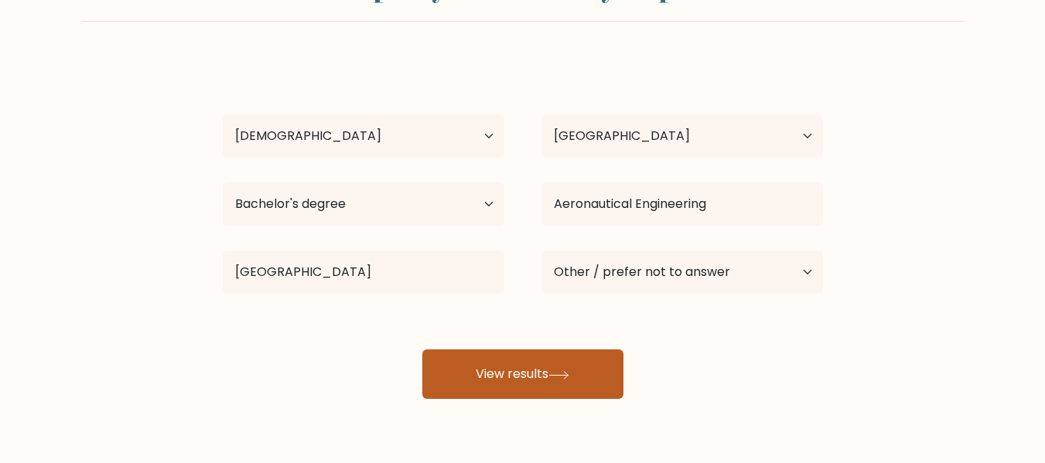
click at [552, 385] on button "View results" at bounding box center [522, 373] width 201 height 49
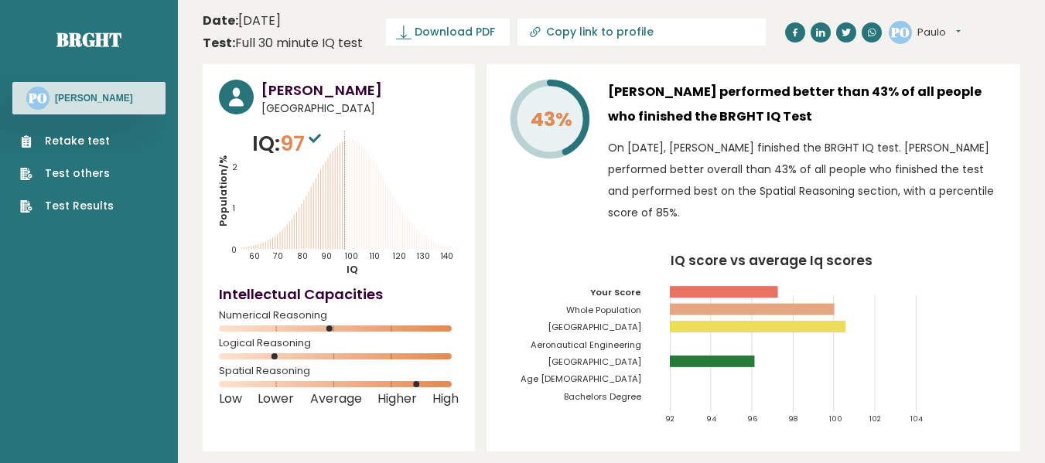
click at [670, 91] on h3 "[PERSON_NAME] performed better than 43% of all people who finished the BRGHT IQ…" at bounding box center [806, 104] width 396 height 49
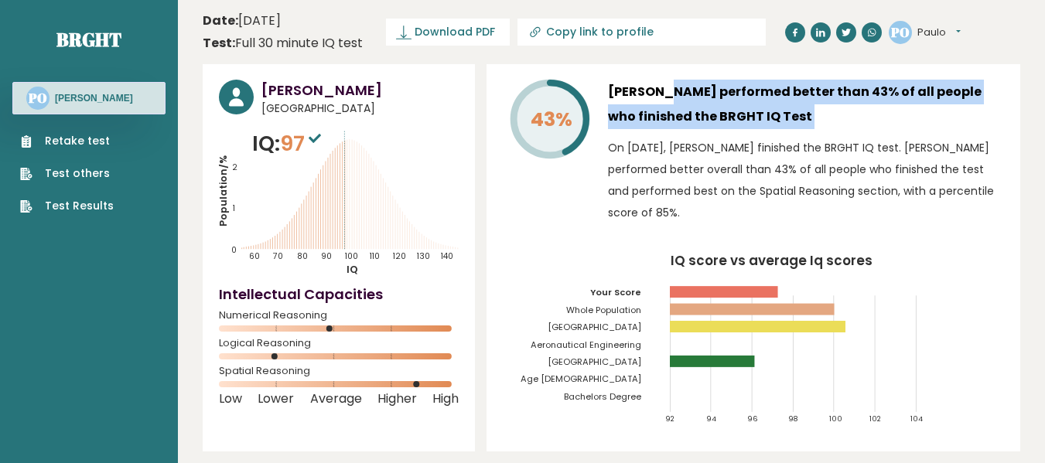
click at [762, 110] on h3 "Paulo Ochoco performed better than 43% of all people who finished the BRGHT IQ …" at bounding box center [806, 104] width 396 height 49
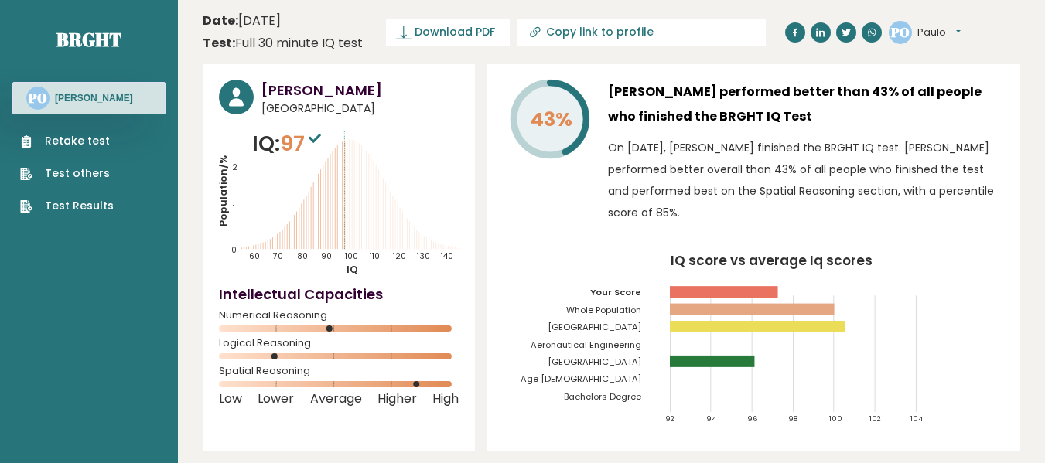
click at [350, 145] on icon "Population/% IQ 0 1 2 60 70 80 90 100 110 120 130 140" at bounding box center [339, 202] width 240 height 148
click at [319, 134] on icon at bounding box center [314, 138] width 12 height 9
drag, startPoint x: 315, startPoint y: 194, endPoint x: 360, endPoint y: 203, distance: 46.6
click at [360, 203] on icon "Population/% IQ 0 1 2 60 70 80 90 100 110 120 130 140" at bounding box center [339, 202] width 240 height 148
click at [329, 216] on icon "Population/% IQ 0 1 2 60 70 80 90 100 110 120 130 140" at bounding box center [339, 202] width 240 height 148
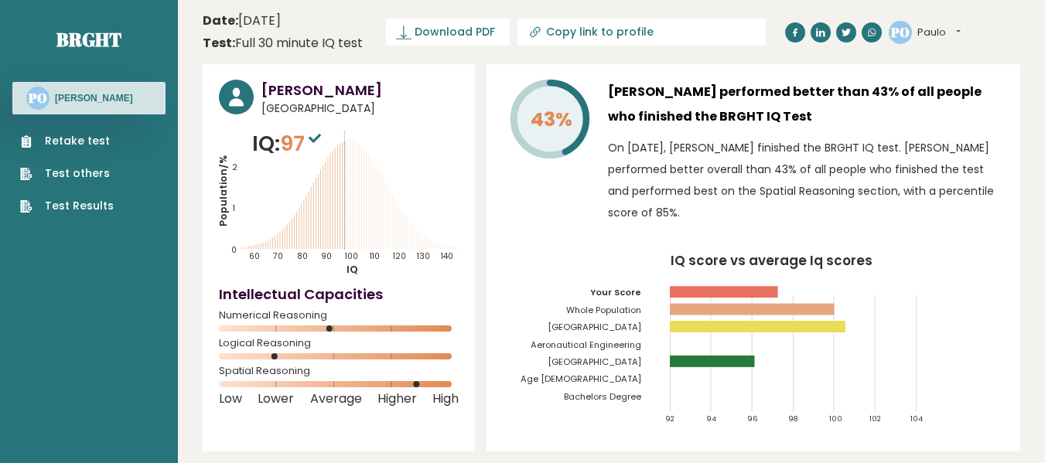
click at [353, 301] on h4 "Intellectual Capacities" at bounding box center [339, 294] width 240 height 21
click at [353, 300] on h4 "Intellectual Capacities" at bounding box center [339, 294] width 240 height 21
click at [392, 305] on h4 "Intellectual Capacities" at bounding box center [339, 294] width 240 height 21
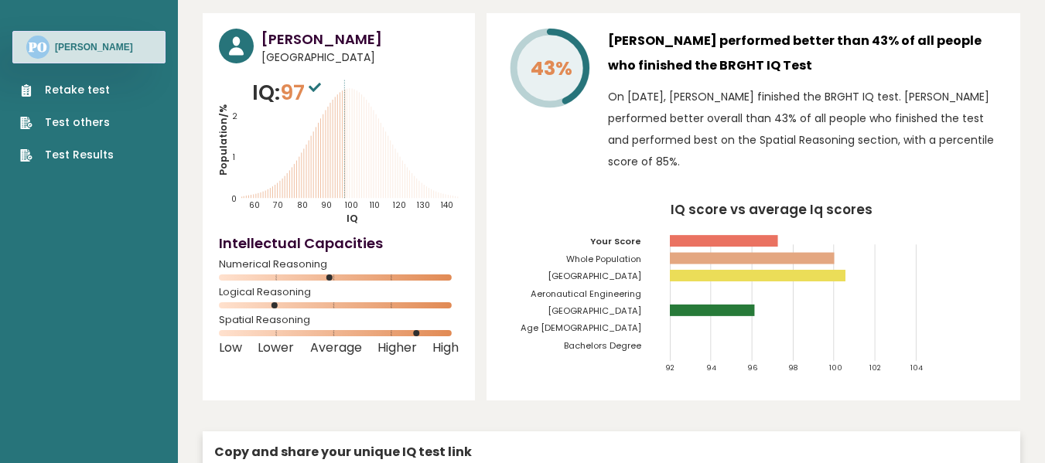
scroll to position [77, 0]
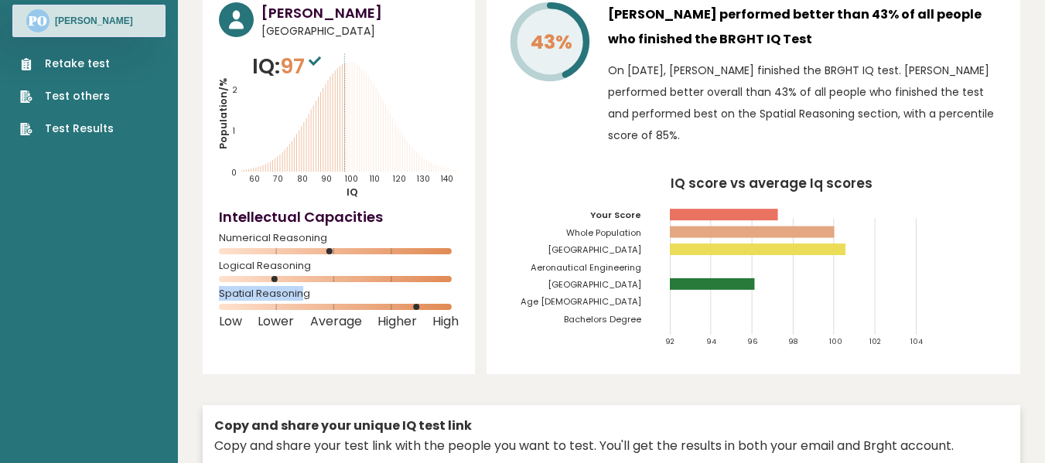
drag, startPoint x: 278, startPoint y: 282, endPoint x: 302, endPoint y: 289, distance: 25.0
click at [302, 289] on div "Paulo Ochoco Philippines IQ: 97 Population/% IQ 0 1 2 60 70 80 90 100 110 120 1…" at bounding box center [339, 180] width 272 height 387
click at [341, 254] on rect at bounding box center [339, 251] width 240 height 6
drag, startPoint x: 336, startPoint y: 252, endPoint x: 308, endPoint y: 251, distance: 28.6
click at [308, 251] on rect at bounding box center [339, 251] width 240 height 6
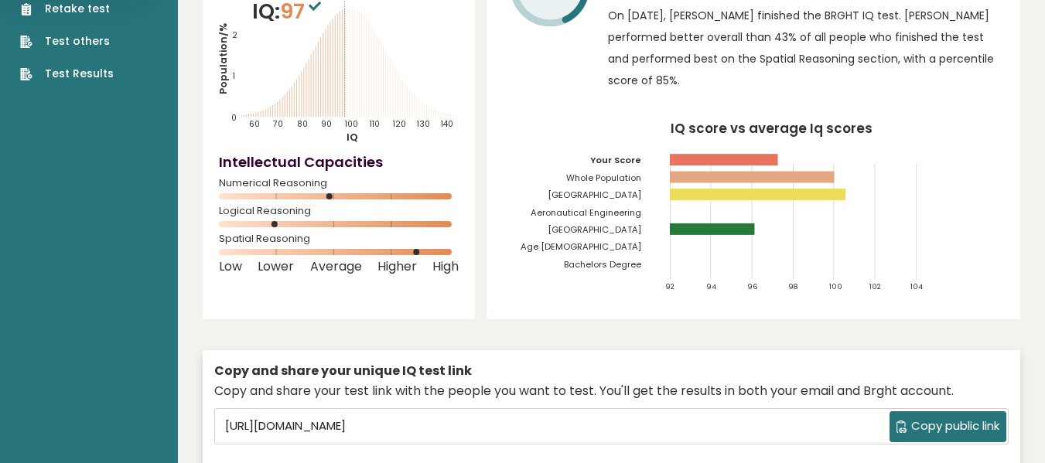
scroll to position [232, 0]
